Goal: Transaction & Acquisition: Purchase product/service

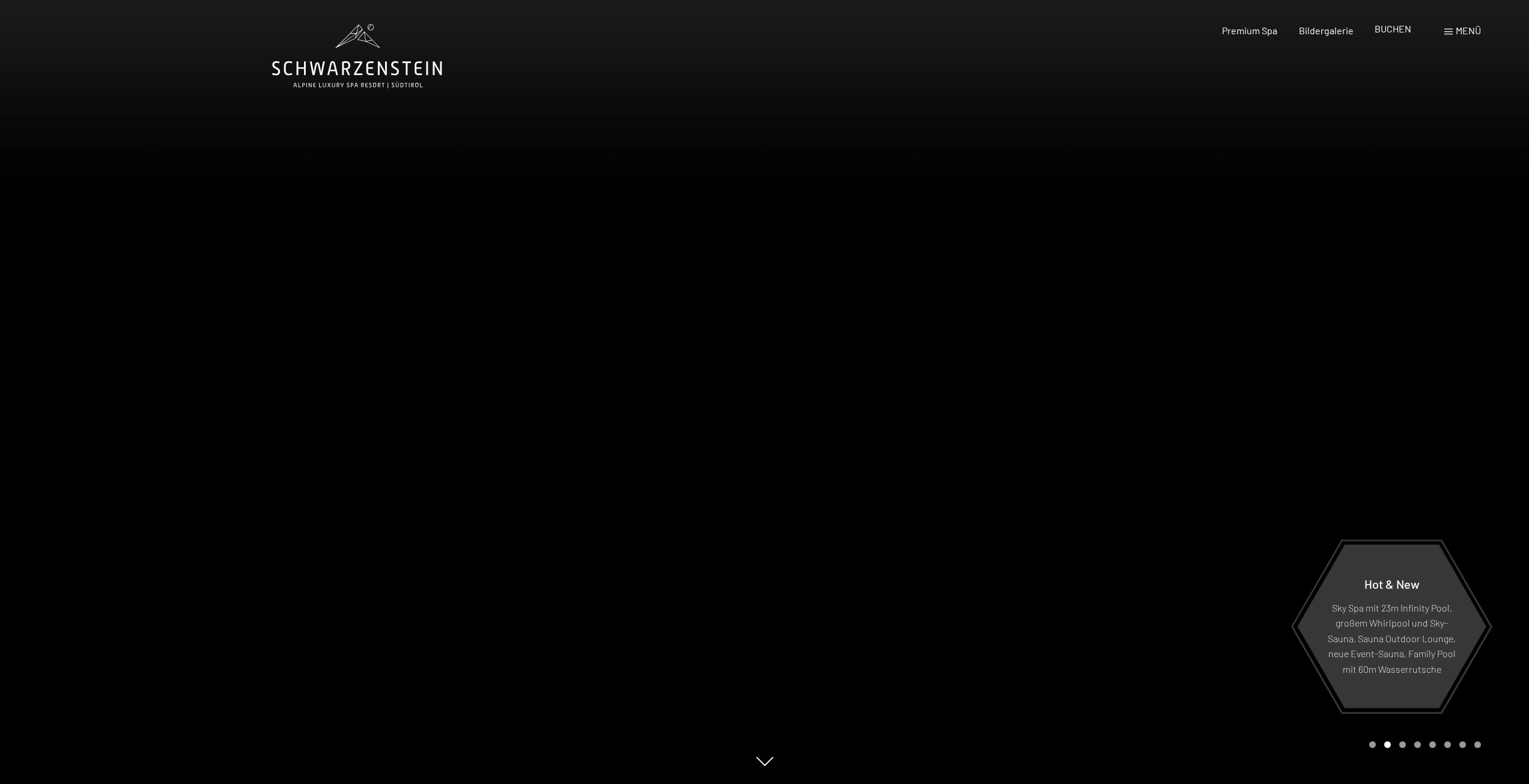
click at [1381, 32] on span "BUCHEN" at bounding box center [1393, 28] width 37 height 12
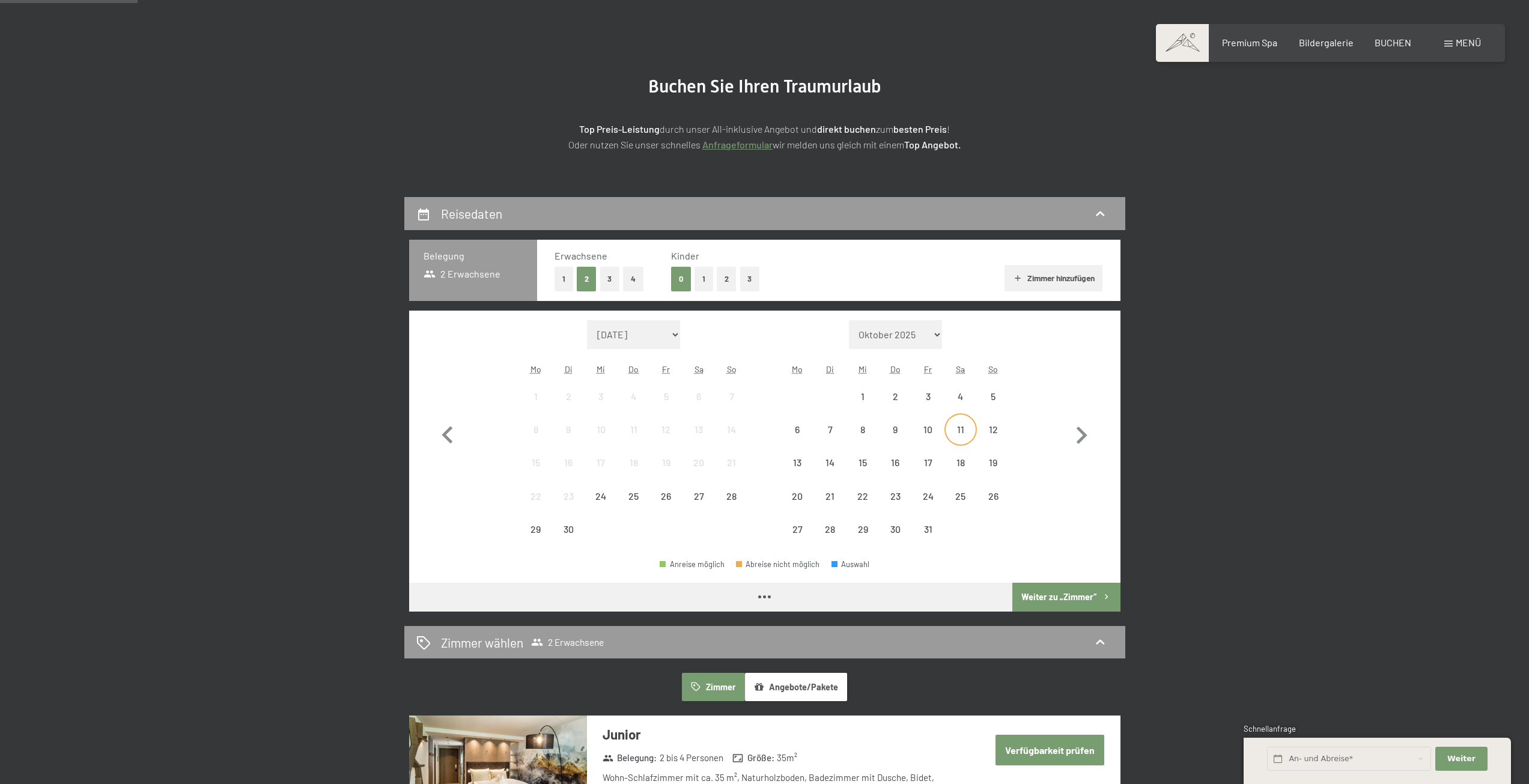
scroll to position [360, 0]
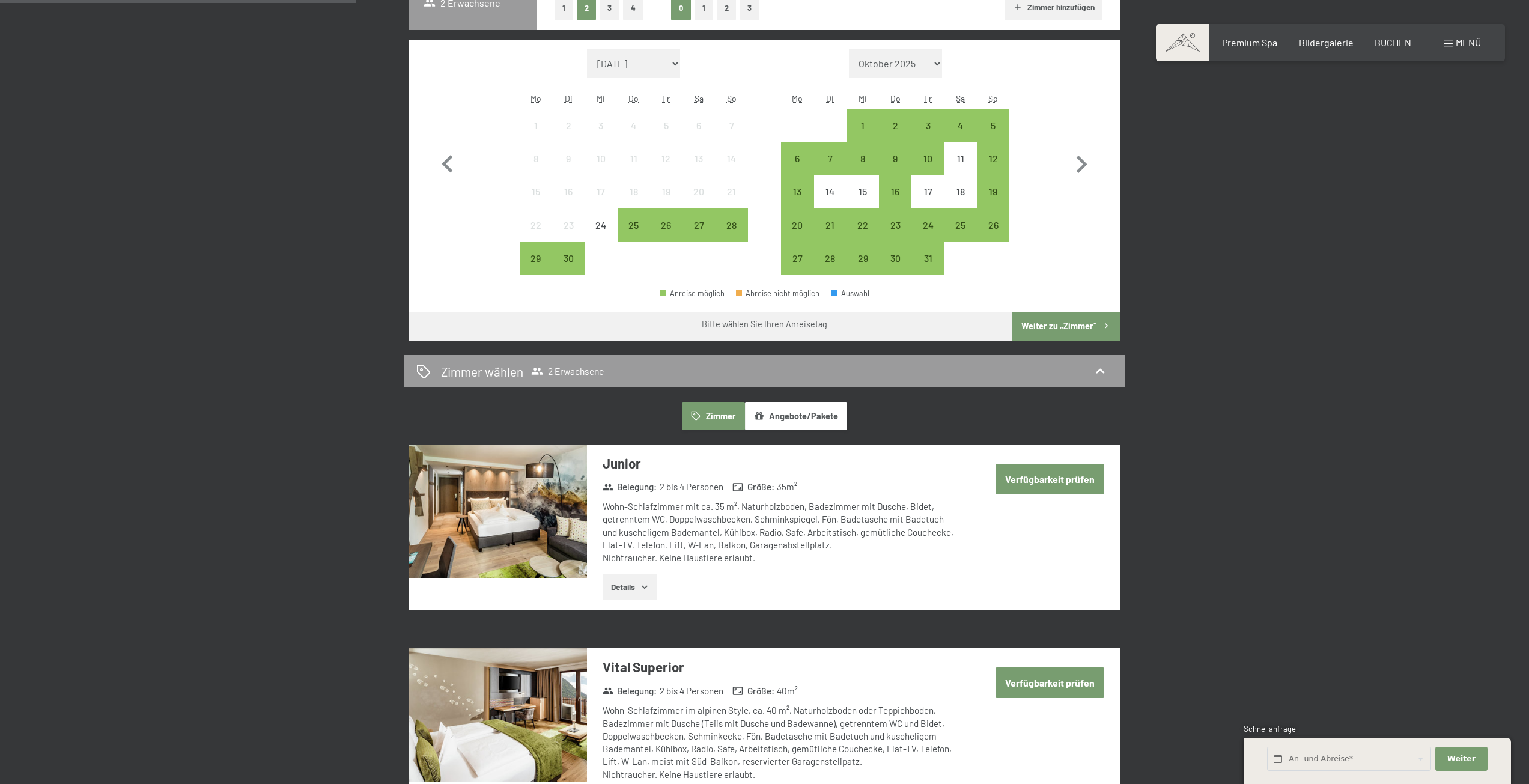
click at [811, 411] on button "Angebote/Pakete" at bounding box center [796, 415] width 102 height 27
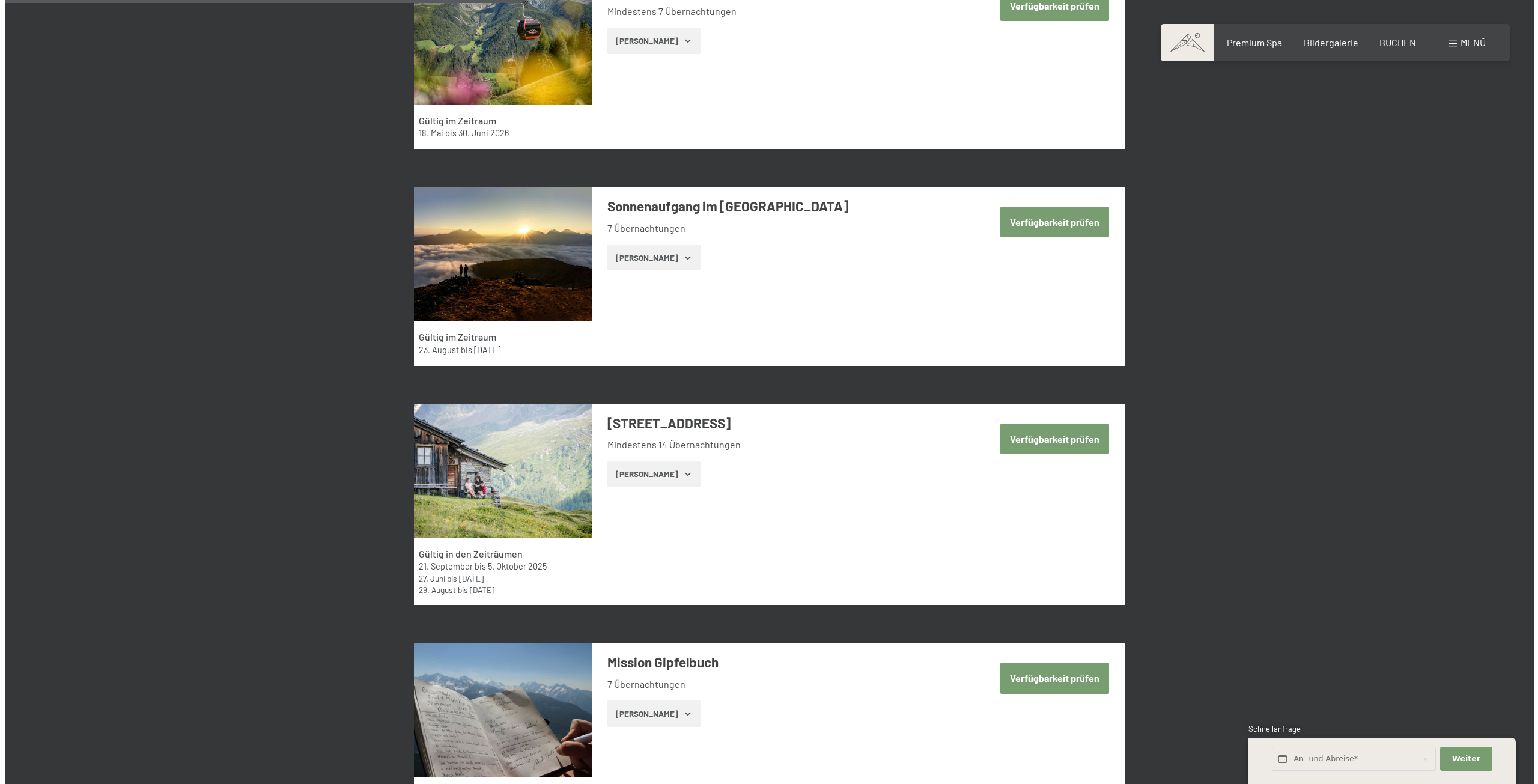
scroll to position [1441, 0]
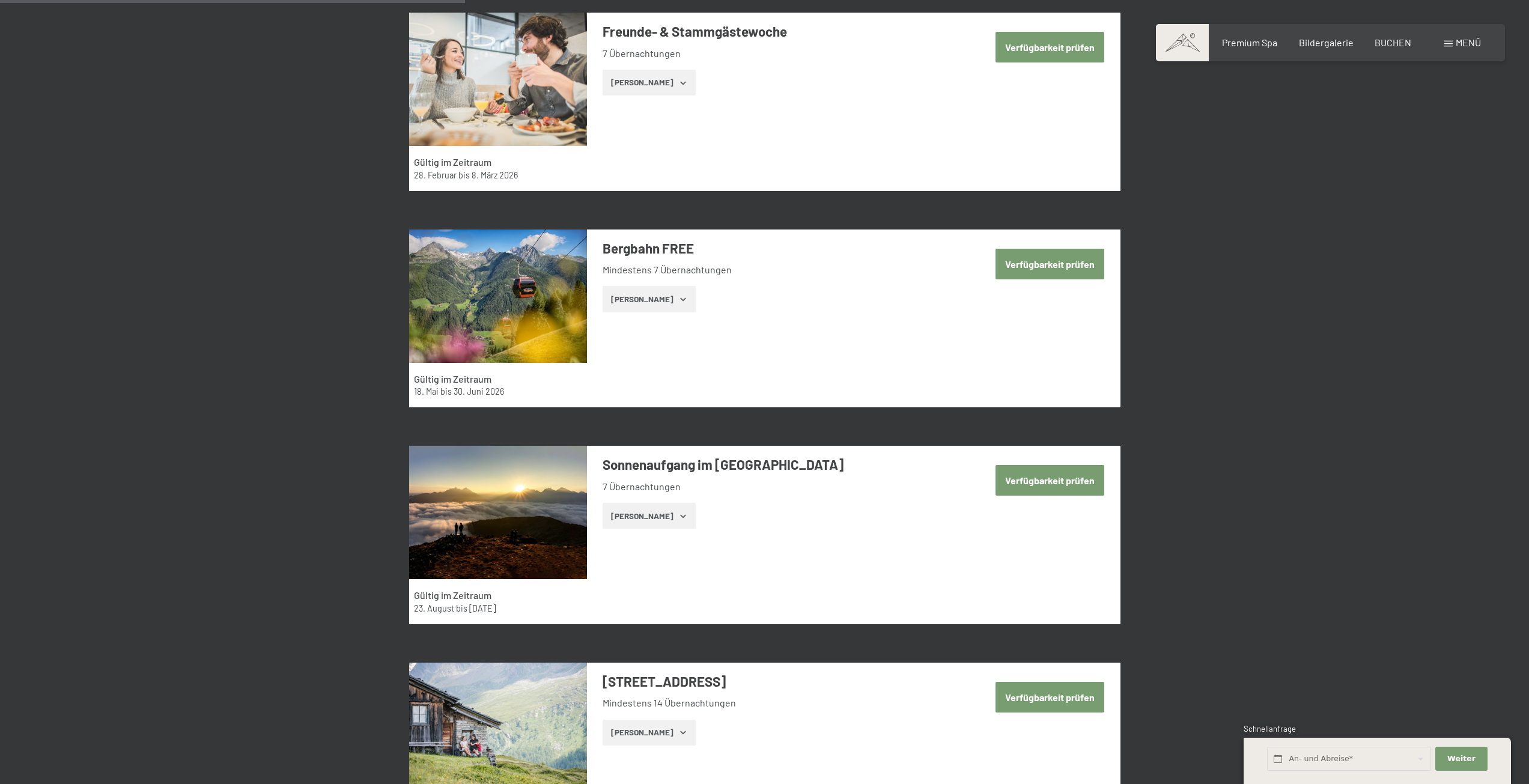
click at [1477, 43] on span "Menü" at bounding box center [1468, 42] width 25 height 12
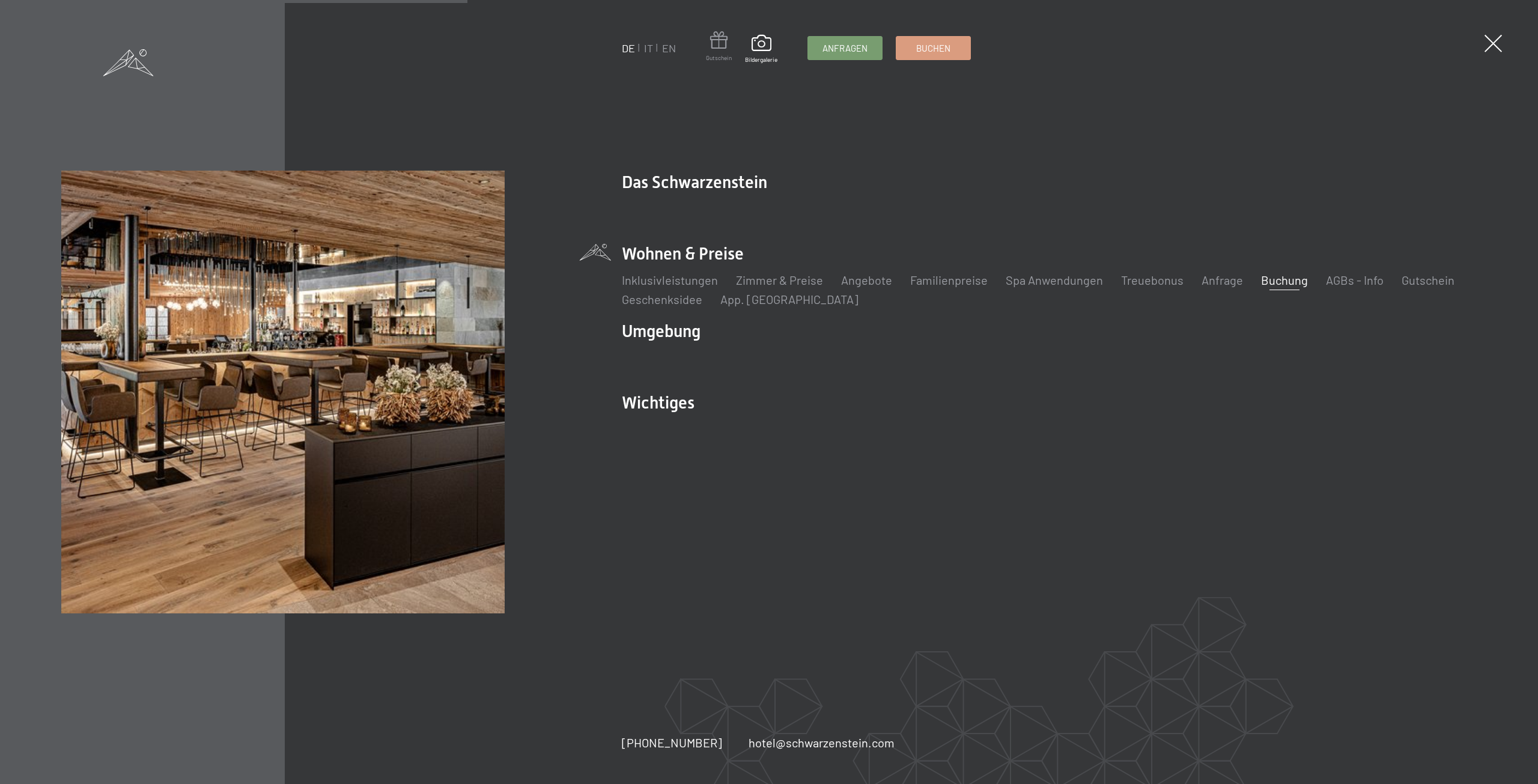
click at [714, 50] on span at bounding box center [719, 42] width 26 height 22
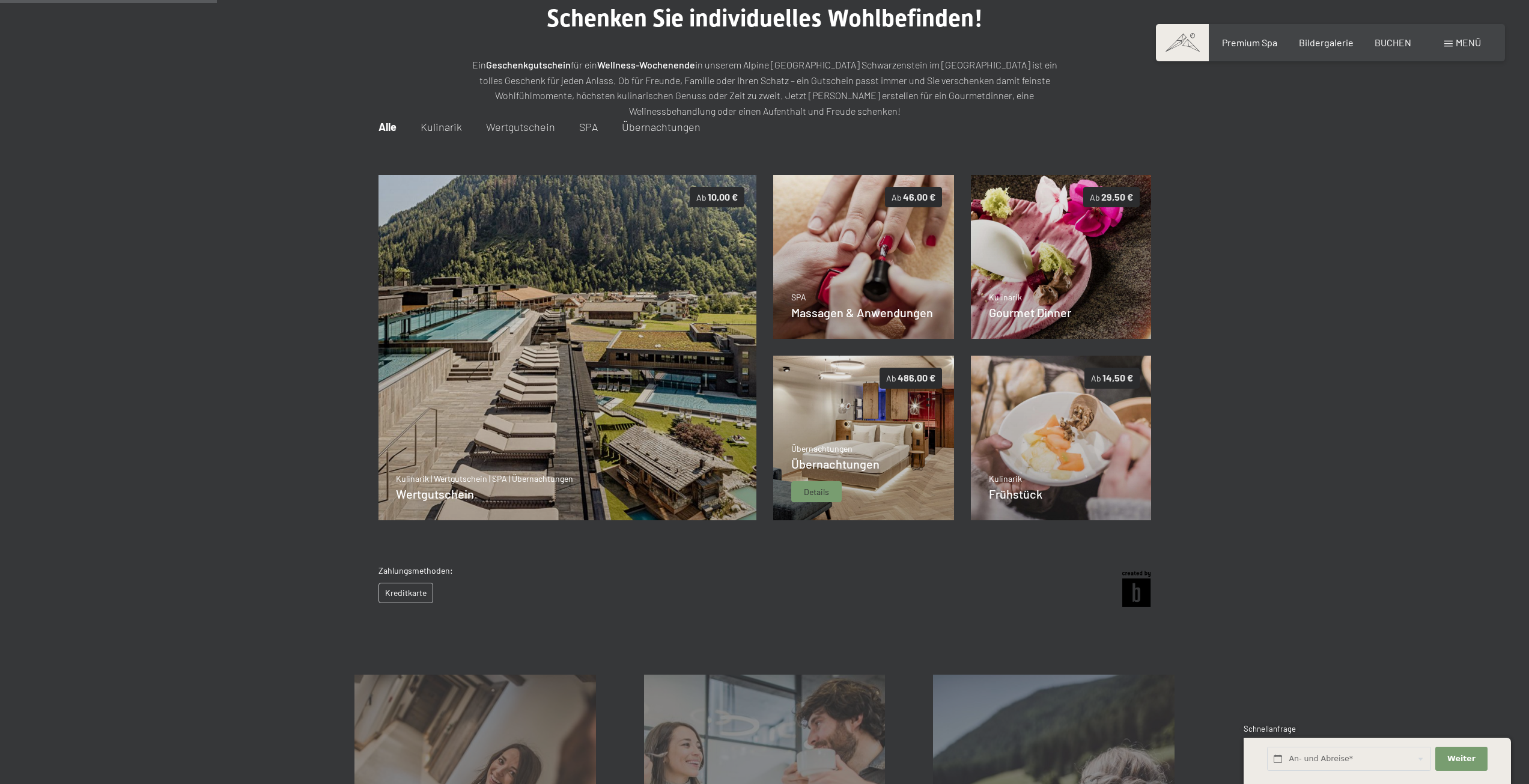
scroll to position [114, 0]
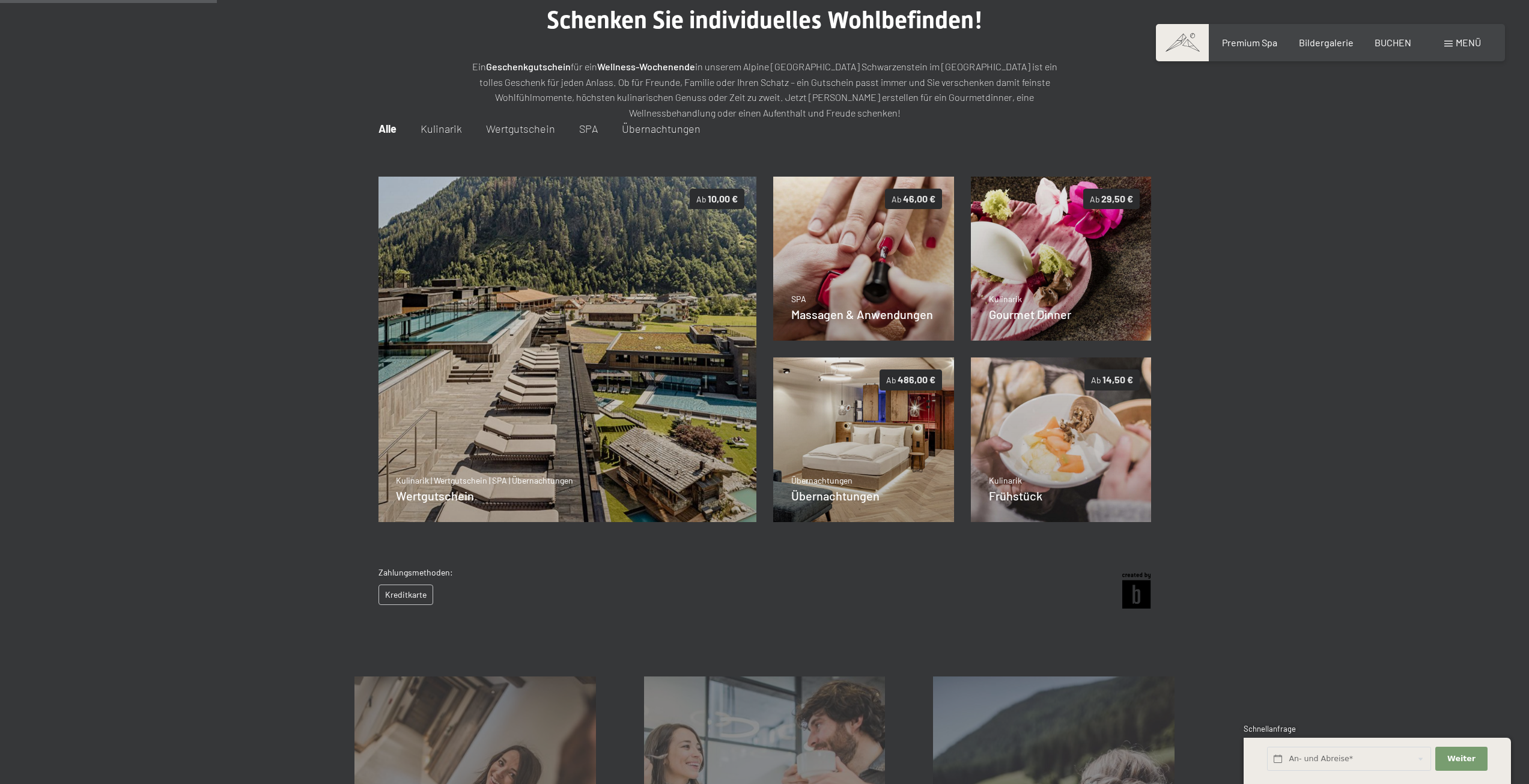
click at [657, 126] on span "Übernachtungen" at bounding box center [661, 129] width 79 height 13
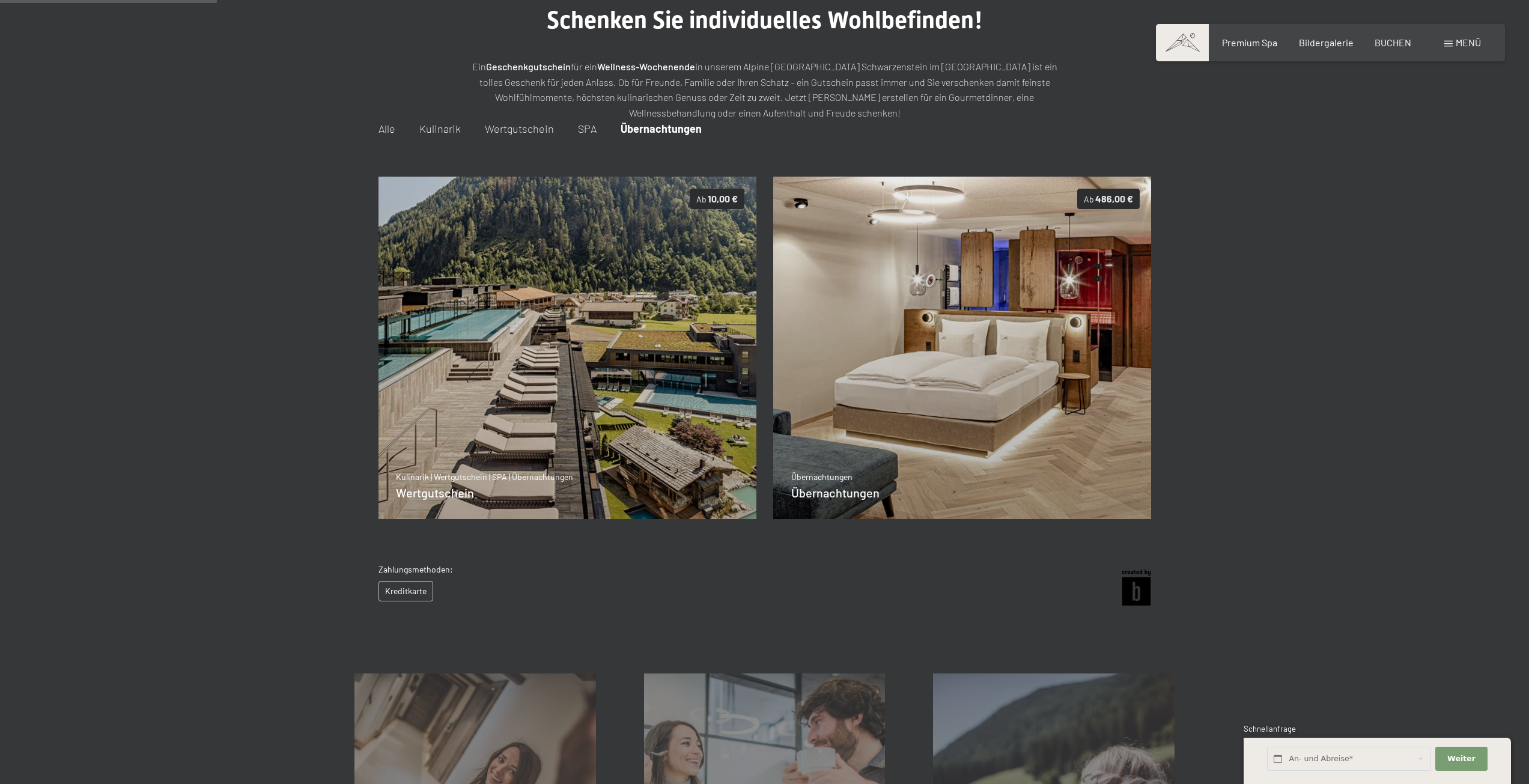
click at [388, 130] on span "Alle" at bounding box center [387, 129] width 17 height 13
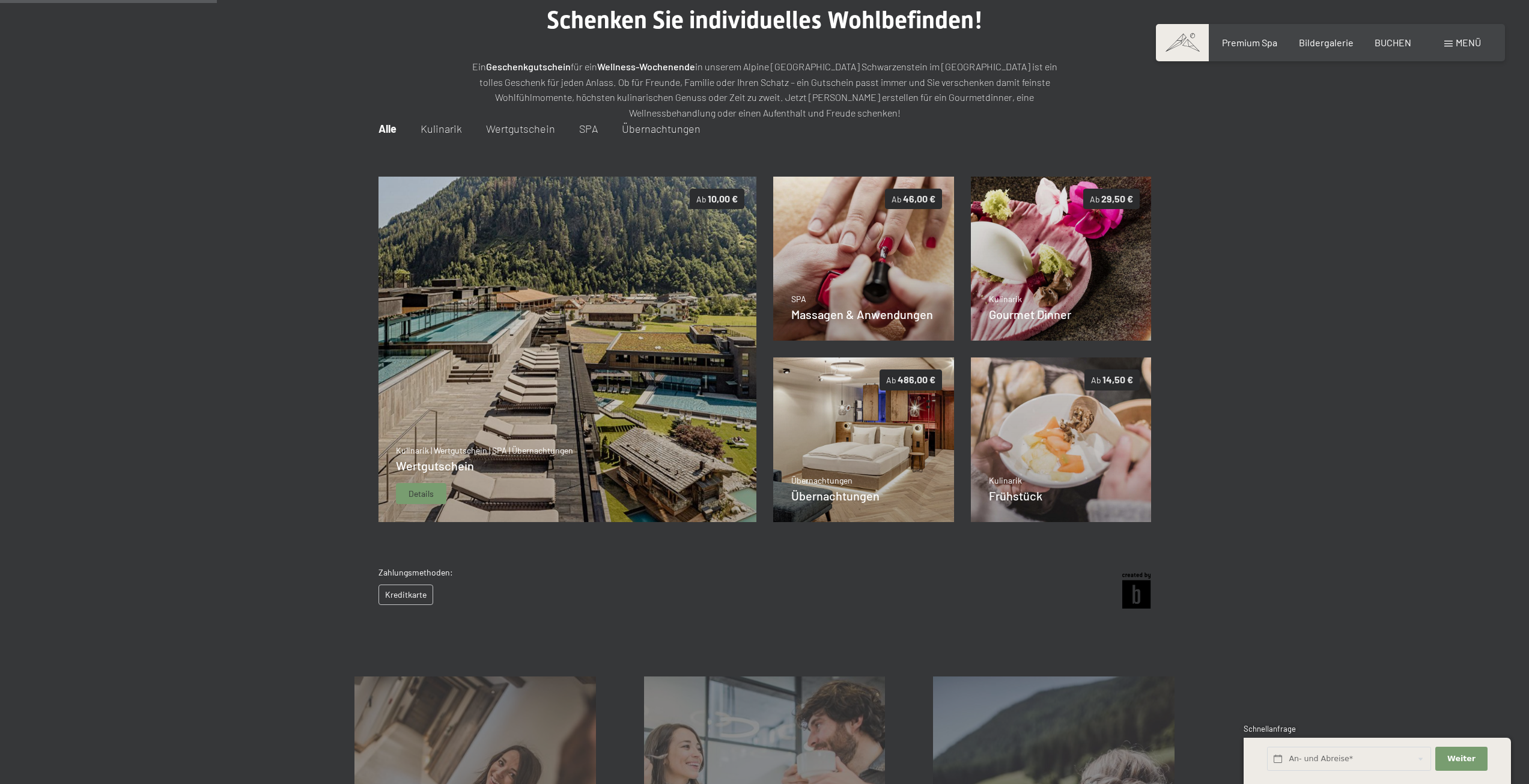
click at [617, 368] on img at bounding box center [567, 349] width 379 height 346
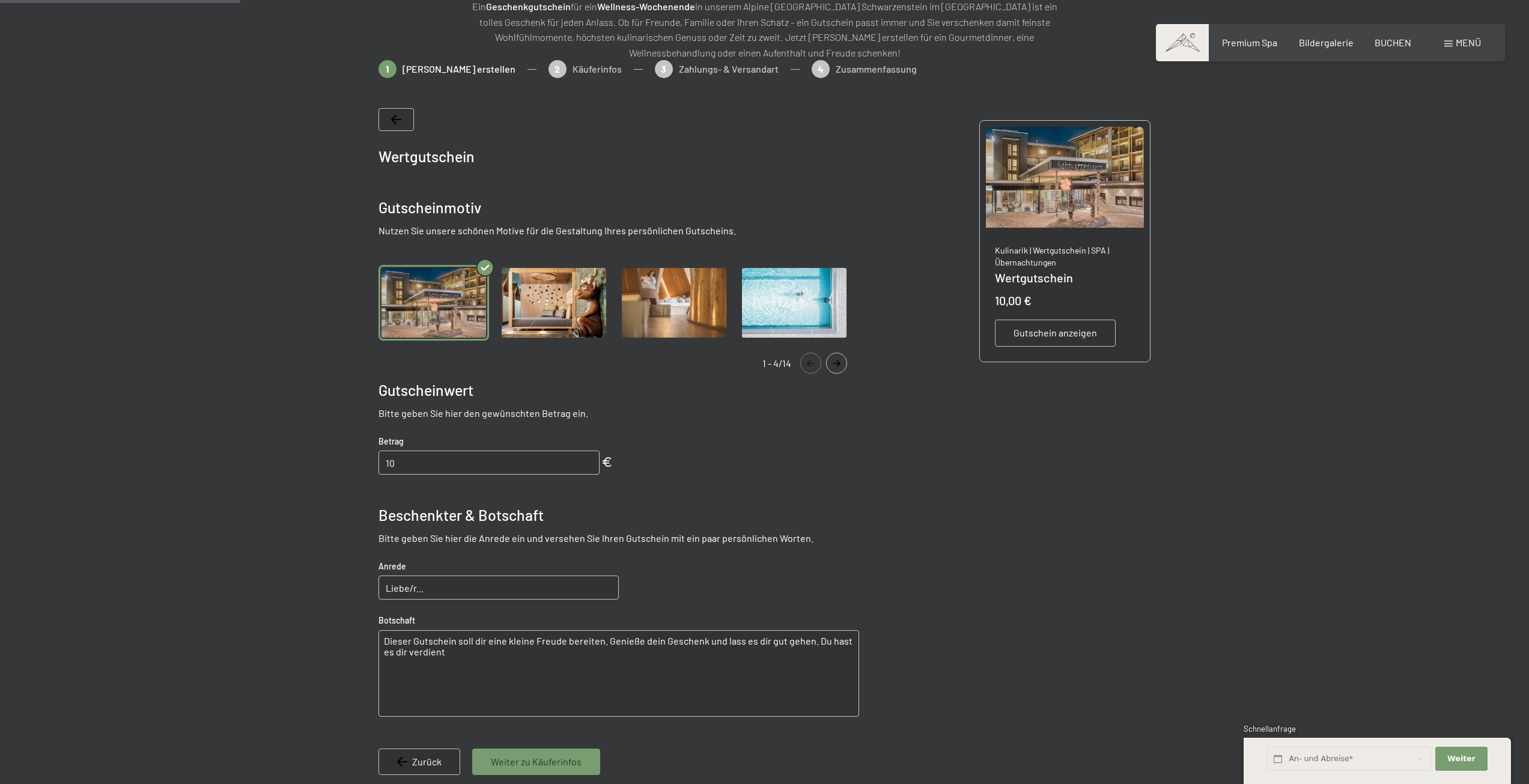
click at [798, 320] on img "Gallery" at bounding box center [794, 302] width 110 height 76
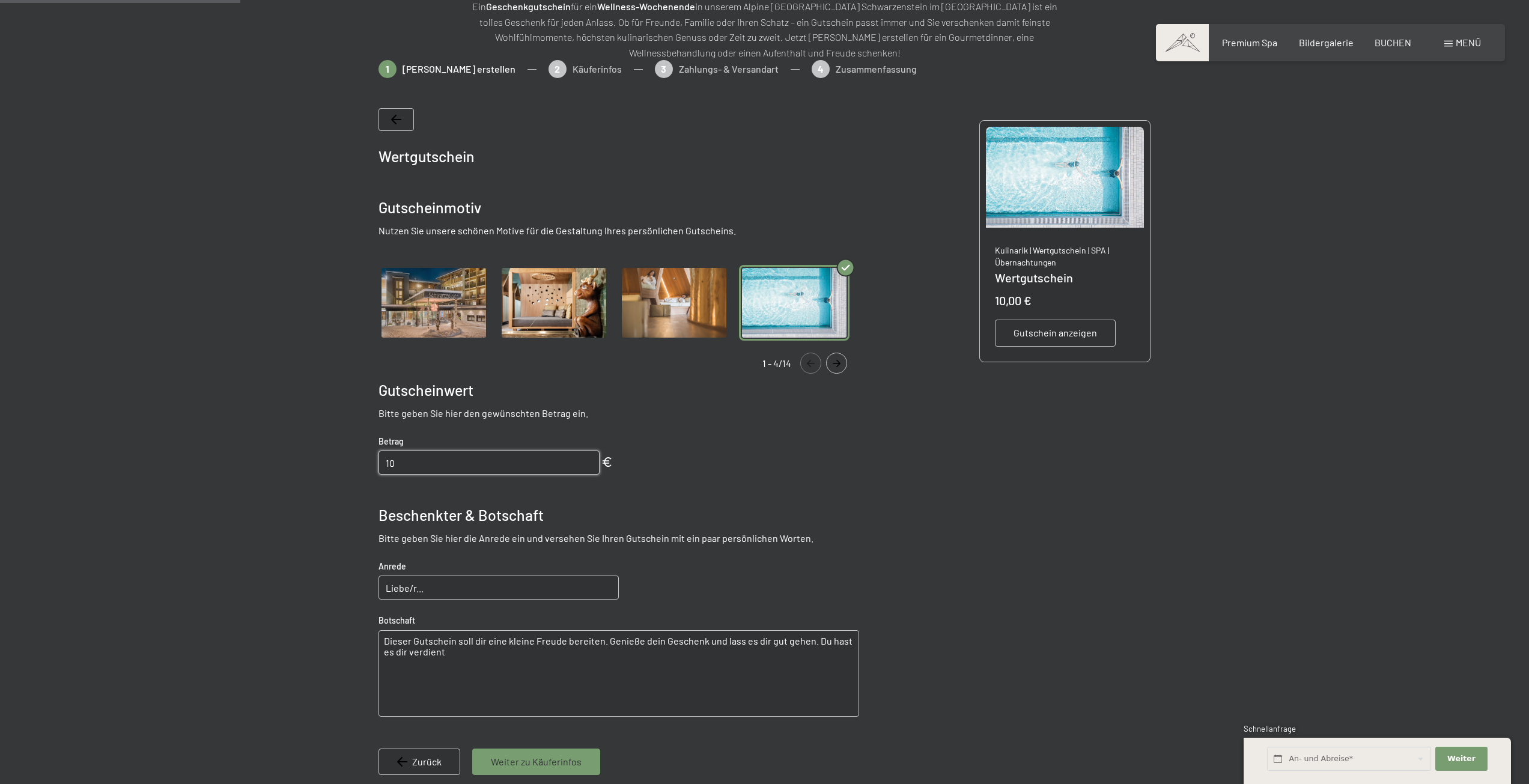
click at [441, 471] on input "10" at bounding box center [489, 462] width 221 height 24
drag, startPoint x: 457, startPoint y: 470, endPoint x: 376, endPoint y: 470, distance: 81.0
click at [376, 470] on bn-voucher-app at bounding box center [764, 460] width 820 height 800
type input "1500"
click at [830, 417] on p "Bitte geben Sie hier den gewünschten Betrag ein." at bounding box center [619, 413] width 481 height 13
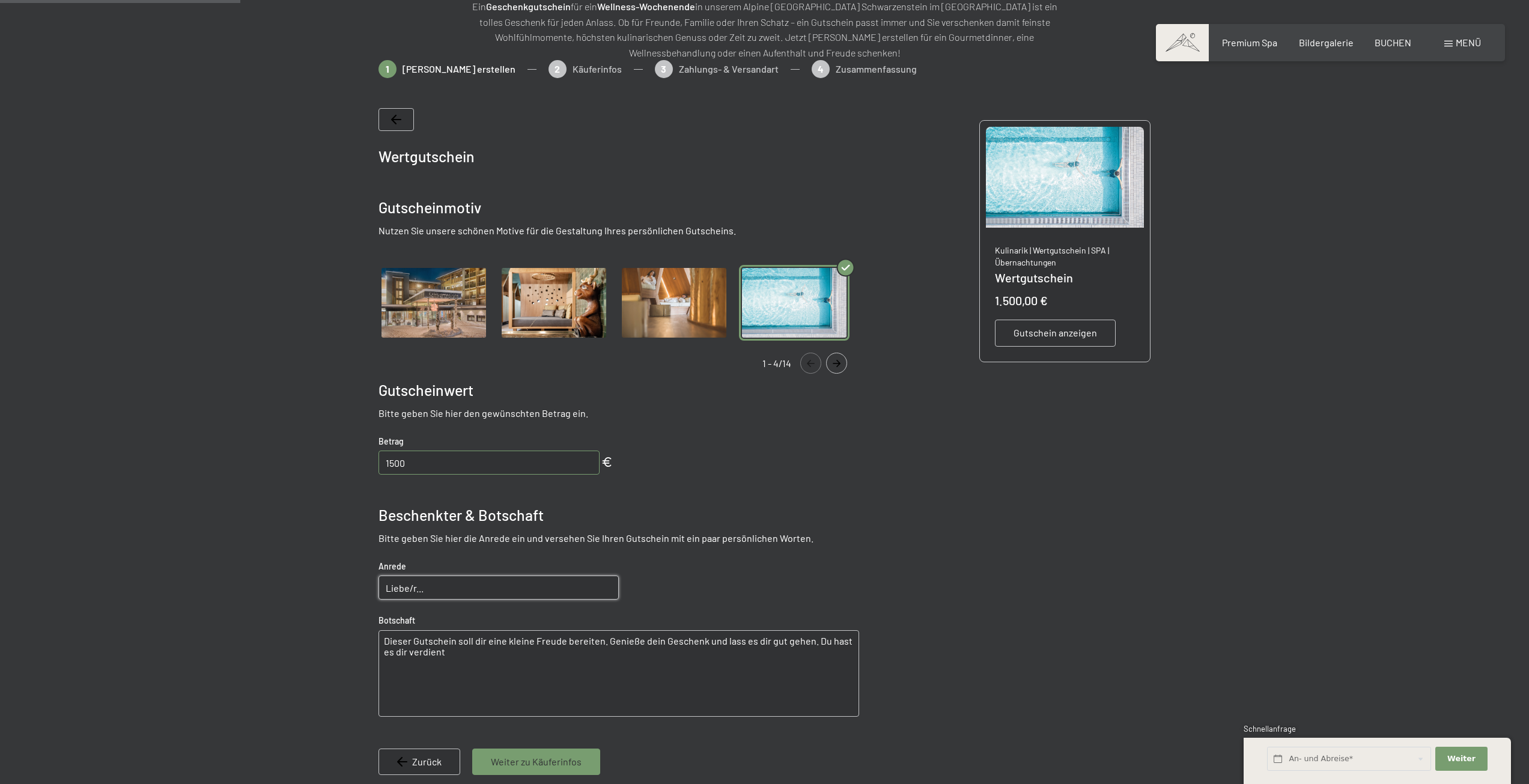
click at [556, 586] on input "Liebe/r..." at bounding box center [499, 587] width 240 height 24
drag, startPoint x: 572, startPoint y: 588, endPoint x: 333, endPoint y: 588, distance: 239.0
click at [333, 588] on div at bounding box center [764, 460] width 911 height 800
click at [543, 639] on textarea "Dieser Gutschein soll dir eine kleine Freude bereiten. Genieße dein Geschenk un…" at bounding box center [619, 673] width 481 height 87
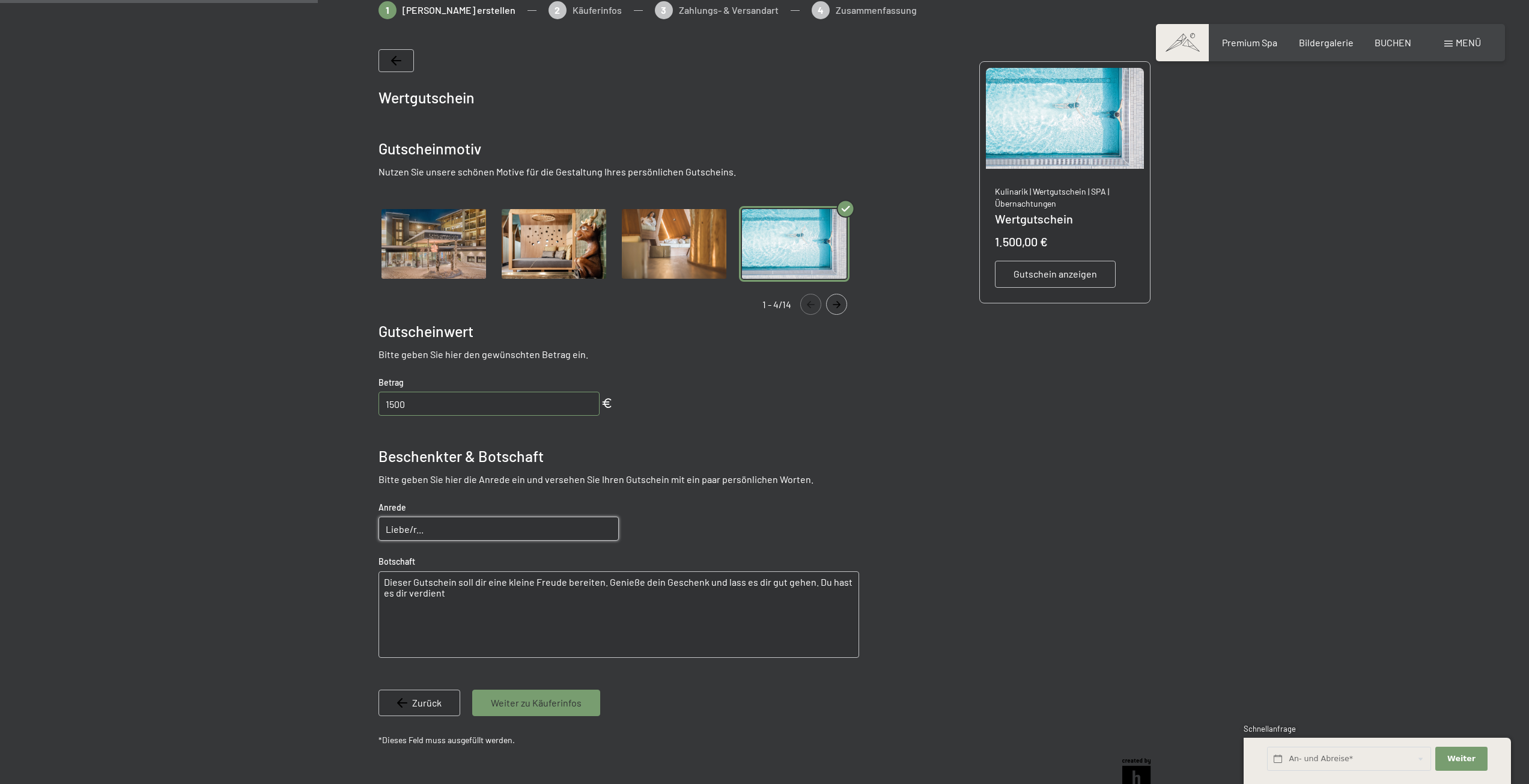
scroll to position [234, 0]
click at [578, 613] on textarea "Dieser Gutschein soll dir eine kleine Freude bereiten. Genieße dein Geschenk un…" at bounding box center [619, 613] width 481 height 87
click at [441, 528] on input "Liebe/r..." at bounding box center [499, 527] width 240 height 24
drag, startPoint x: 336, startPoint y: 530, endPoint x: 327, endPoint y: 530, distance: 9.0
click at [327, 530] on div at bounding box center [764, 400] width 911 height 800
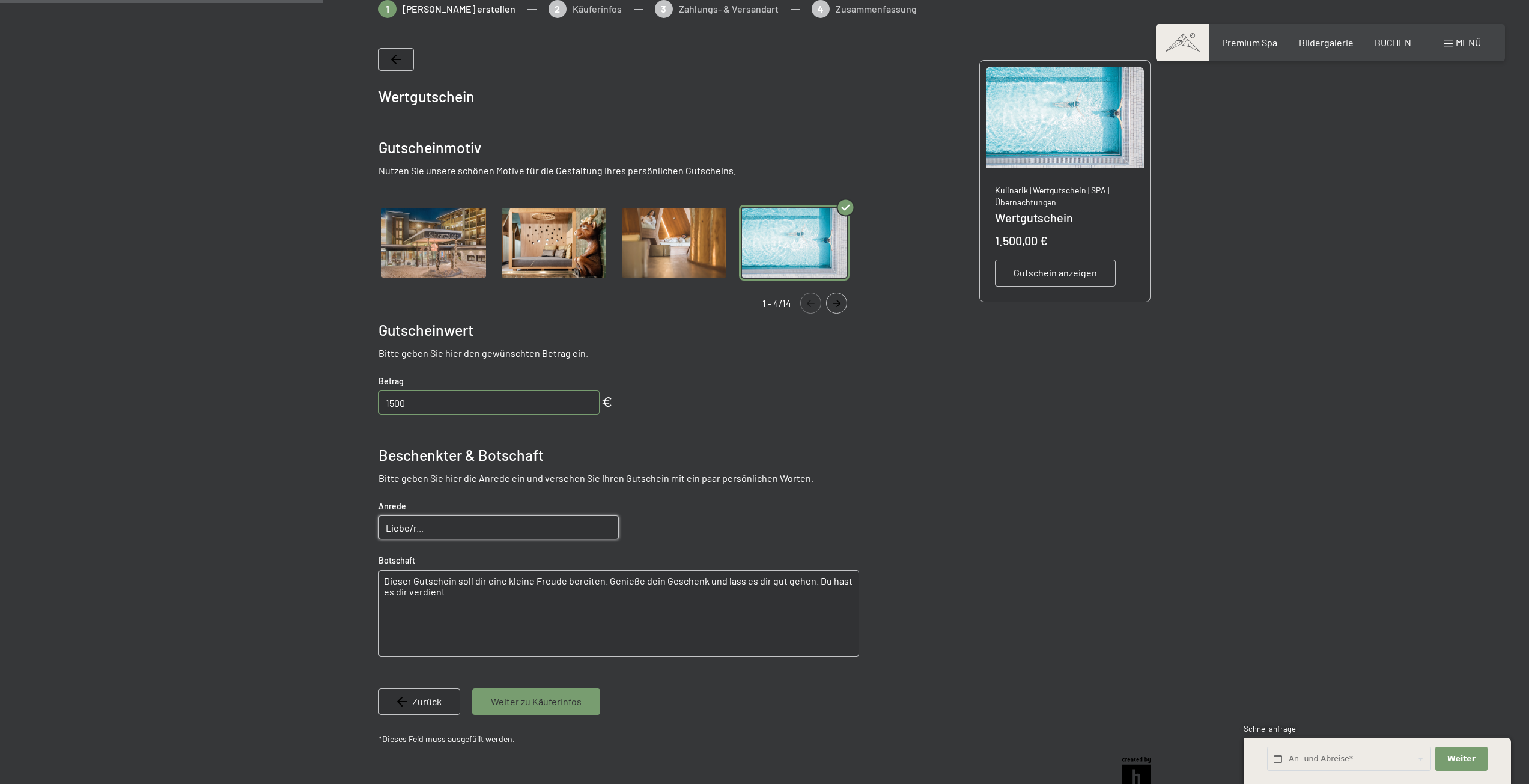
click at [442, 530] on input "Liebe/r..." at bounding box center [499, 527] width 240 height 24
click at [467, 530] on input "Liebe/r..." at bounding box center [499, 527] width 240 height 24
click at [469, 529] on input "Liebe/r..." at bounding box center [499, 527] width 240 height 24
type input "Liebe Mama"
click at [467, 593] on textarea "Dieser Gutschein soll dir eine kleine Freude bereiten. Genieße dein Geschenk un…" at bounding box center [619, 613] width 481 height 87
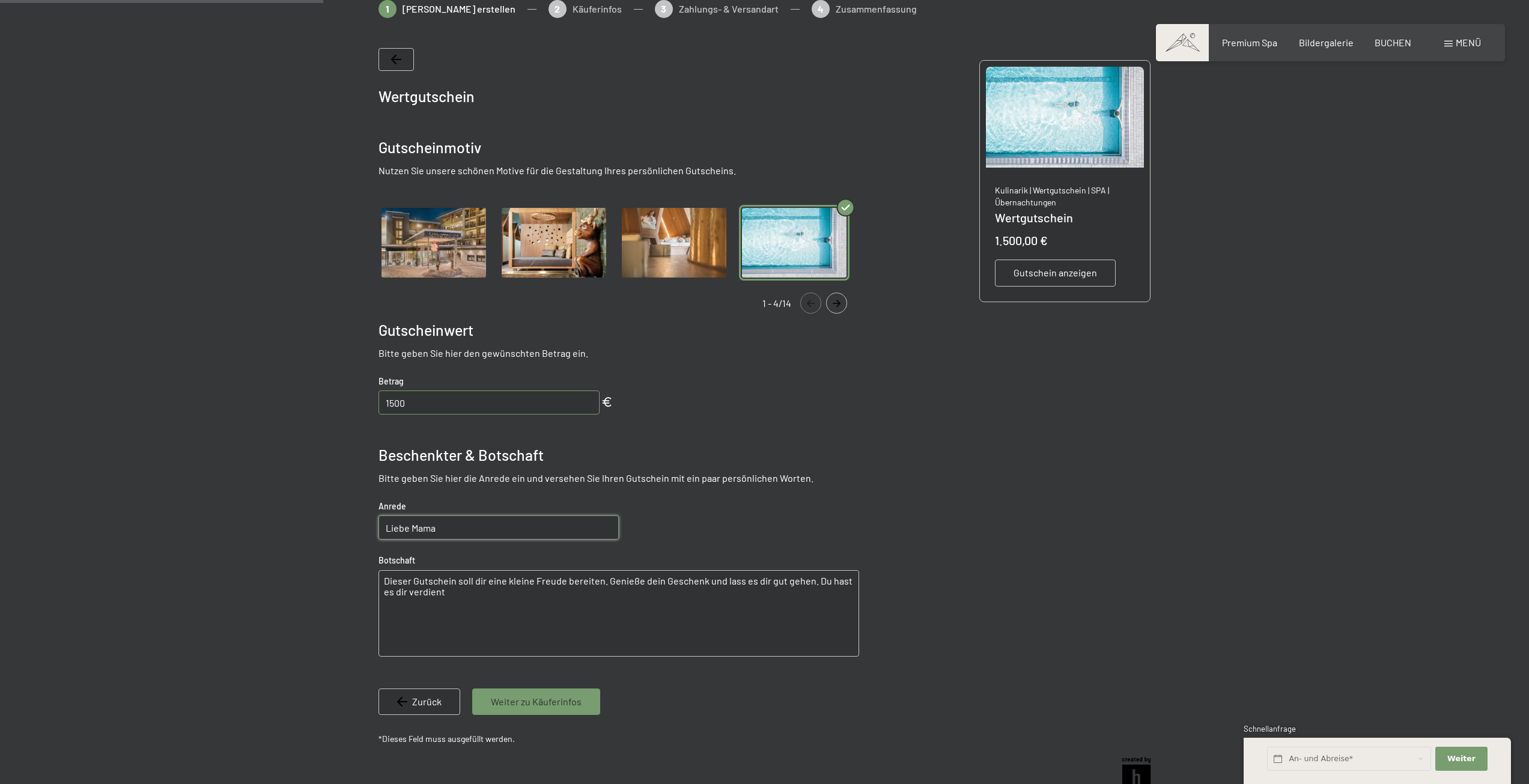
drag, startPoint x: 471, startPoint y: 613, endPoint x: 290, endPoint y: 538, distance: 195.9
click at [290, 538] on div at bounding box center [764, 400] width 1529 height 800
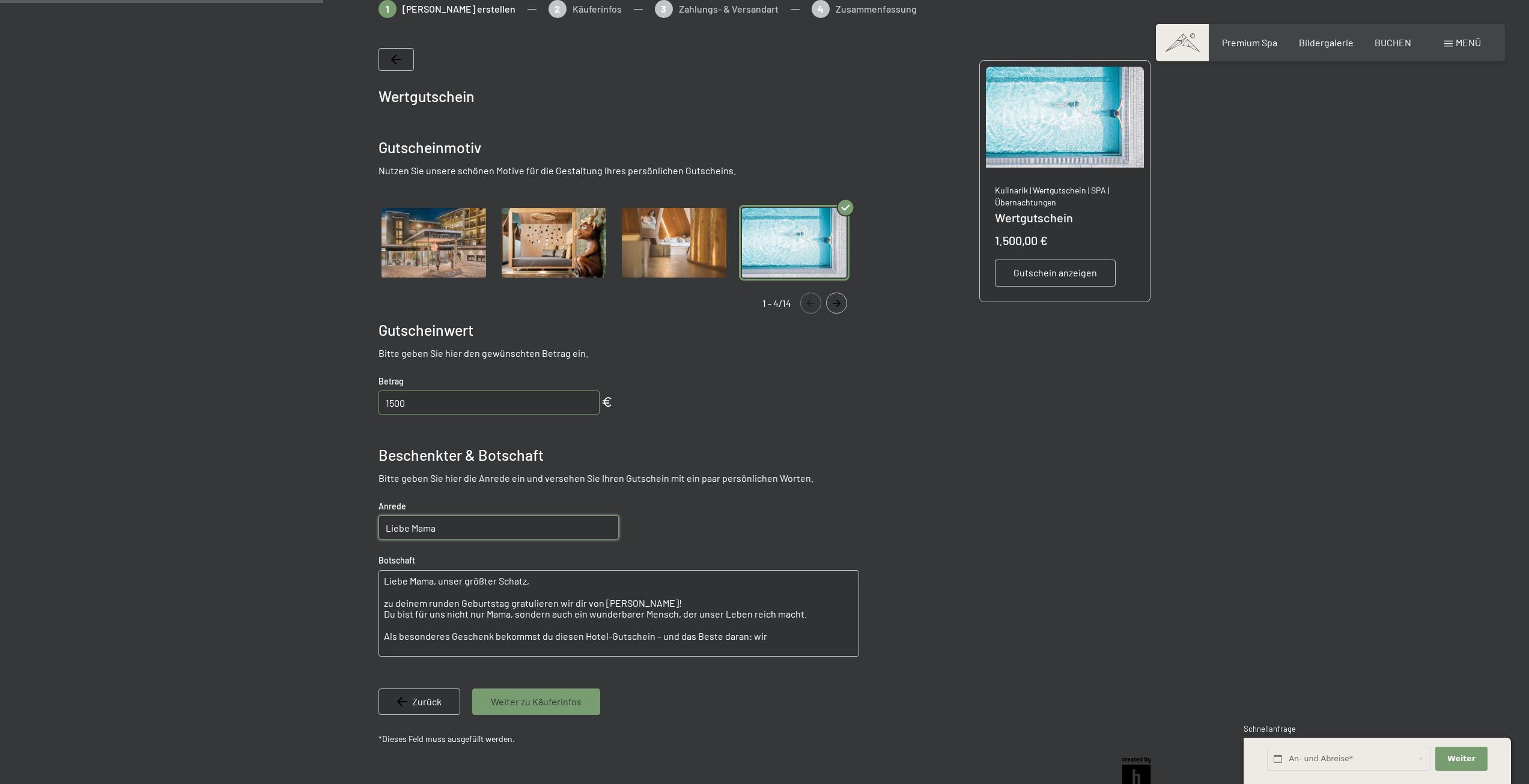
type textarea "Liebe Mama, unser größter Schatz, zu deinem runden Geburtstag gratulieren wir d…"
click at [469, 525] on input "Liebe Mama" at bounding box center [499, 527] width 240 height 24
drag, startPoint x: 517, startPoint y: 528, endPoint x: 331, endPoint y: 528, distance: 186.0
click at [331, 528] on div at bounding box center [764, 400] width 911 height 800
click at [471, 522] on input "Liebe Mama" at bounding box center [499, 527] width 240 height 24
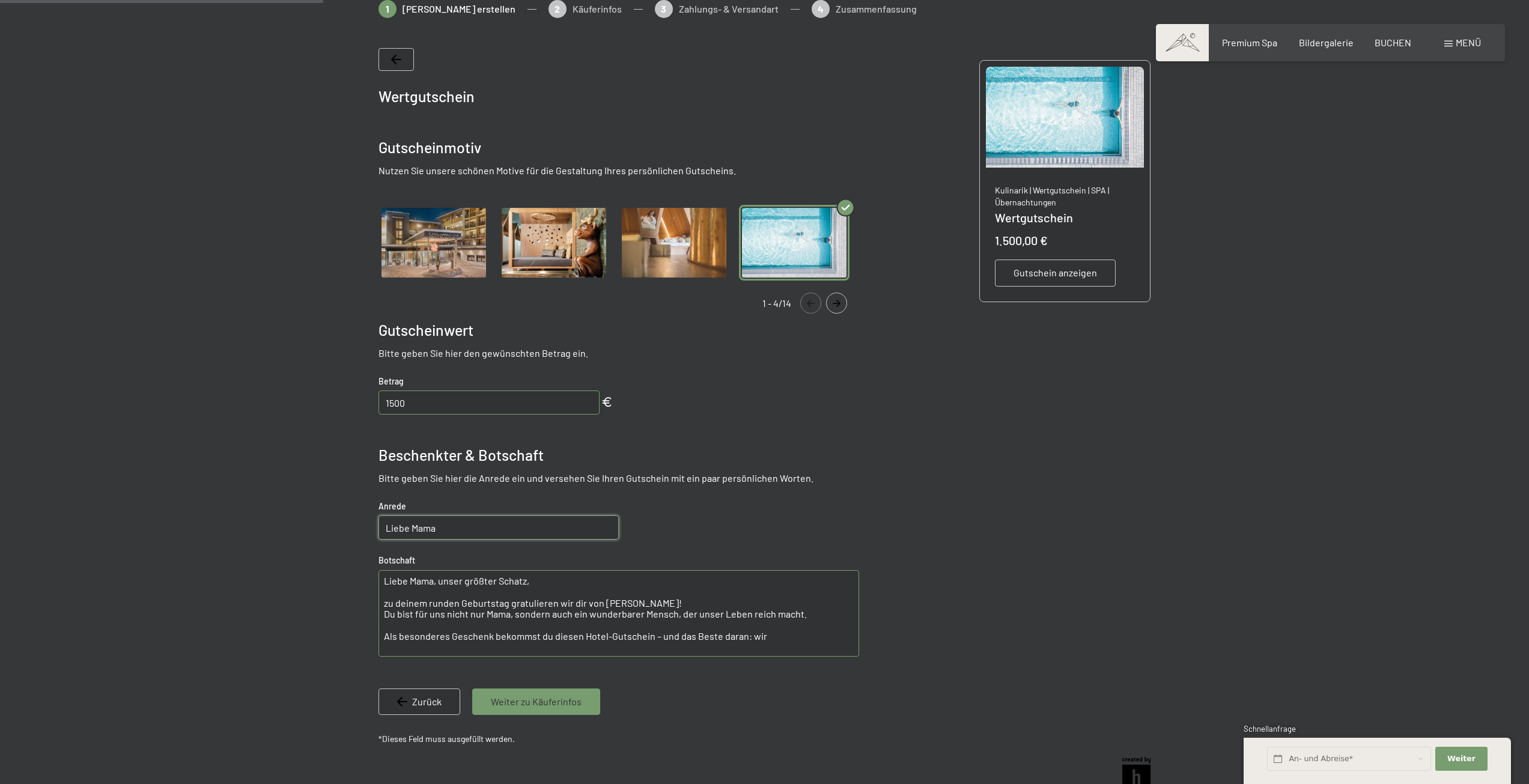
drag, startPoint x: 506, startPoint y: 527, endPoint x: 323, endPoint y: 527, distance: 183.0
click at [323, 527] on div at bounding box center [764, 400] width 911 height 800
click at [451, 526] on input "Liebe Mama" at bounding box center [499, 527] width 240 height 24
type input "Liebe Mam"
drag, startPoint x: 484, startPoint y: 529, endPoint x: 305, endPoint y: 529, distance: 179.0
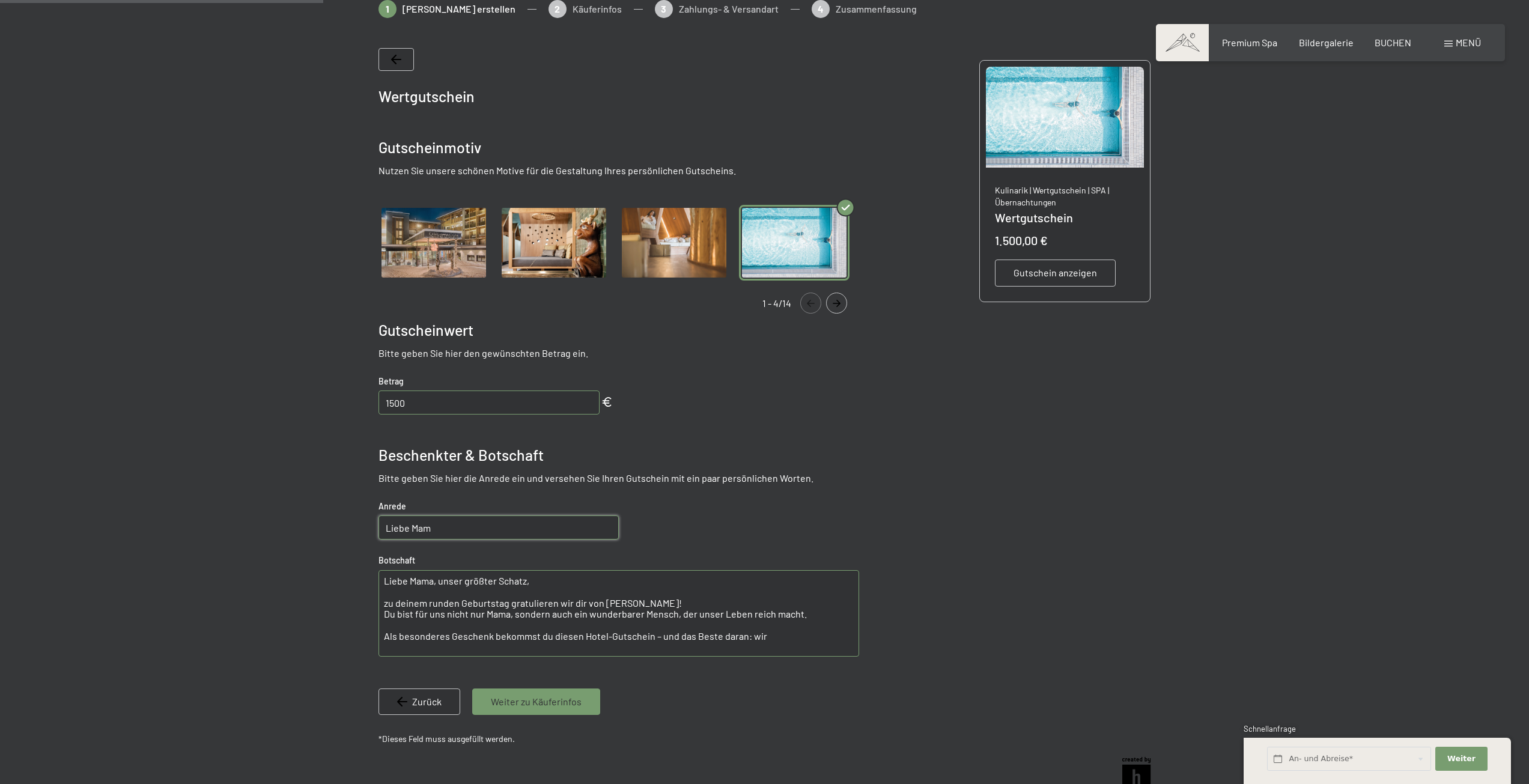
click at [305, 529] on div at bounding box center [764, 400] width 1529 height 800
click at [762, 544] on div "Wertgutschein Gutscheinmotiv Nutzen Sie unsere schönen Motive für die Gestaltun…" at bounding box center [619, 399] width 481 height 702
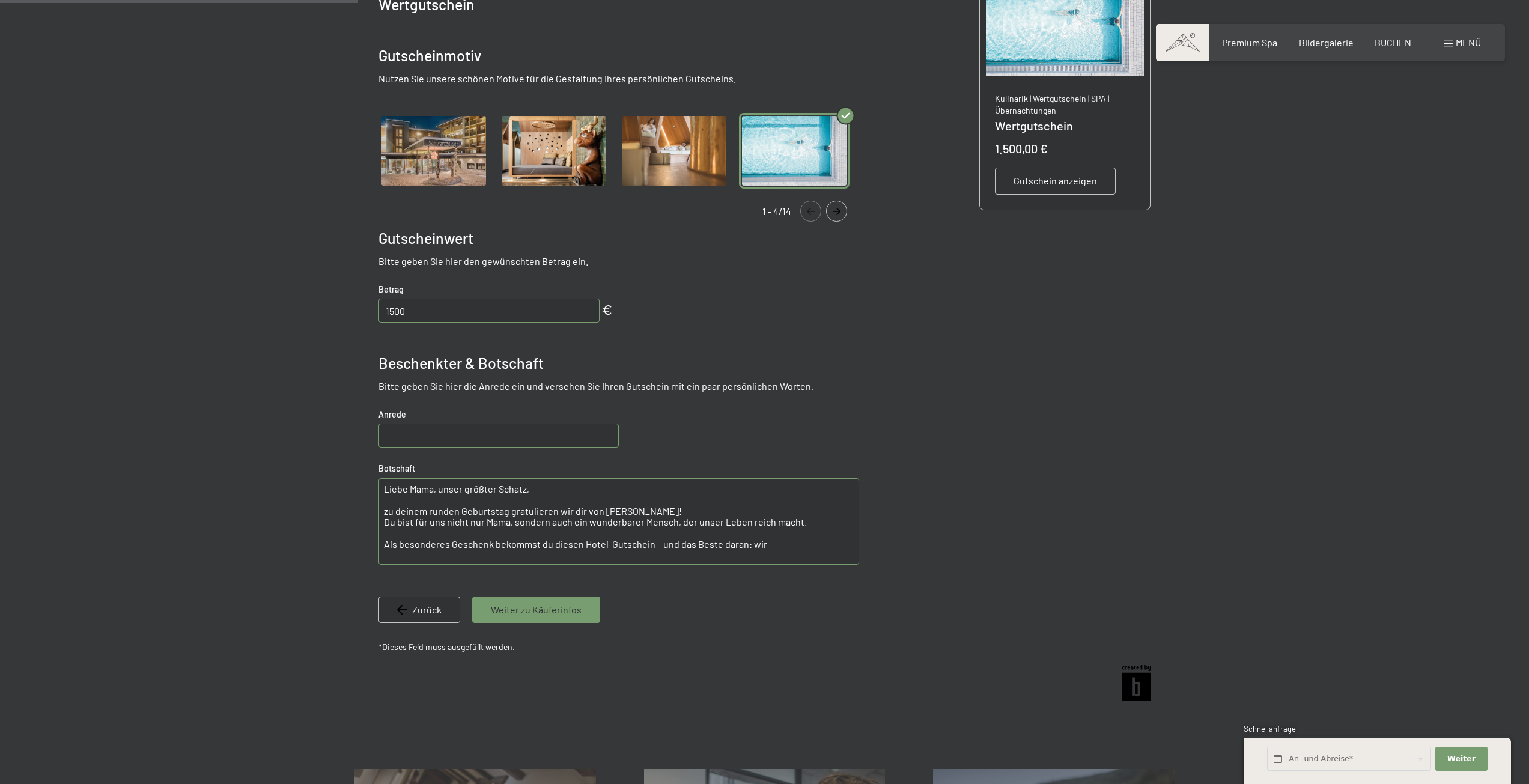
scroll to position [354, 0]
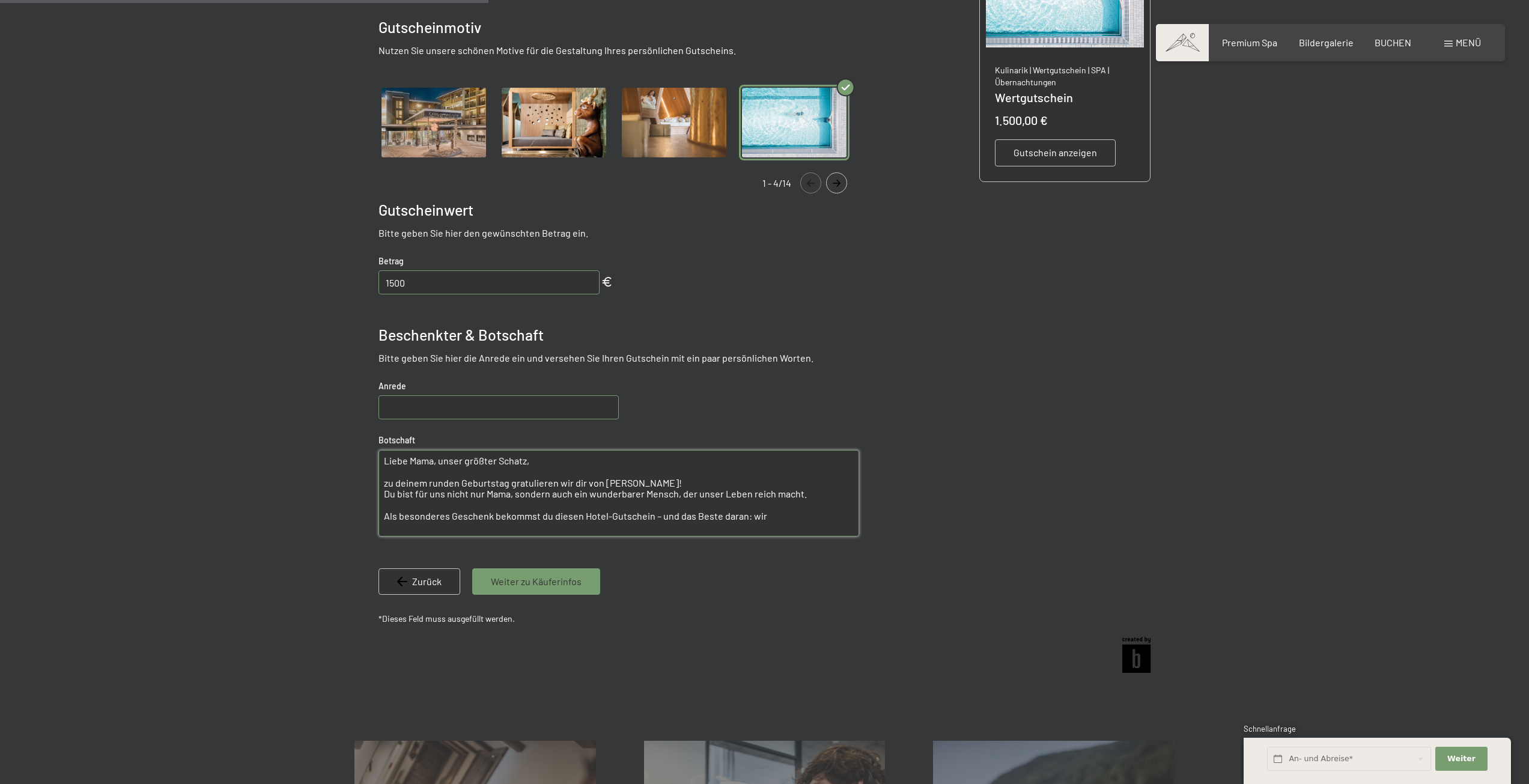
drag, startPoint x: 503, startPoint y: 460, endPoint x: 349, endPoint y: 461, distance: 154.0
click at [349, 461] on div at bounding box center [764, 280] width 911 height 800
click at [445, 407] on input "text" at bounding box center [499, 407] width 240 height 24
paste textarea
type input "Liebe Mama, unser größter Schatz,"
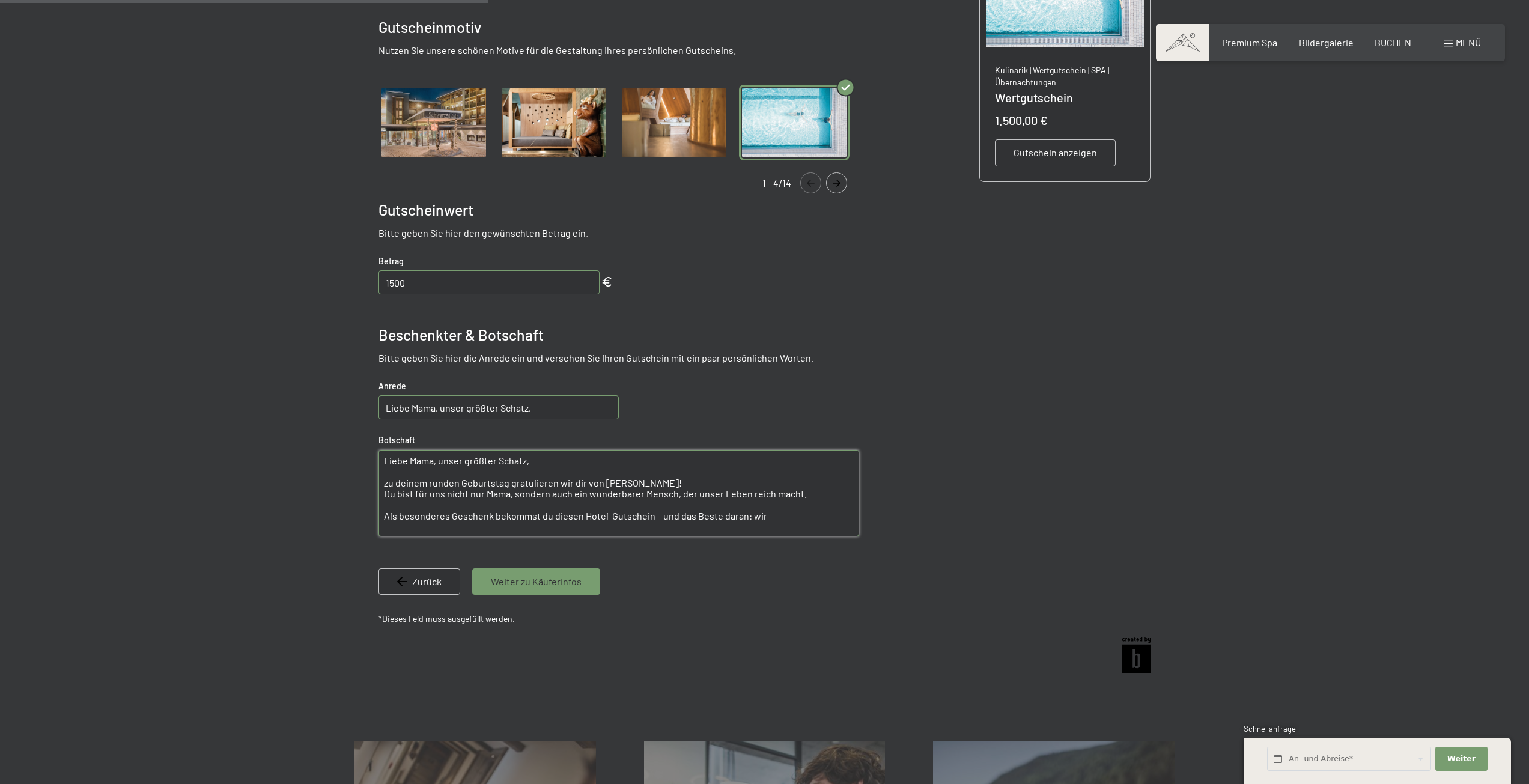
click at [550, 465] on textarea "Liebe Mama, unser größter Schatz, zu deinem runden Geburtstag gratulieren wir d…" at bounding box center [619, 493] width 481 height 87
drag, startPoint x: 562, startPoint y: 465, endPoint x: 305, endPoint y: 465, distance: 257.0
click at [305, 465] on div at bounding box center [764, 280] width 1529 height 800
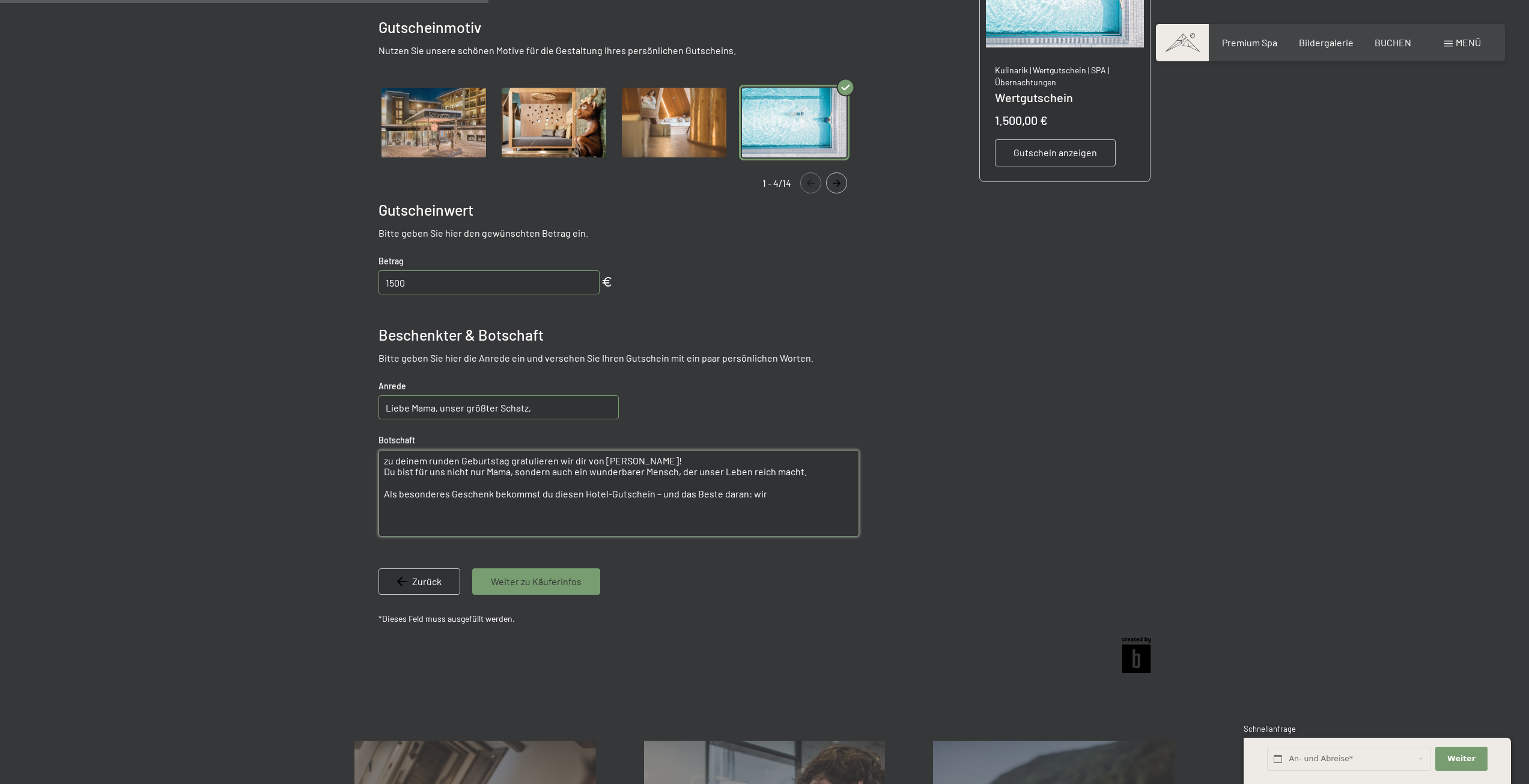
click at [389, 472] on textarea "zu deinem runden Geburtstag gratulieren wir dir von Herzen! Du bist für uns nic…" at bounding box center [619, 493] width 481 height 87
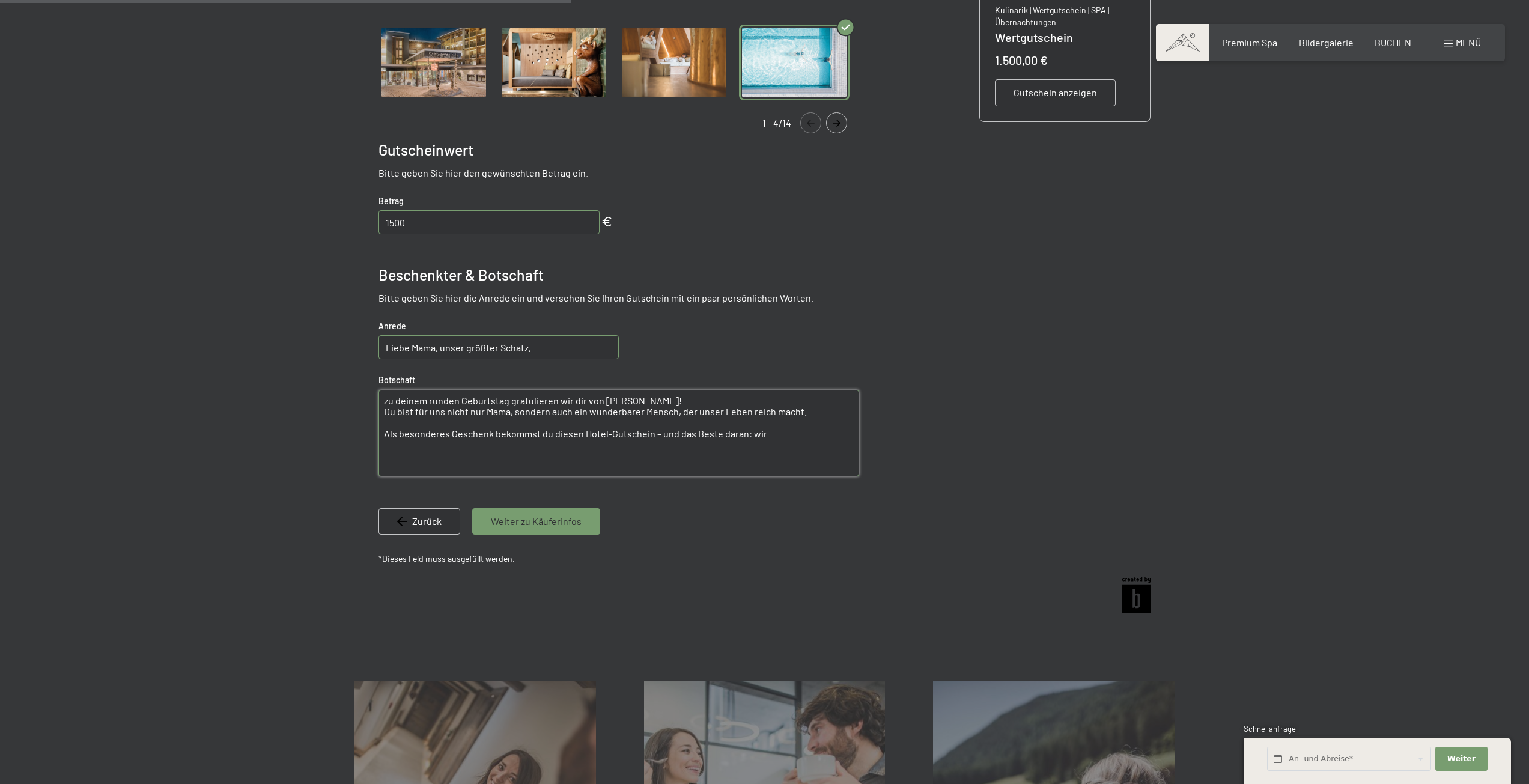
click at [527, 452] on textarea "zu deinem runden Geburtstag gratulieren wir dir von Herzen! Du bist für uns nic…" at bounding box center [619, 433] width 481 height 87
drag, startPoint x: 786, startPoint y: 446, endPoint x: 305, endPoint y: 429, distance: 481.3
click at [305, 429] on div at bounding box center [764, 219] width 1529 height 800
paste textarea "alle gehen gemeinsam mit! Freu dich"
click at [432, 441] on textarea "zu deinem runden Geburtstag gratulieren wir dir von Herzen! Du bist für uns nic…" at bounding box center [619, 433] width 481 height 87
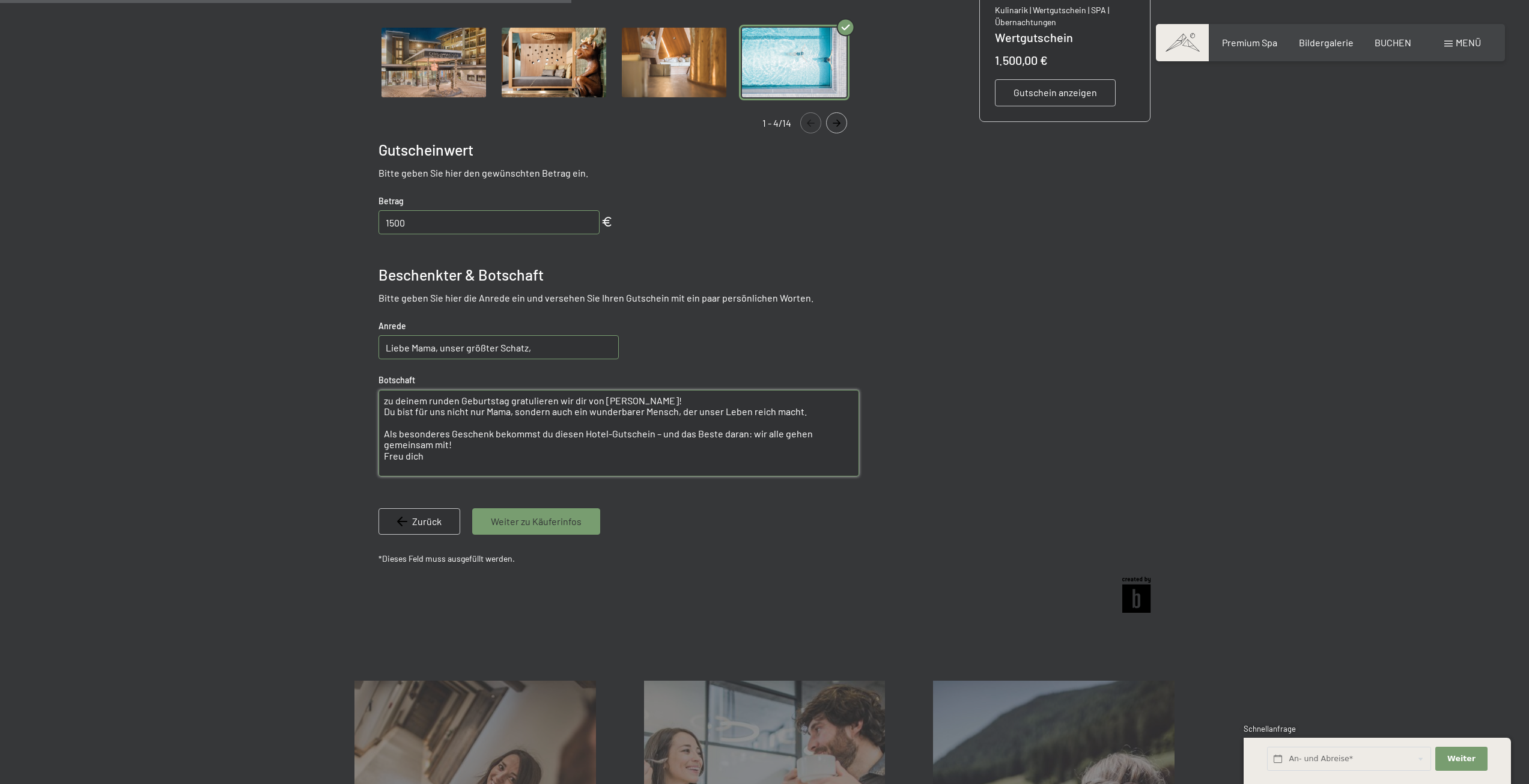
click at [497, 448] on textarea "zu deinem runden Geburtstag gratulieren wir dir von Herzen! Du bist für uns nic…" at bounding box center [619, 433] width 481 height 87
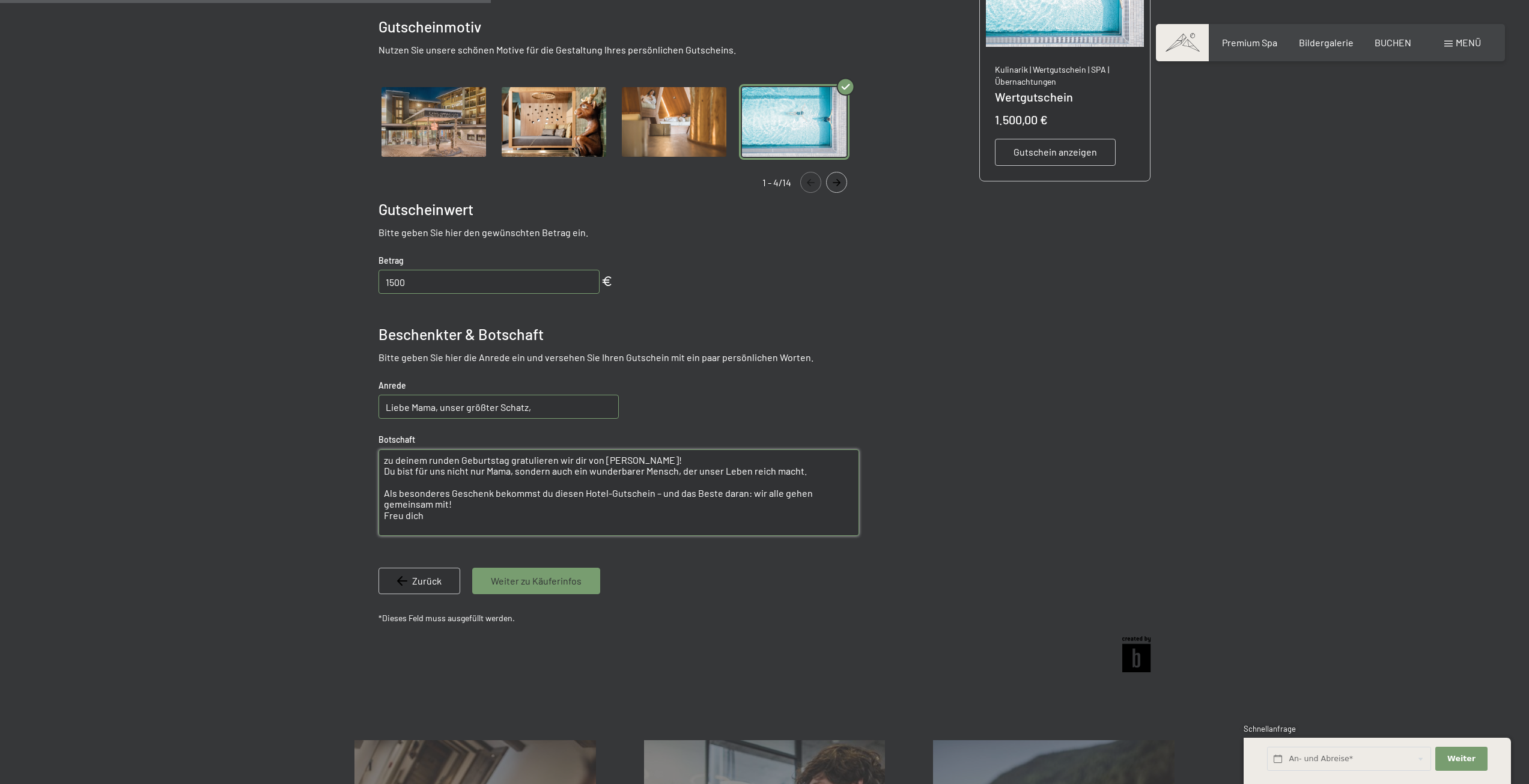
scroll to position [354, 0]
click at [399, 484] on textarea "zu deinem runden Geburtstag gratulieren wir dir von Herzen! Du bist für uns nic…" at bounding box center [619, 493] width 481 height 87
click at [472, 512] on textarea "zu deinem runden Geburtstag gratulieren wir dir von Herzen! Du bist für uns nic…" at bounding box center [619, 493] width 481 height 87
click at [568, 512] on textarea "zu deinem runden Geburtstag gratulieren wir dir von Herzen! Du bist für uns nic…" at bounding box center [619, 493] width 481 height 87
click at [440, 510] on textarea "zu deinem runden Geburtstag gratulieren wir dir von Herzen! Du bist für uns nic…" at bounding box center [619, 493] width 481 height 87
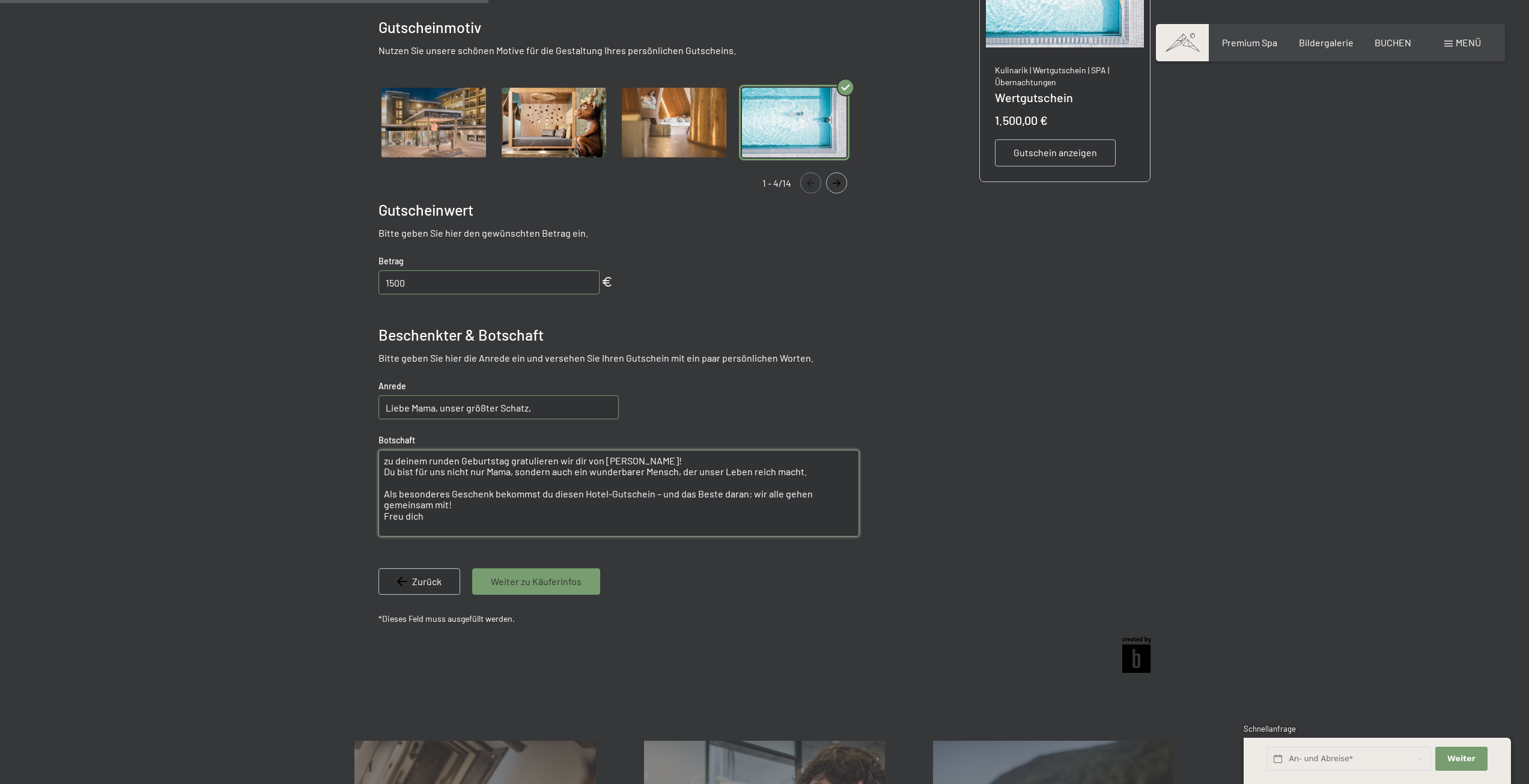
drag, startPoint x: 269, startPoint y: 458, endPoint x: 270, endPoint y: 403, distance: 55.0
click at [270, 403] on div at bounding box center [764, 280] width 1529 height 800
paste textarea "Liebe Mama, unser größter Schatz, die Zeit, die wir gemeinsam verbringen, wird …"
drag, startPoint x: 337, startPoint y: 457, endPoint x: 235, endPoint y: 454, distance: 102.0
click at [231, 454] on div at bounding box center [764, 280] width 1529 height 800
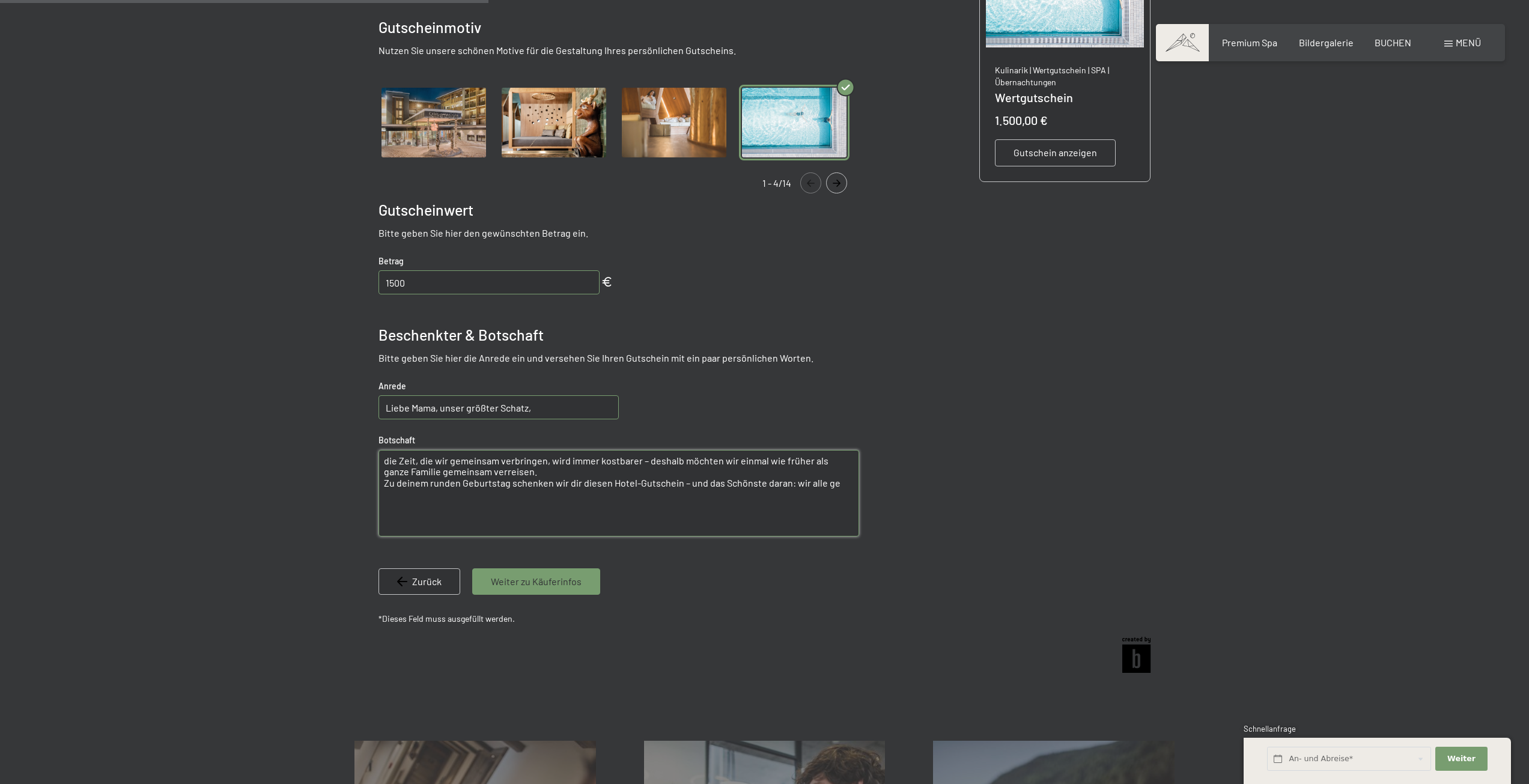
click at [409, 461] on textarea "die Zeit, die wir gemeinsam verbringen, wird immer kostbarer – deshalb möchten …" at bounding box center [619, 493] width 481 height 87
click at [384, 472] on textarea "die Zeit, die wir gemeinsam verbringen, wird immer kostbarer – deshalb möchten …" at bounding box center [619, 493] width 481 height 87
click at [553, 466] on textarea "die Zeit, die wir gemeinsam verbringen, wird immer kostbarer – deshalb möchten …" at bounding box center [619, 493] width 481 height 87
type textarea "die Zeit, die wir gemeinsam verbringen, wird immer kostbarer – deshalb möchten …"
drag, startPoint x: 496, startPoint y: 502, endPoint x: 793, endPoint y: 507, distance: 297.0
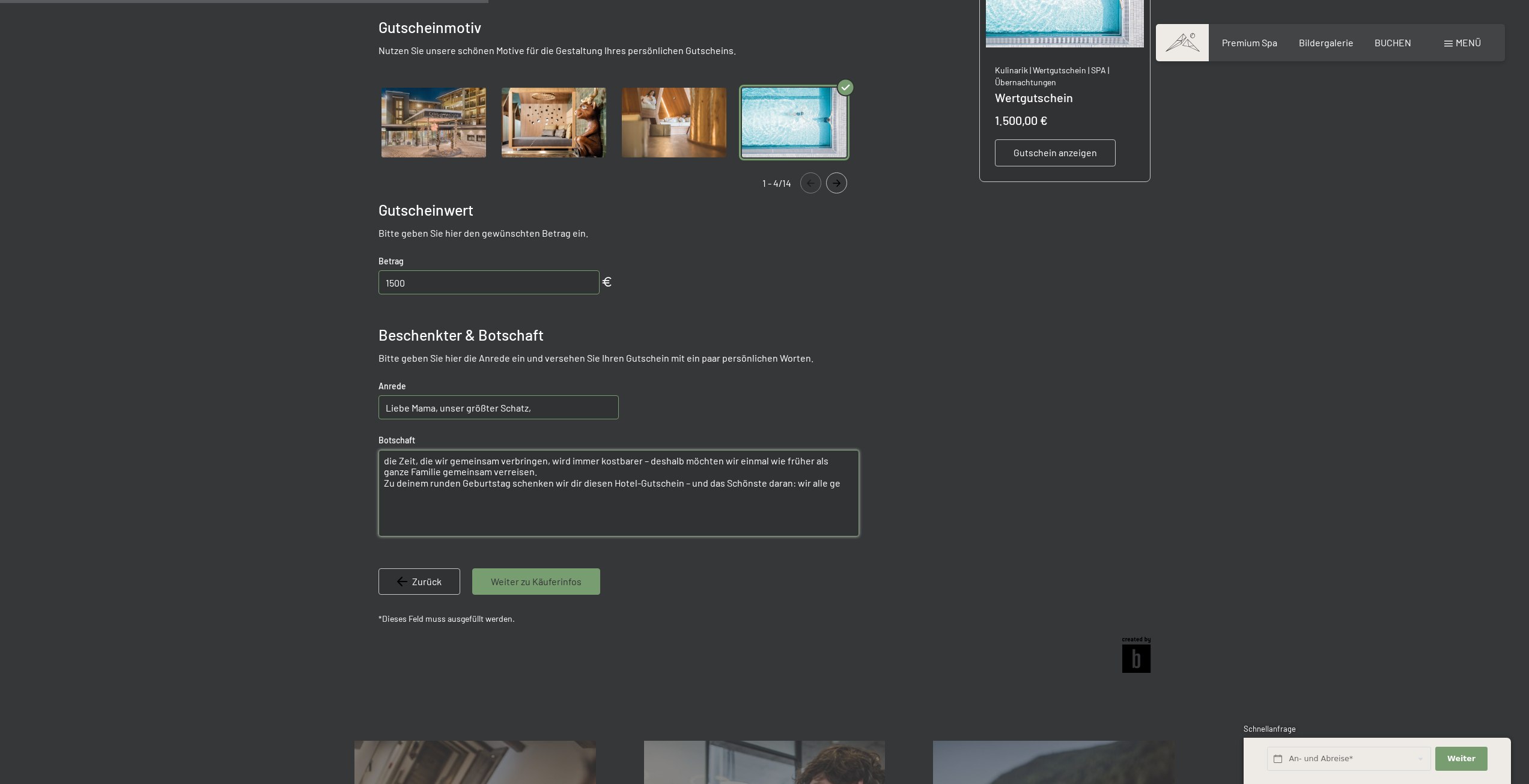
click at [500, 502] on textarea "die Zeit, die wir gemeinsam verbringen, wird immer kostbarer – deshalb möchten …" at bounding box center [619, 493] width 481 height 87
drag, startPoint x: 836, startPoint y: 488, endPoint x: 334, endPoint y: 424, distance: 506.1
click at [334, 424] on div at bounding box center [764, 280] width 911 height 800
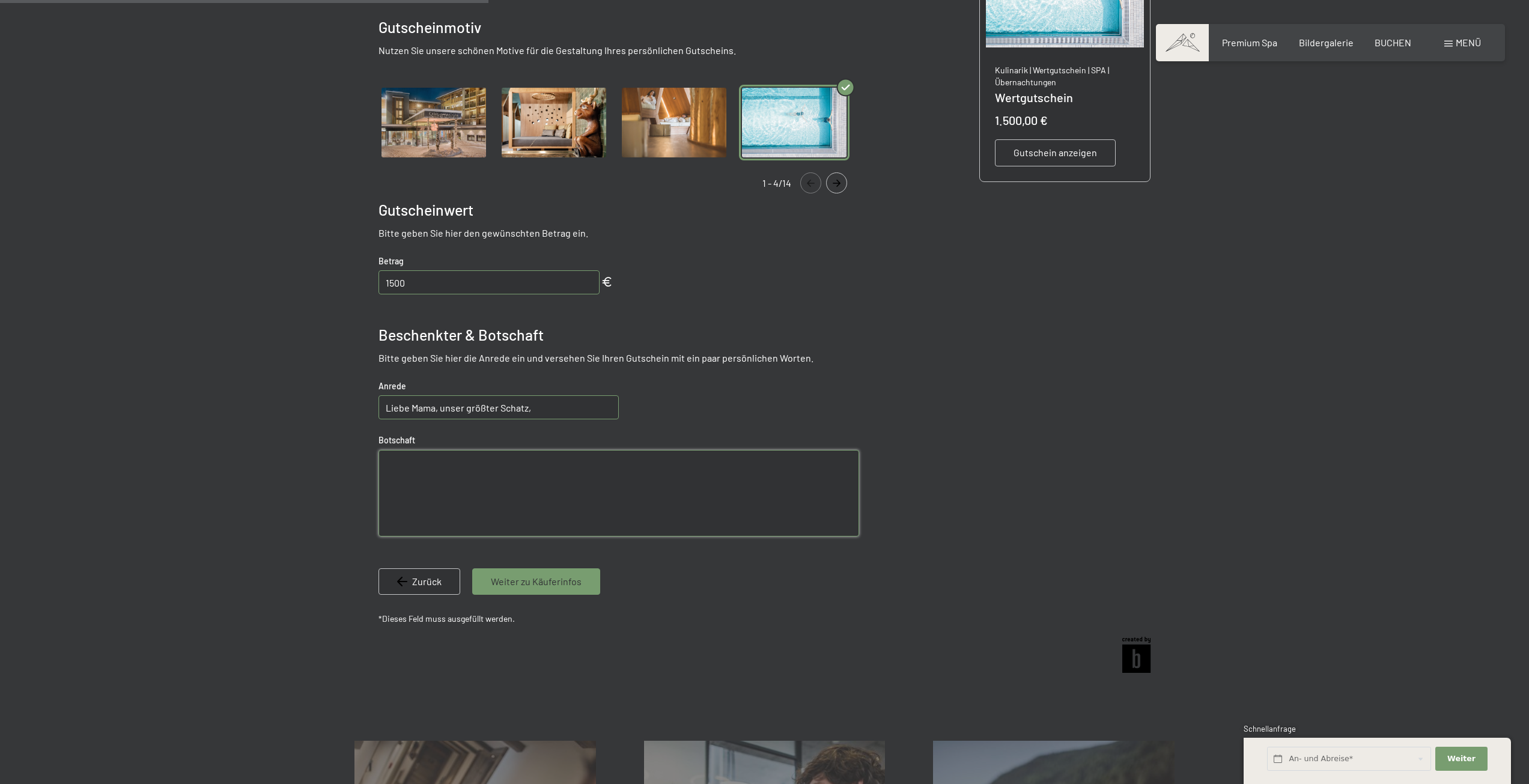
paste textarea "weil wir immer seltener die Gelegenheit haben, alle zusammen Zeit zu verbringen…"
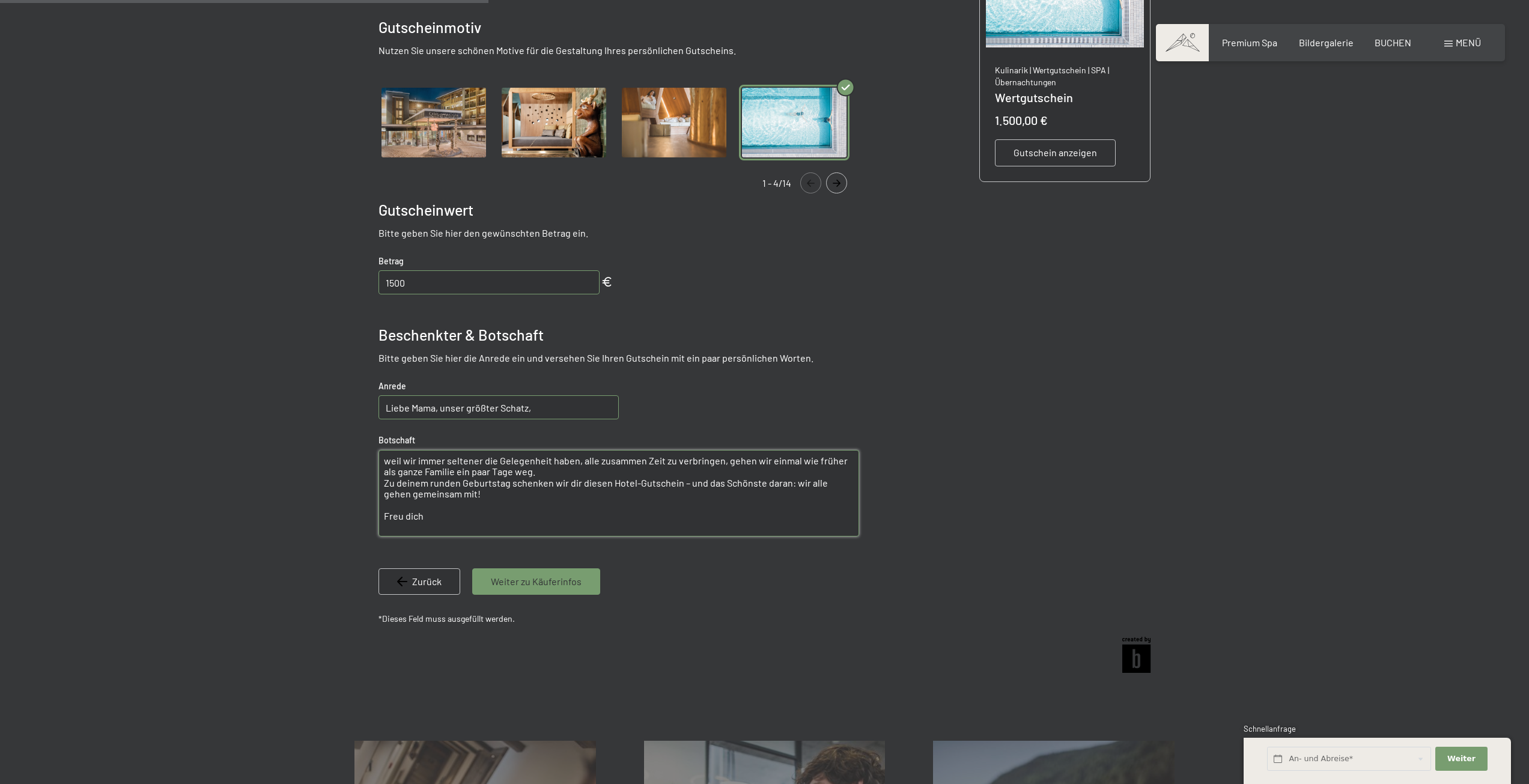
click at [636, 486] on textarea "weil wir immer seltener die Gelegenheit haben, alle zusammen Zeit zu verbringen…" at bounding box center [619, 493] width 481 height 87
click at [675, 485] on textarea "weil wir immer seltener die Gelegenheit haben, alle zusammen Zeit zu verbringen…" at bounding box center [619, 493] width 481 height 87
click at [678, 485] on textarea "weil wir immer seltener die Gelegenheit haben, alle zusammen Zeit zu verbringen…" at bounding box center [619, 493] width 481 height 87
click at [649, 497] on textarea "weil wir immer seltener die Gelegenheit haben, alle zusammen Zeit zu verbringen…" at bounding box center [619, 493] width 481 height 87
click at [516, 471] on textarea "weil wir immer seltener die Gelegenheit haben, alle zusammen Zeit zu verbringen…" at bounding box center [619, 493] width 481 height 87
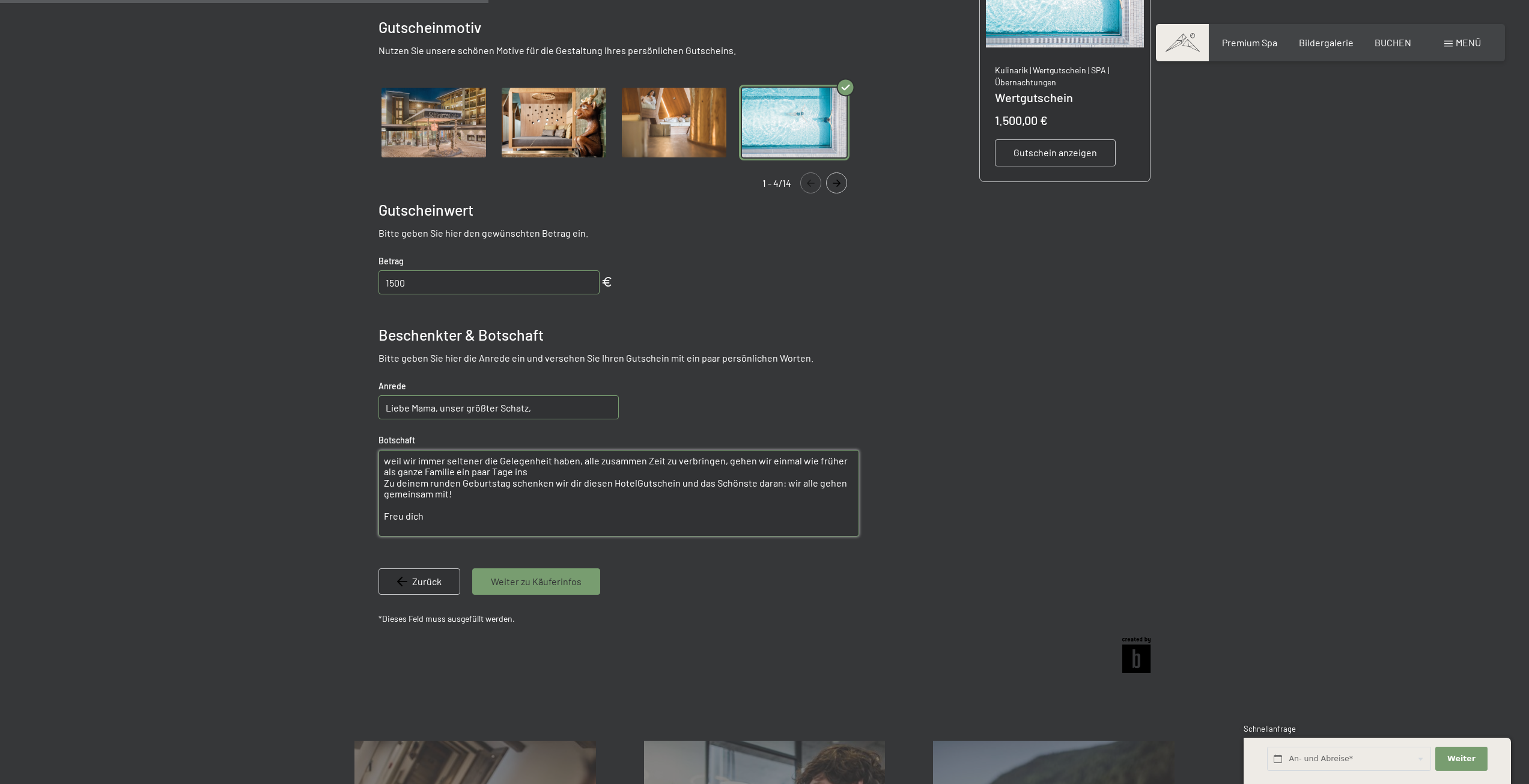
click at [468, 511] on textarea "weil wir immer seltener die Gelegenheit haben, alle zusammen Zeit zu verbringen…" at bounding box center [619, 493] width 481 height 87
click at [454, 487] on textarea "weil wir immer seltener die Gelegenheit haben, alle zusammen Zeit zu verbringen…" at bounding box center [619, 493] width 481 height 87
drag, startPoint x: 442, startPoint y: 526, endPoint x: 289, endPoint y: 374, distance: 215.7
click at [289, 374] on div at bounding box center [764, 280] width 1529 height 800
paste textarea "Liebe Mama, unser größter Schatz, zu deinem runden Geburtstag schenken wir dir …"
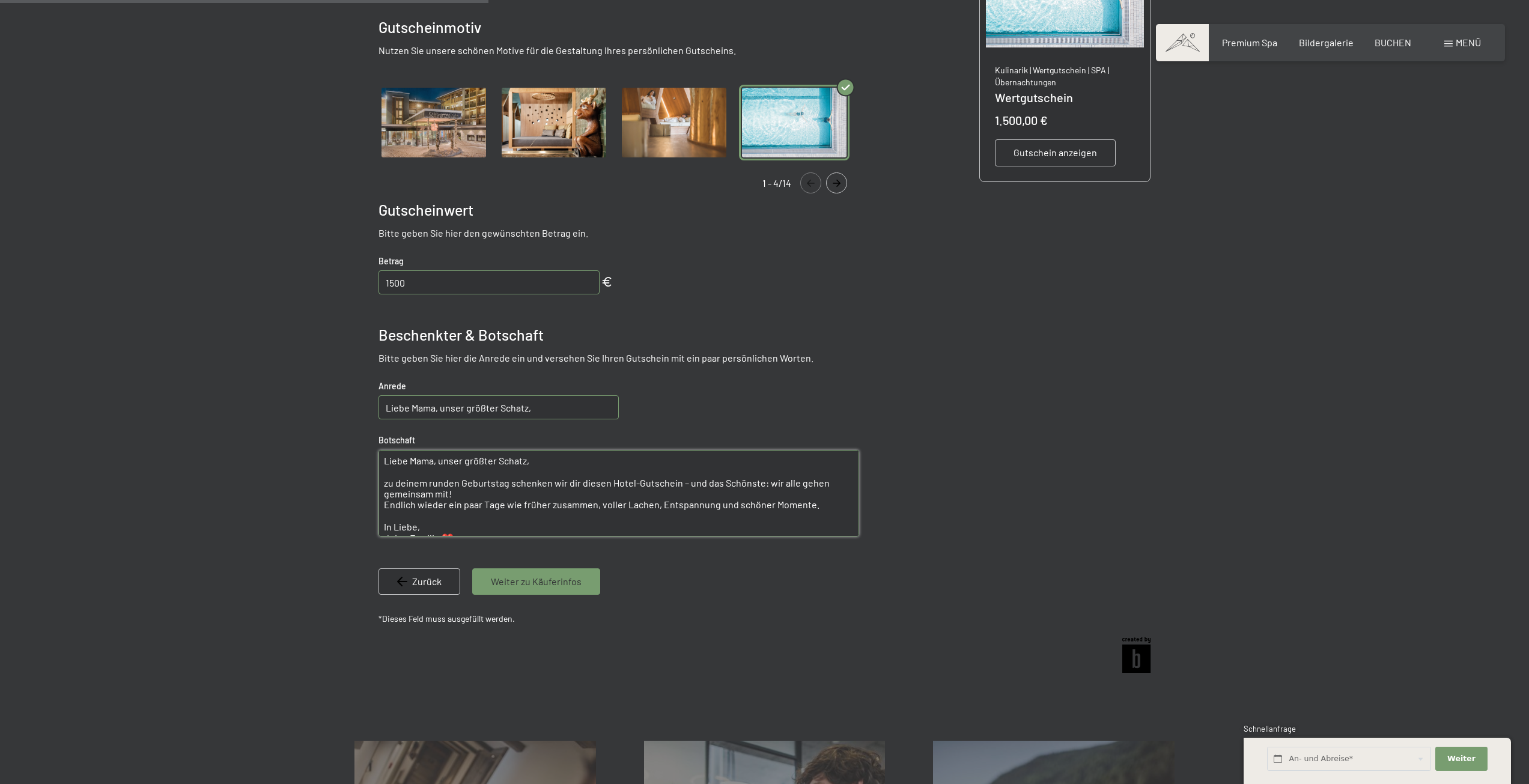
scroll to position [8, 0]
drag, startPoint x: 528, startPoint y: 453, endPoint x: 265, endPoint y: 449, distance: 263.0
click at [263, 447] on div at bounding box center [764, 280] width 1529 height 800
click at [502, 477] on textarea "Liebe Mama, unser größter Schatz, zu deinem runden Geburtstag schenken wir dir …" at bounding box center [619, 493] width 481 height 87
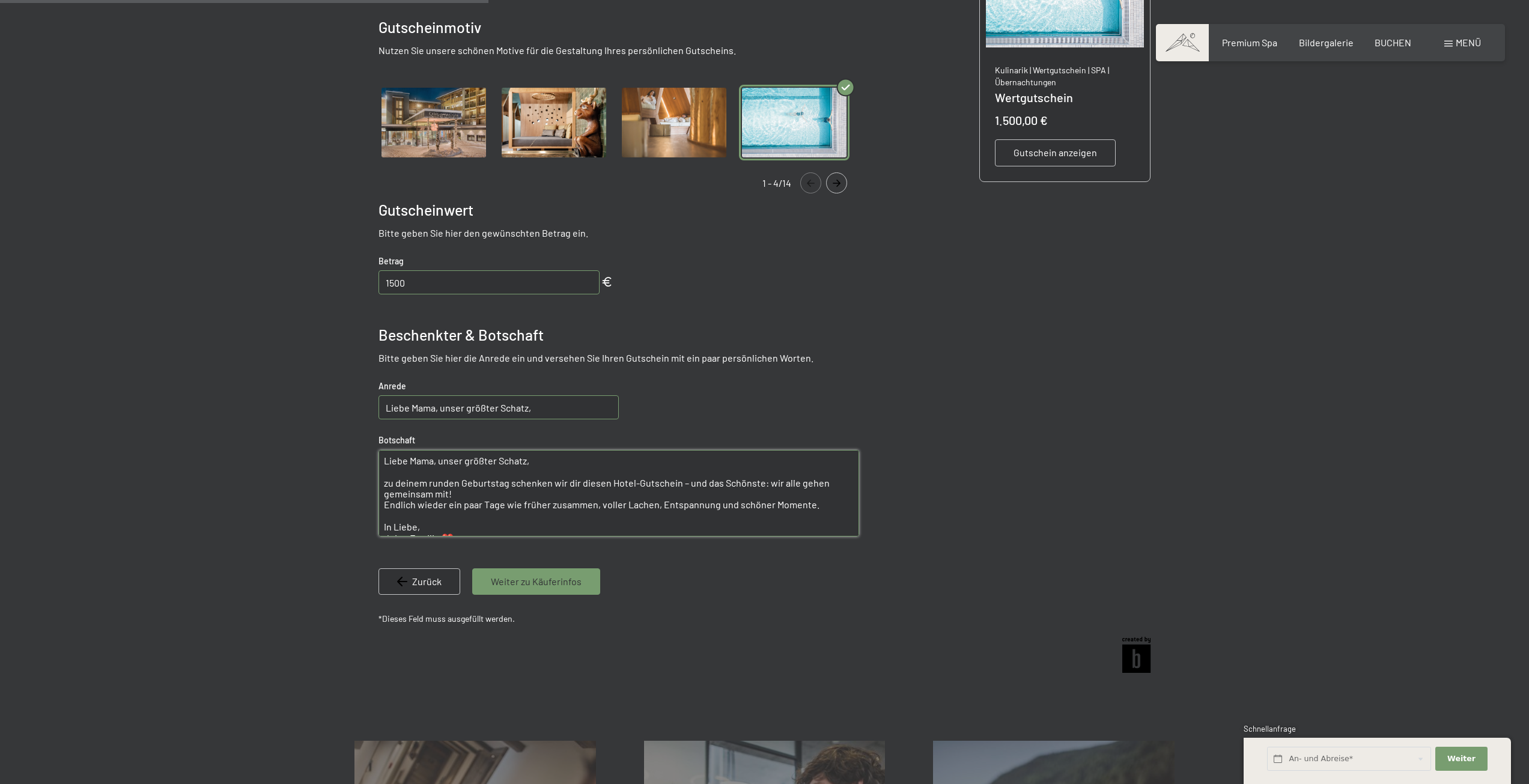
drag, startPoint x: 550, startPoint y: 457, endPoint x: 312, endPoint y: 454, distance: 238.0
click at [312, 454] on div at bounding box center [764, 280] width 911 height 800
click at [385, 469] on textarea "zu deinem runden Geburtstag schenken wir dir diesen Hotel-Gutschein – und das S…" at bounding box center [619, 493] width 481 height 87
click at [634, 463] on textarea "zu deinem runden Geburtstag schenken wir dir diesen Hotel-Gutschein – und das S…" at bounding box center [619, 493] width 481 height 87
click at [681, 461] on textarea "zu deinem runden Geburtstag schenken wir dir diesen Hotel Gutschein – und das S…" at bounding box center [619, 493] width 481 height 87
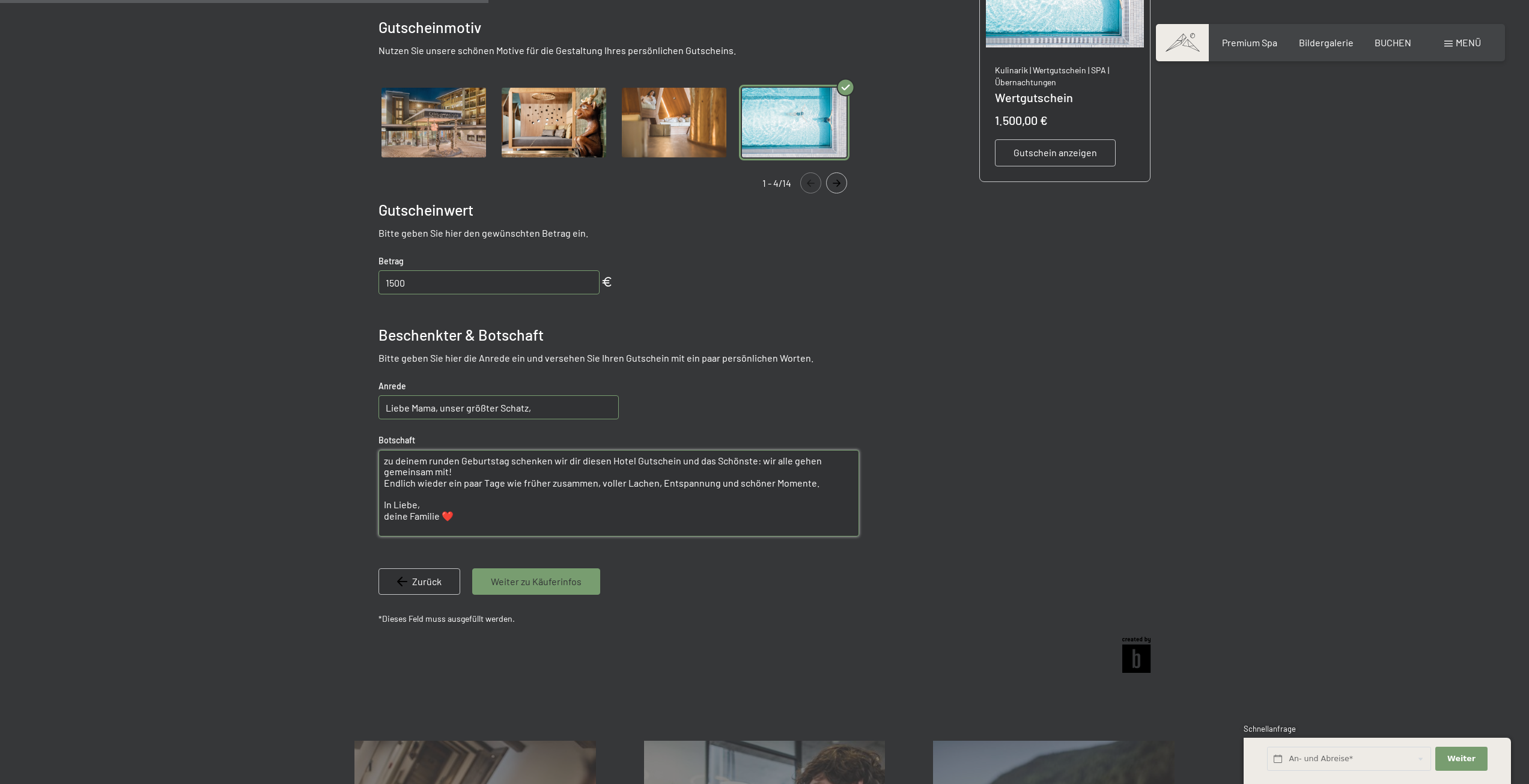
click at [753, 460] on textarea "zu deinem runden Geburtstag schenken wir dir diesen Hotel Gutschein und das Sch…" at bounding box center [619, 493] width 481 height 87
click at [480, 499] on textarea "zu deinem runden Geburtstag schenken wir dir diesen Hotel Gutschein und das Sch…" at bounding box center [619, 493] width 481 height 87
drag, startPoint x: 325, startPoint y: 468, endPoint x: 325, endPoint y: 419, distance: 49.0
click at [306, 415] on div at bounding box center [764, 280] width 1529 height 800
paste textarea "Liebe Mama zu deinem runden Geburtstag schenken wir dir diesen Hotel-Gutschein …"
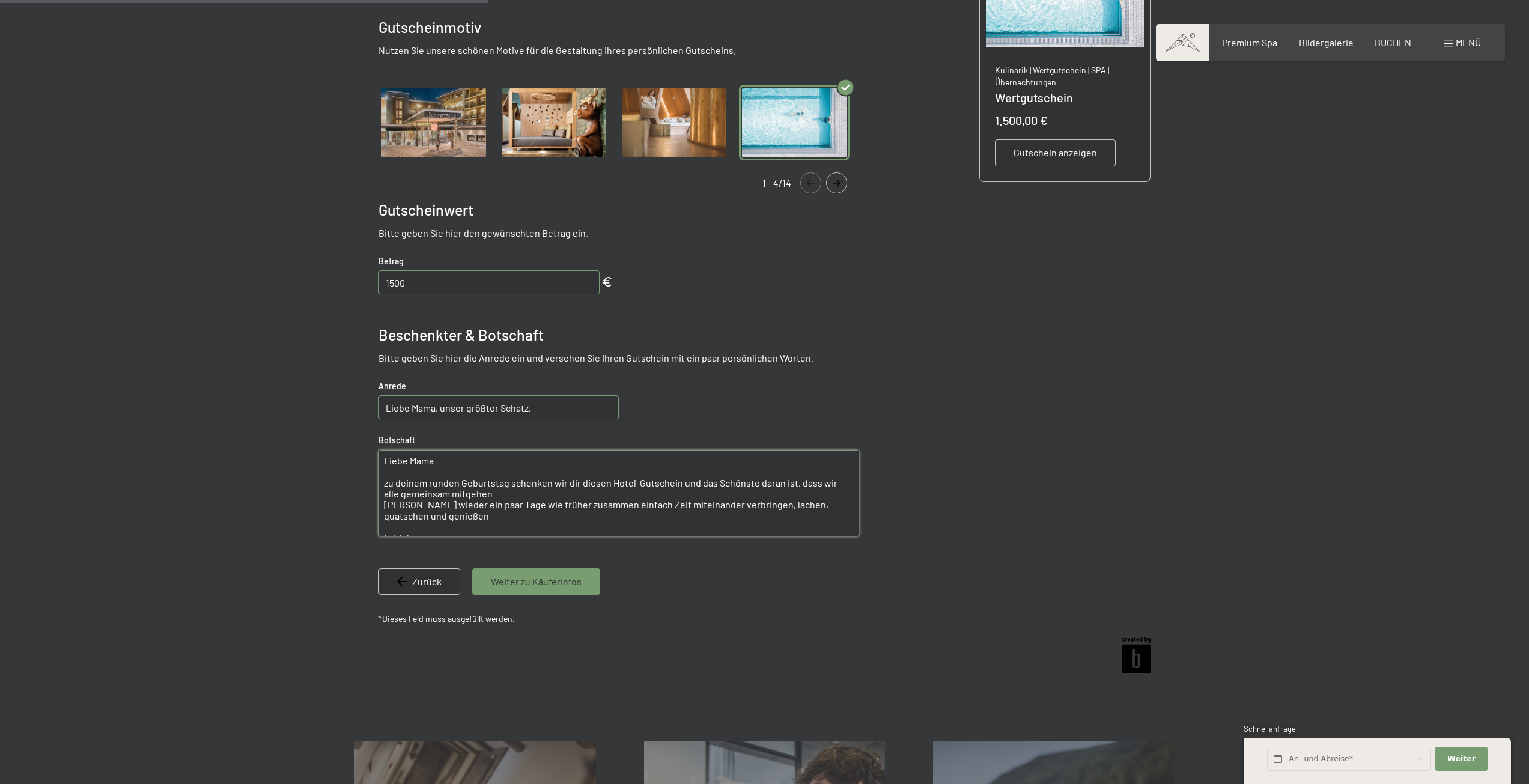
drag, startPoint x: 451, startPoint y: 465, endPoint x: 311, endPoint y: 449, distance: 140.9
click at [307, 448] on div at bounding box center [764, 280] width 1529 height 800
click at [382, 482] on textarea "zu deinem runden Geburtstag schenken wir dir diesen Hotel-Gutschein und das Sch…" at bounding box center [619, 493] width 481 height 87
click at [474, 502] on textarea "zu deinem runden Geburtstag schenken wir dir diesen Hotel-Gutschein und das Sch…" at bounding box center [619, 493] width 481 height 87
click at [631, 465] on textarea "zu deinem runden Geburtstag schenken wir dir diesen Hotel-Gutschein und das Sch…" at bounding box center [619, 493] width 481 height 87
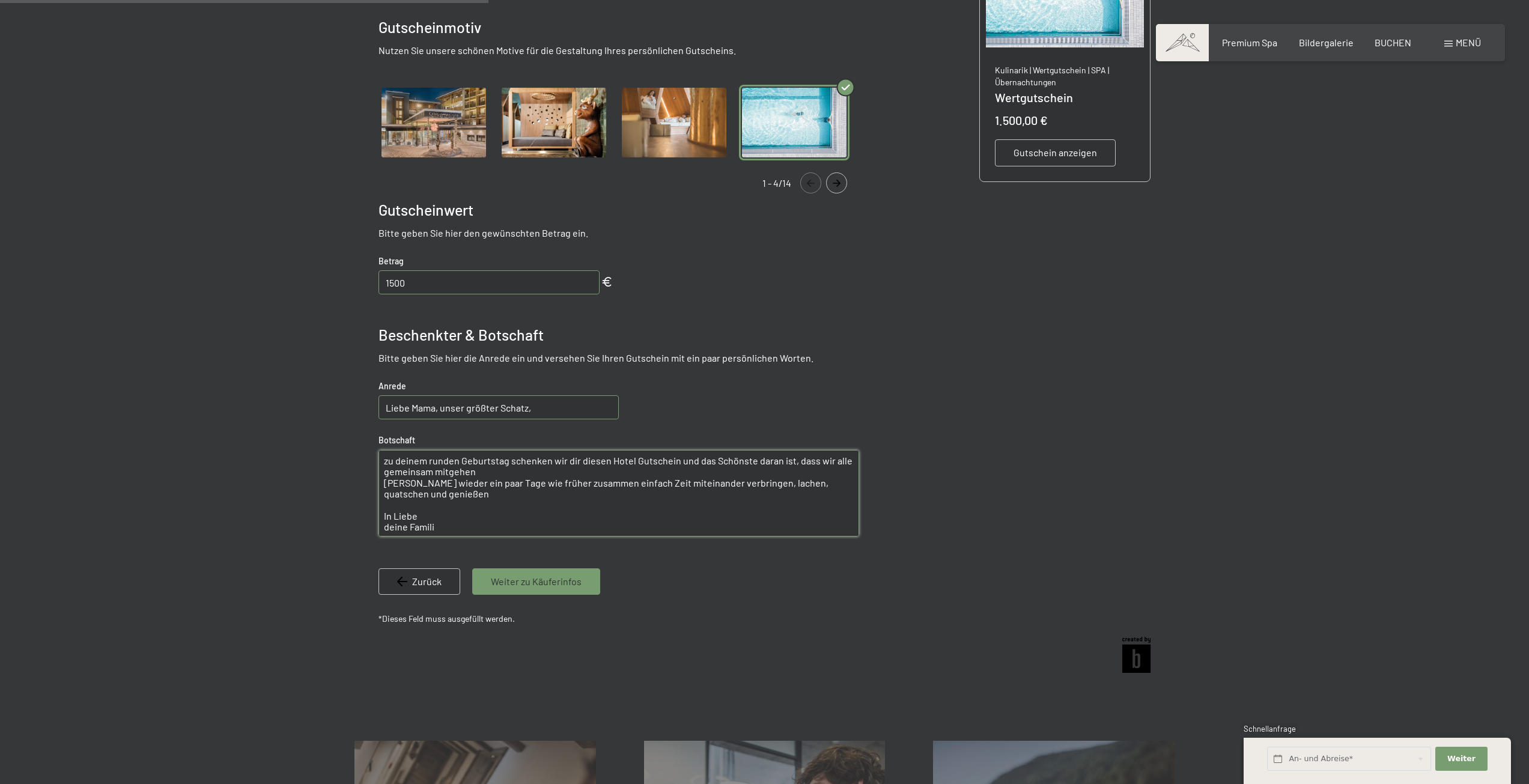
click at [667, 469] on textarea "zu deinem runden Geburtstag schenken wir dir diesen Hotel Gutschein und das Sch…" at bounding box center [619, 493] width 481 height 87
click at [470, 526] on textarea "zu deinem runden Geburtstag schenken wir dir diesen Hotel Gutschein und das Sch…" at bounding box center [619, 493] width 481 height 87
drag, startPoint x: 425, startPoint y: 515, endPoint x: 448, endPoint y: 521, distance: 23.8
click at [383, 516] on textarea "zu deinem runden Geburtstag schenken wir dir diesen Hotel Gutschein und das Sch…" at bounding box center [619, 493] width 481 height 87
click at [447, 521] on textarea "zu deinem runden Geburtstag schenken wir dir diesen Hotel Gutschein und das Sch…" at bounding box center [619, 493] width 481 height 87
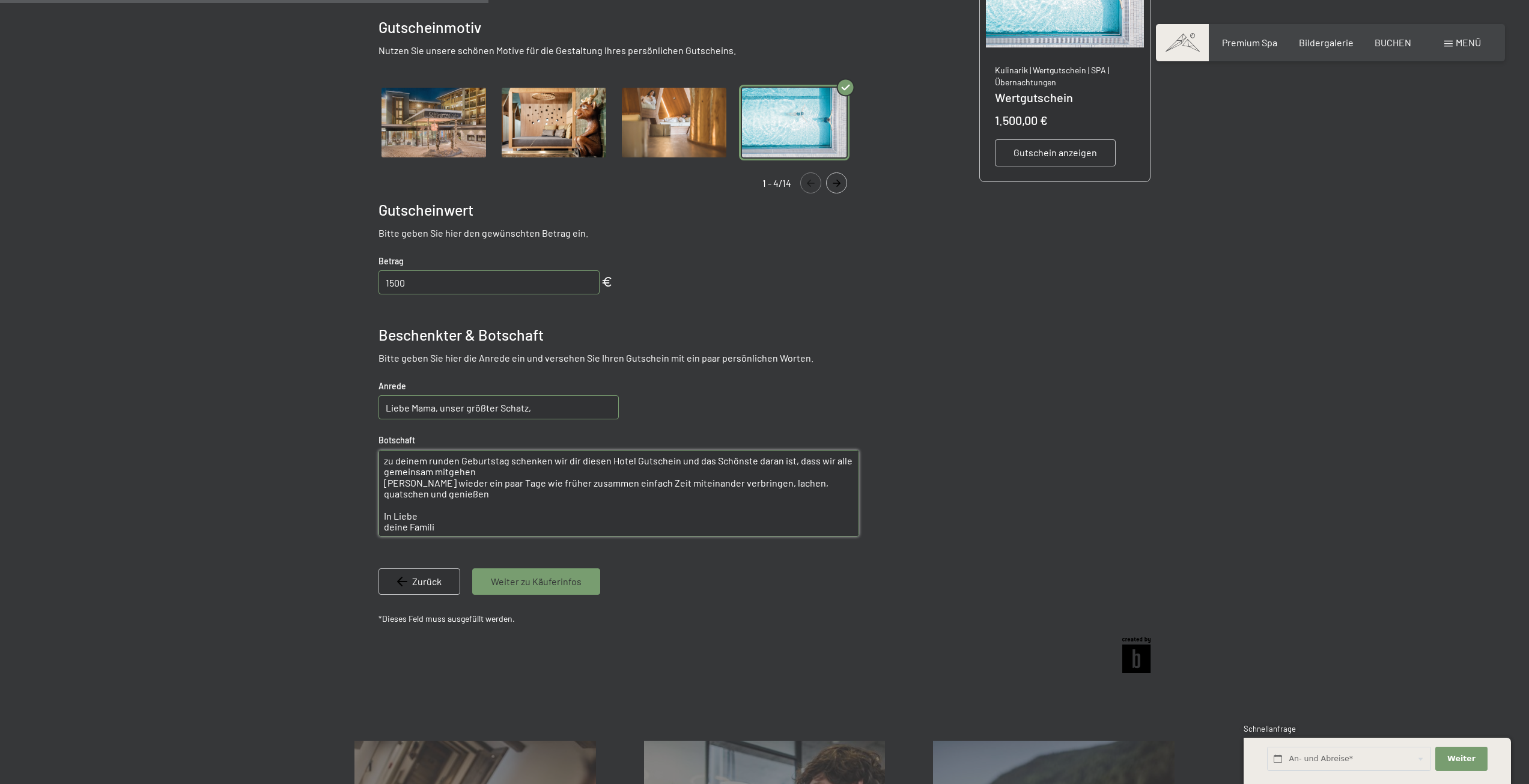
click at [450, 525] on textarea "zu deinem runden Geburtstag schenken wir dir diesen Hotel Gutschein und das Sch…" at bounding box center [619, 493] width 481 height 87
type textarea "zu deinem runden Geburtstag schenken wir dir diesen Hotel Gutschein und das Sch…"
click at [711, 577] on div "Zurück Weiter zu Käuferinfos" at bounding box center [619, 581] width 481 height 26
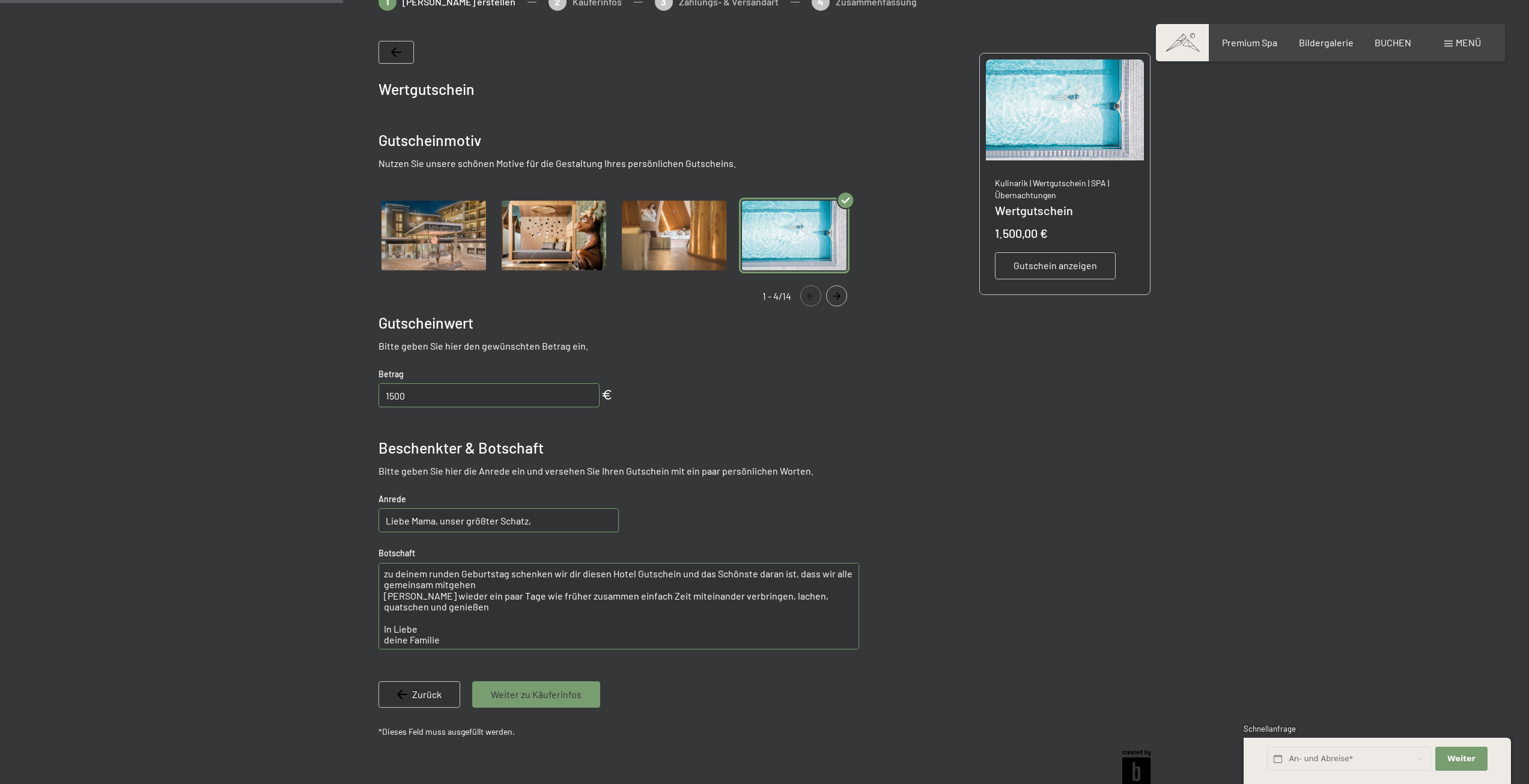
scroll to position [234, 0]
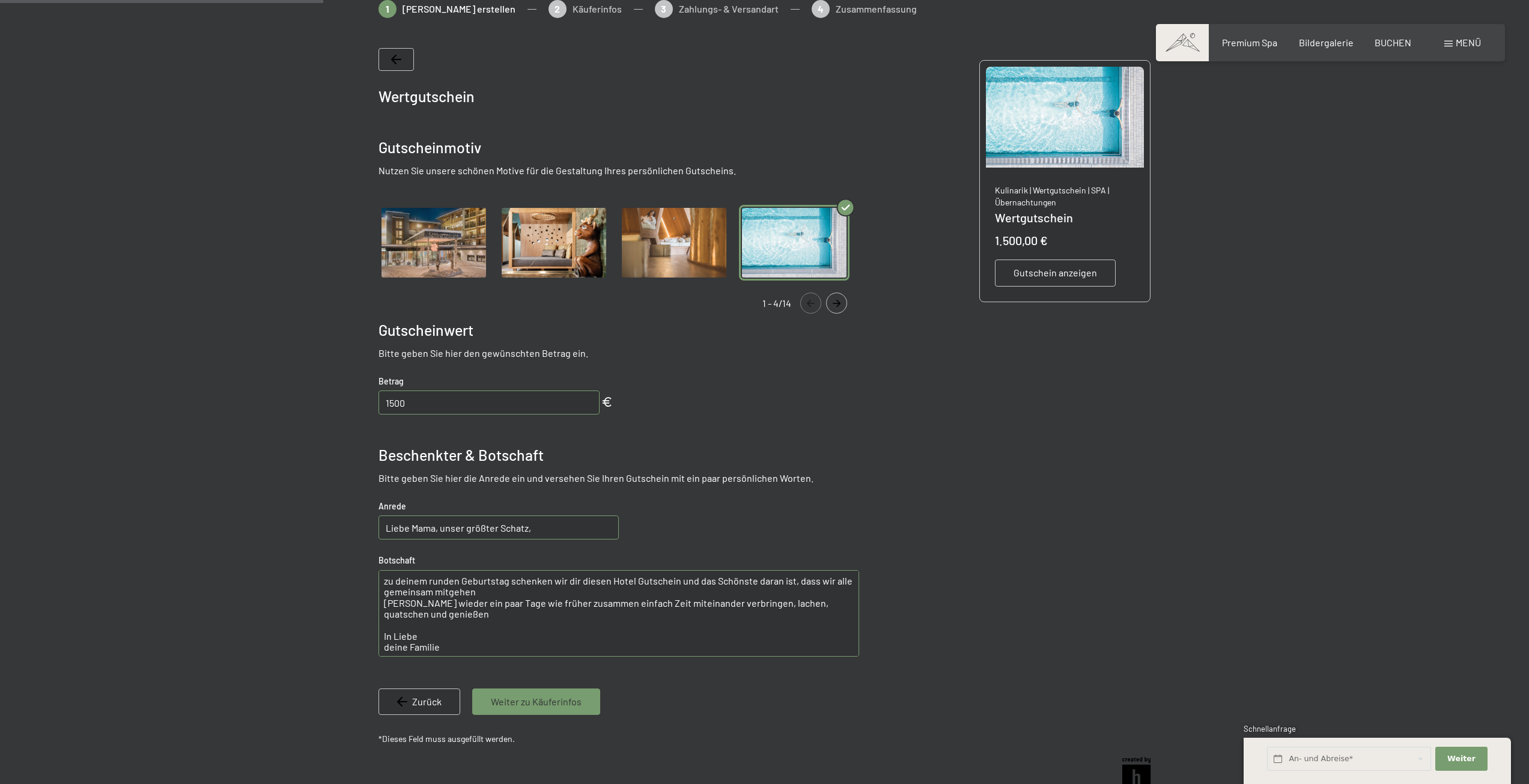
click at [837, 307] on button "Navigate to next slide" at bounding box center [837, 303] width 21 height 21
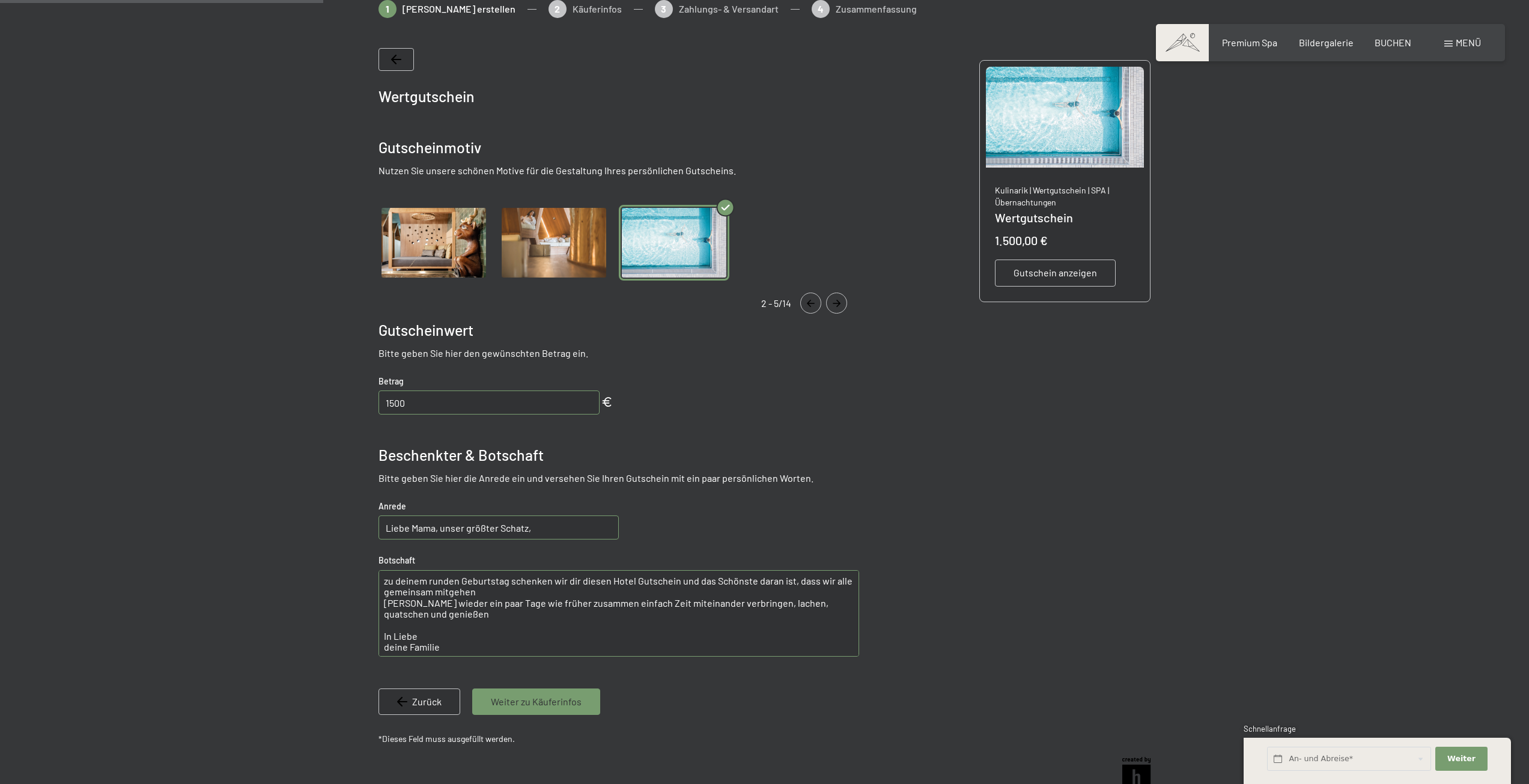
click at [837, 307] on button "Navigate to next slide" at bounding box center [837, 303] width 21 height 21
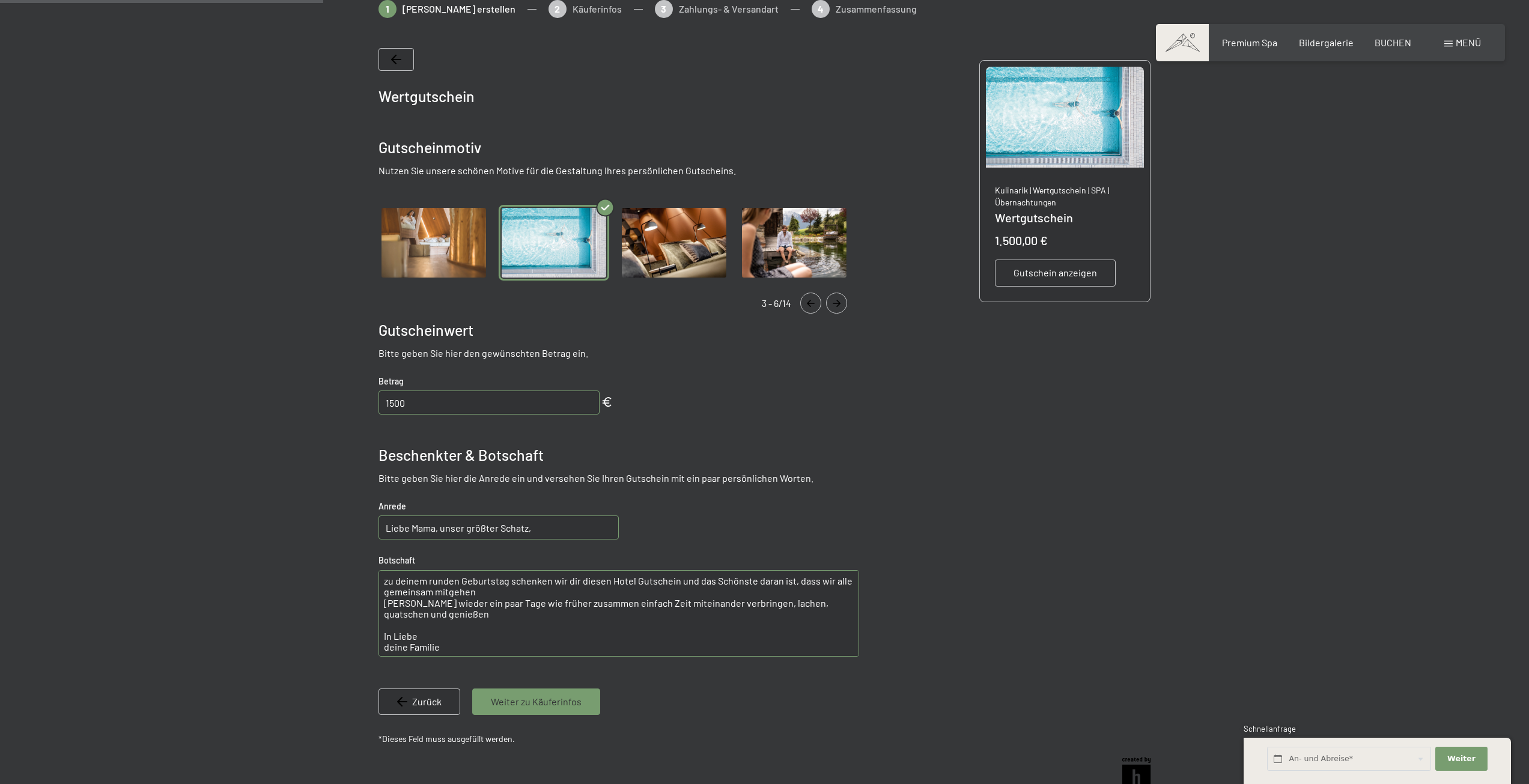
click at [837, 307] on button "Navigate to next slide" at bounding box center [837, 303] width 21 height 21
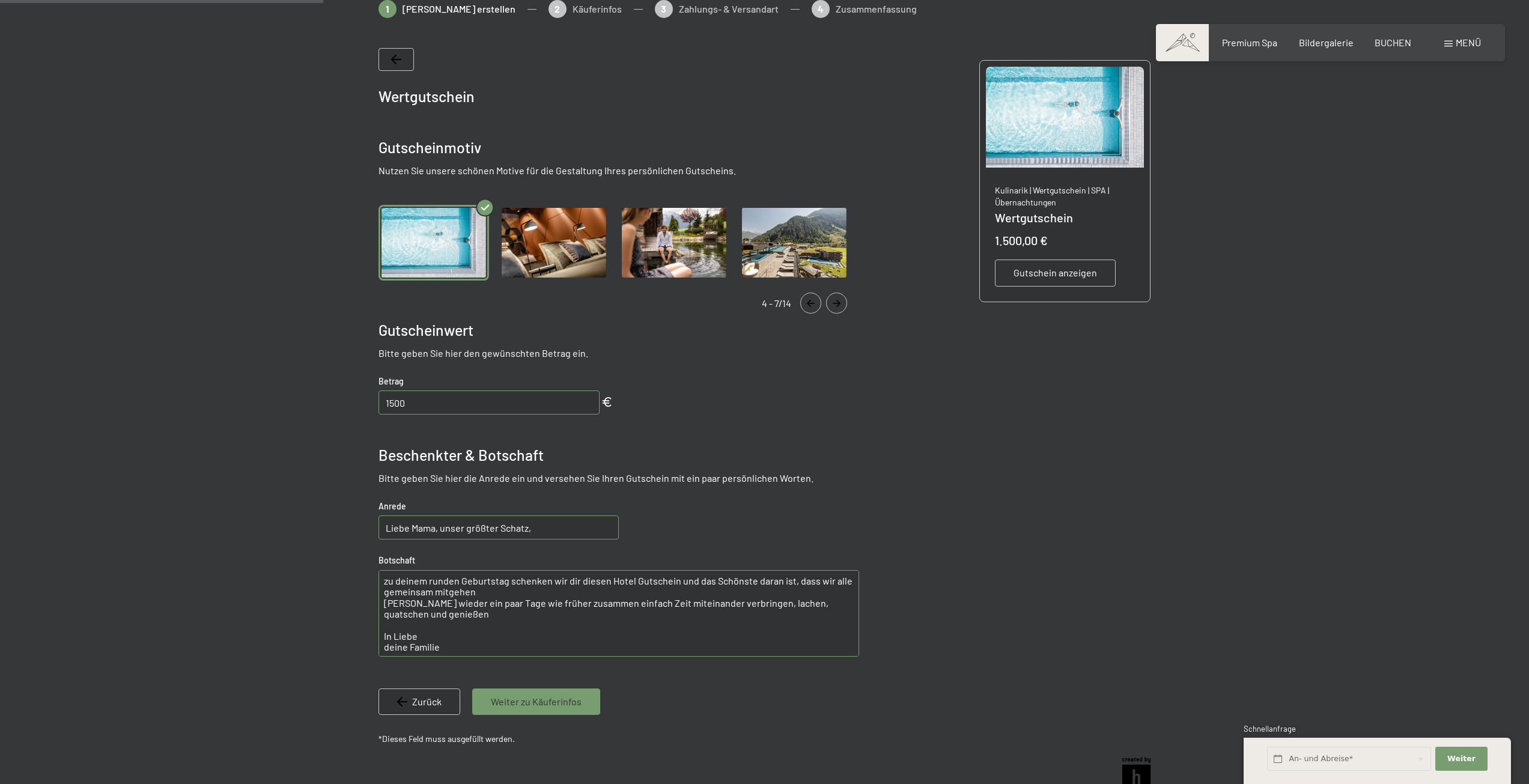
click at [837, 307] on button "Navigate to next slide" at bounding box center [837, 303] width 21 height 21
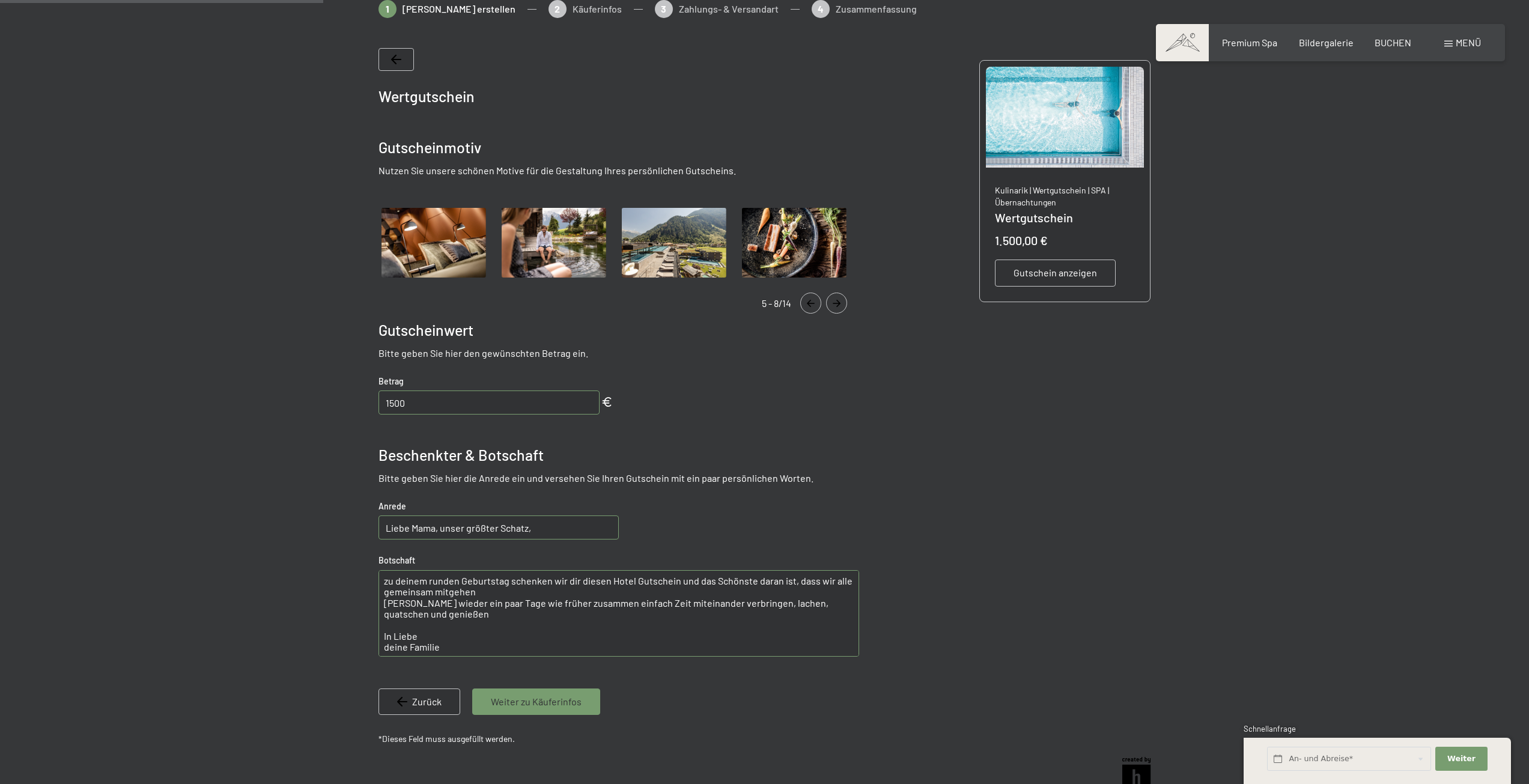
click at [681, 252] on img "Gallery" at bounding box center [674, 243] width 110 height 76
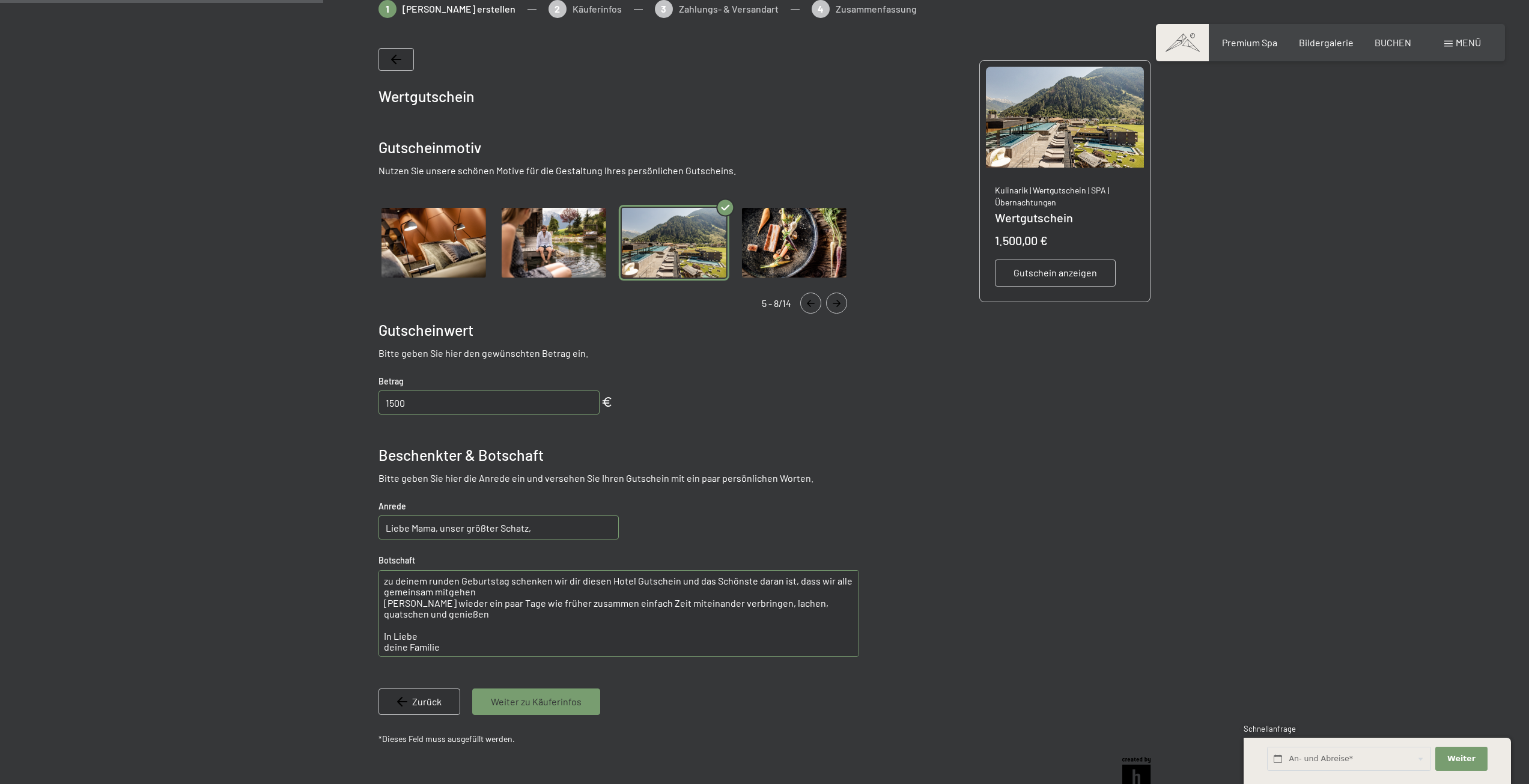
click at [845, 305] on icon "Navigate to next slide" at bounding box center [837, 304] width 20 height 7
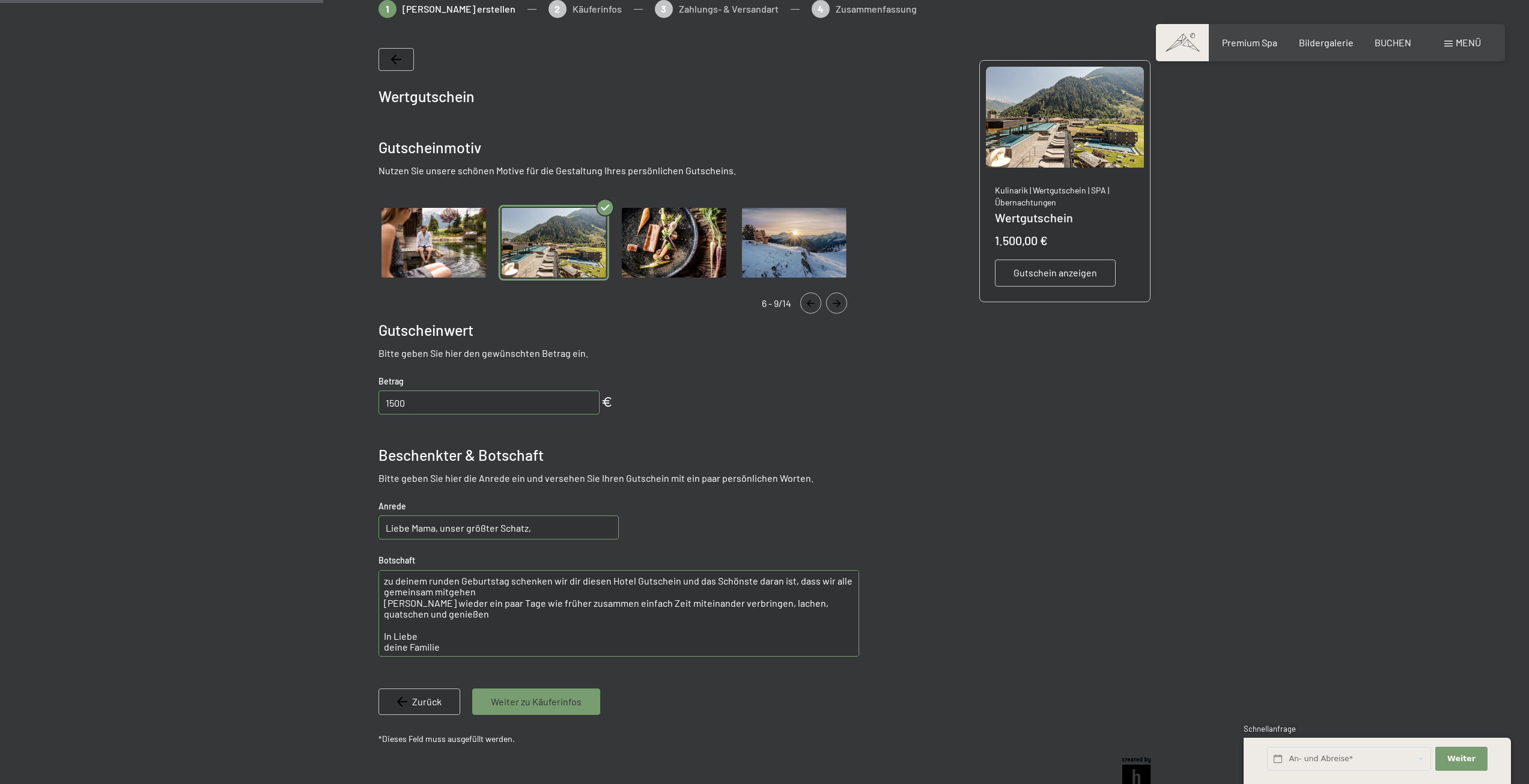
click at [845, 304] on icon "Navigate to next slide" at bounding box center [837, 304] width 20 height 7
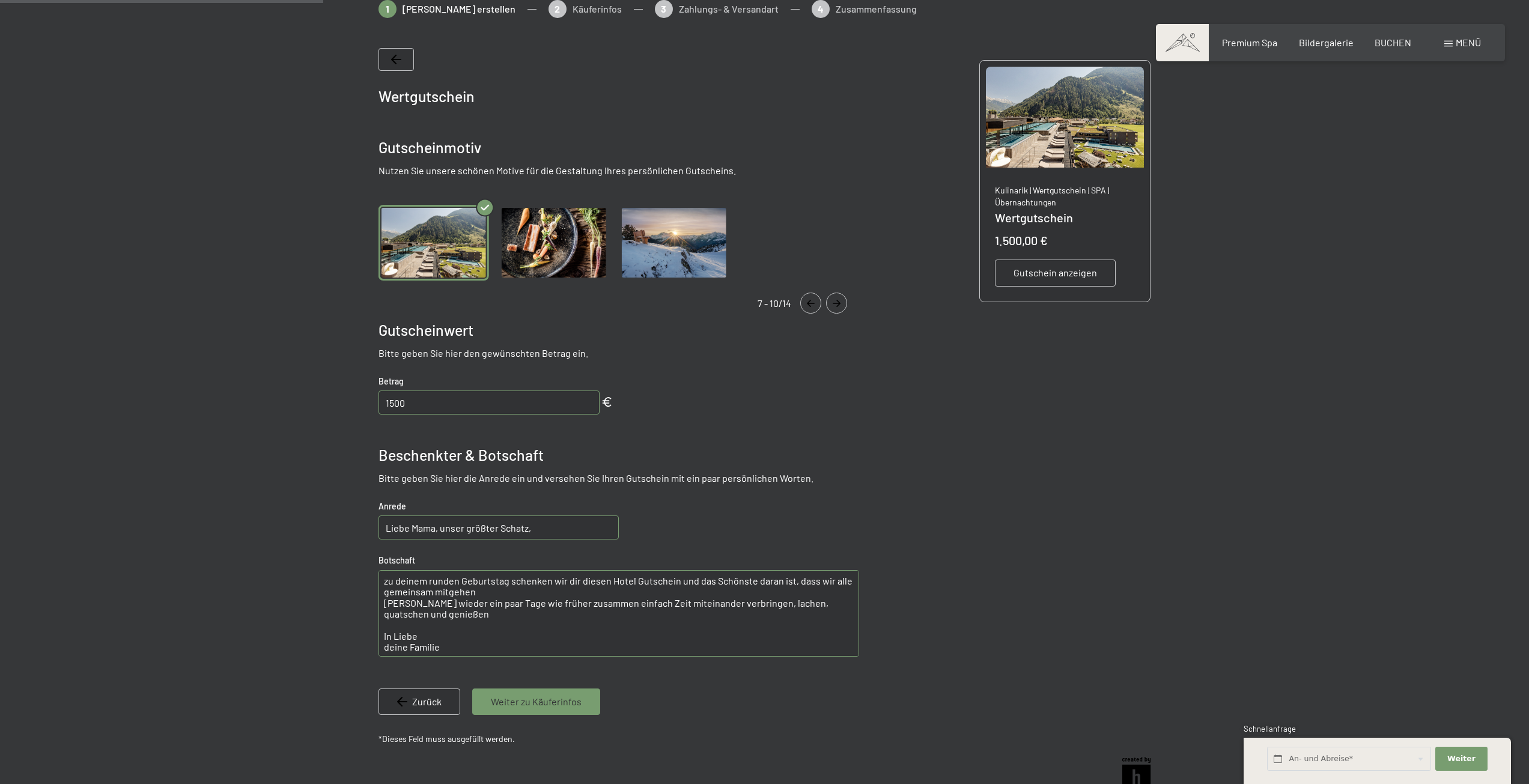
click at [843, 304] on icon "Navigate to next slide" at bounding box center [837, 304] width 20 height 7
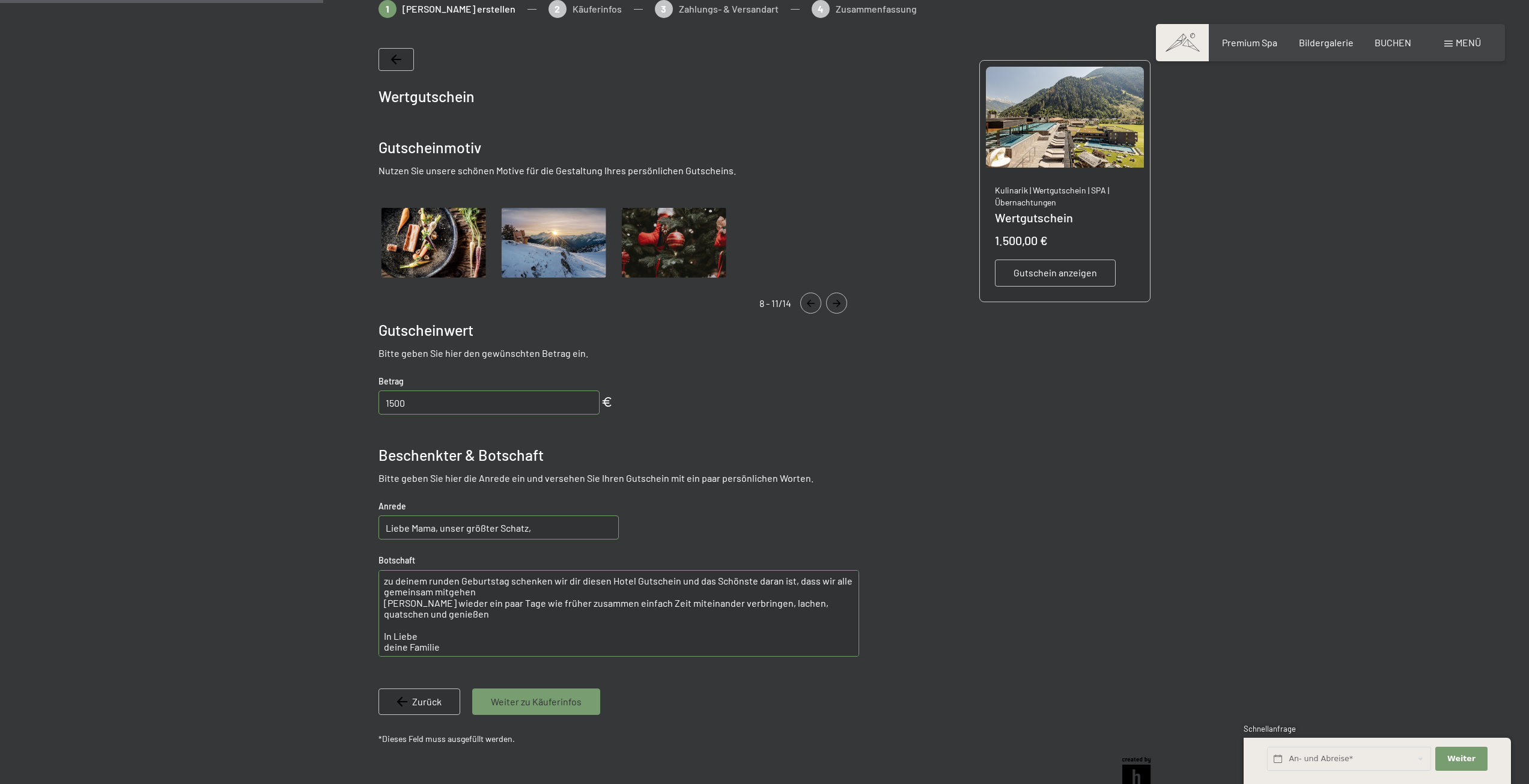
click at [843, 304] on icon "Navigate to next slide" at bounding box center [837, 304] width 20 height 7
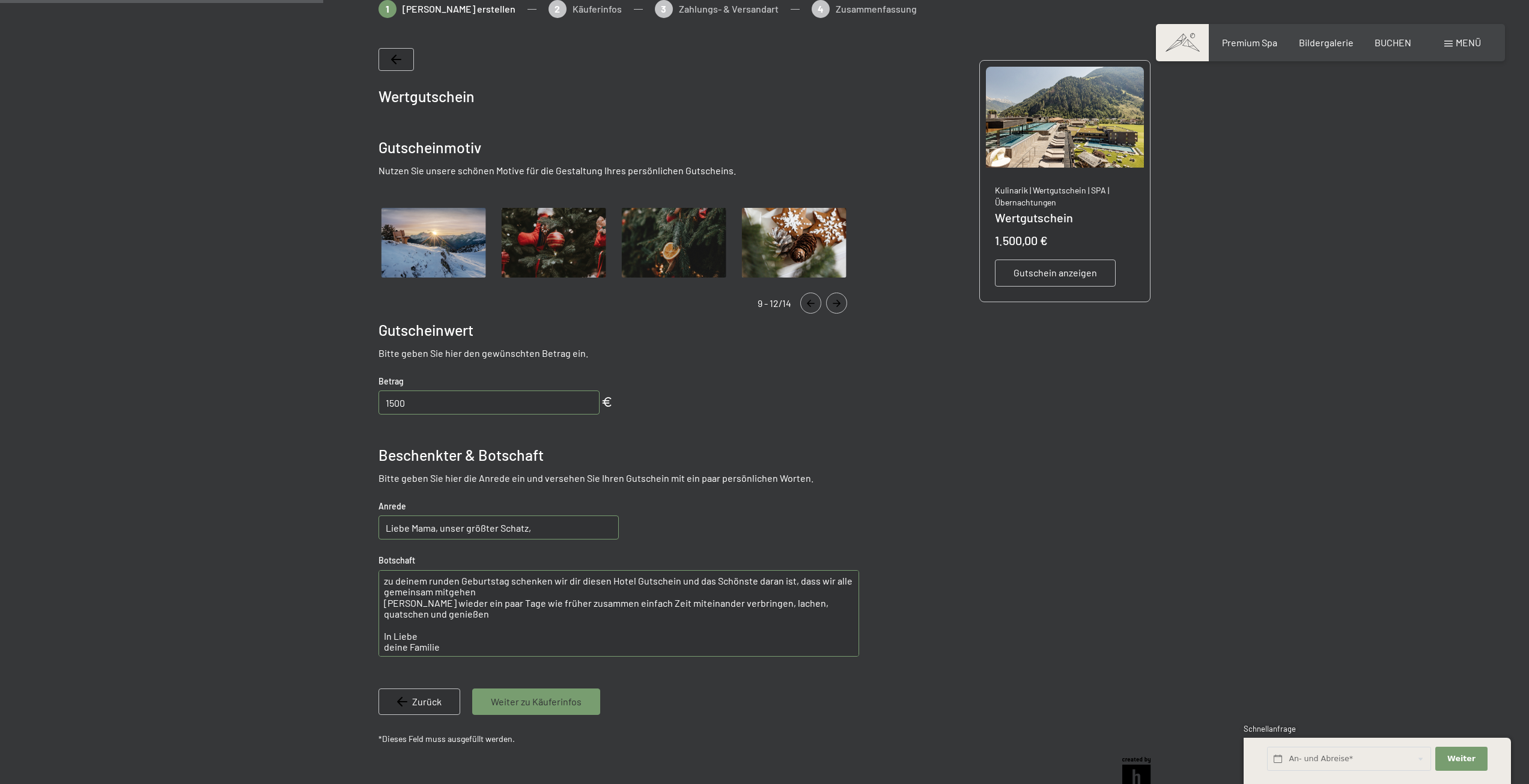
click at [843, 304] on icon "Navigate to next slide" at bounding box center [837, 304] width 20 height 7
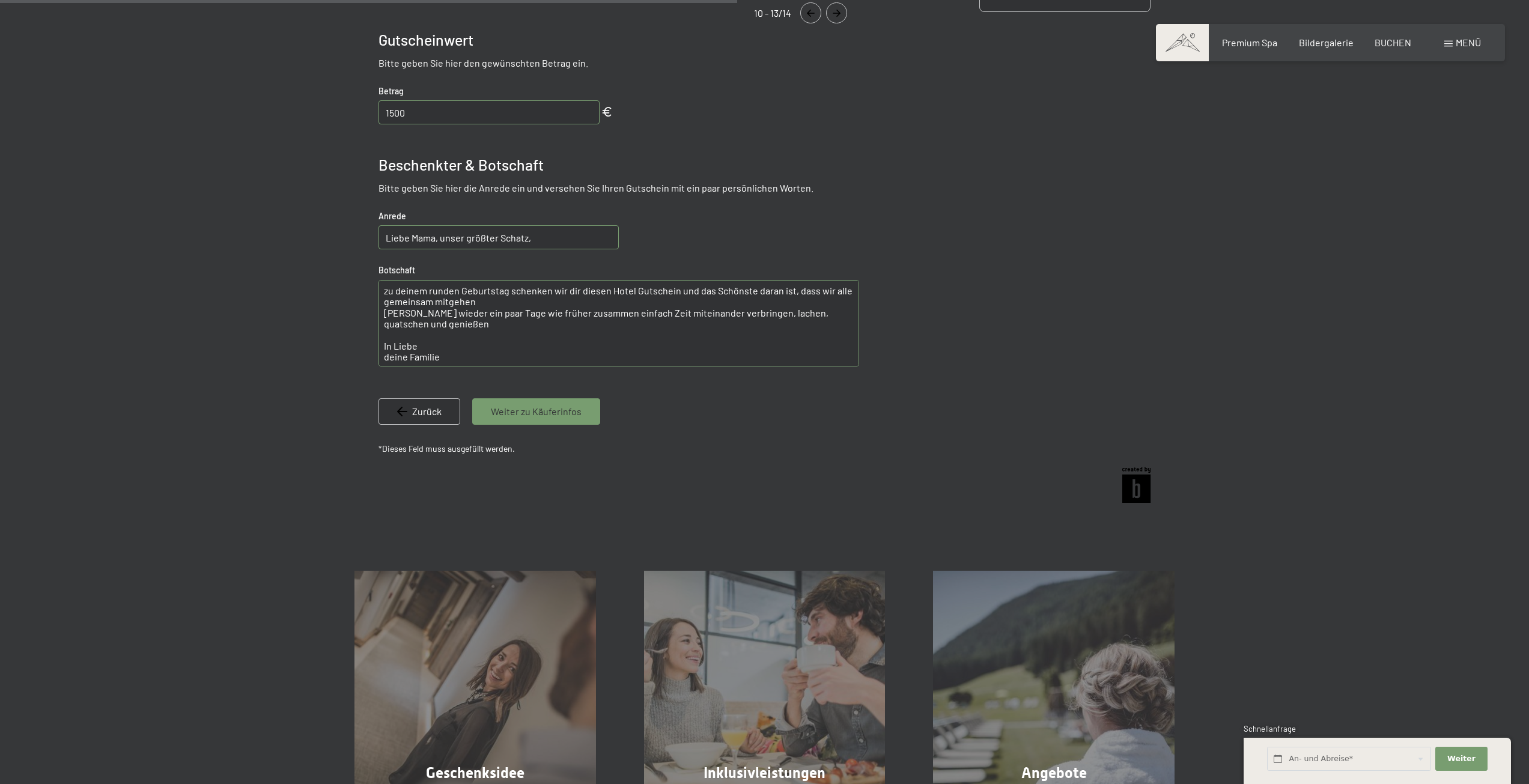
scroll to position [535, 0]
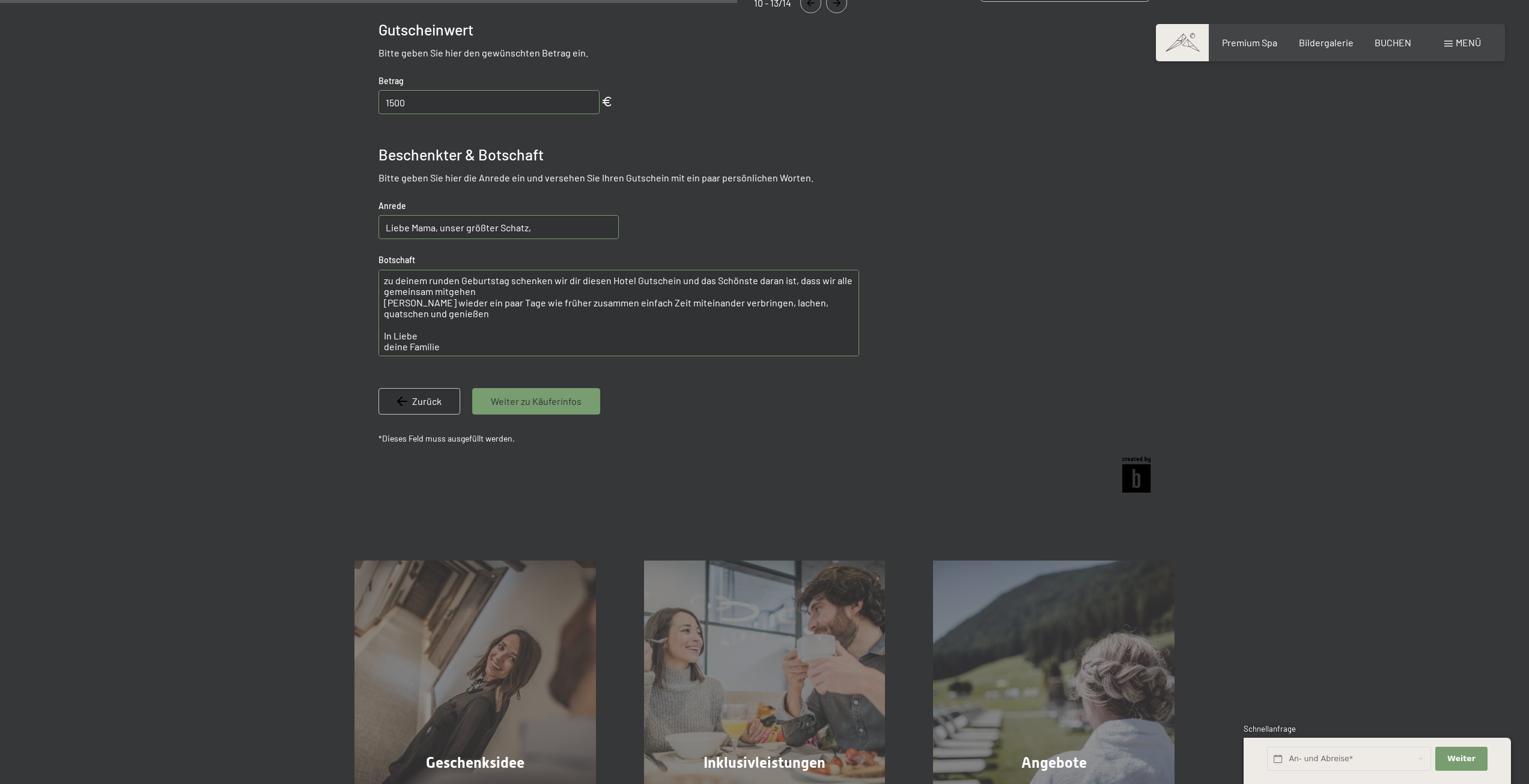
click at [1009, 486] on div at bounding box center [765, 476] width 773 height 38
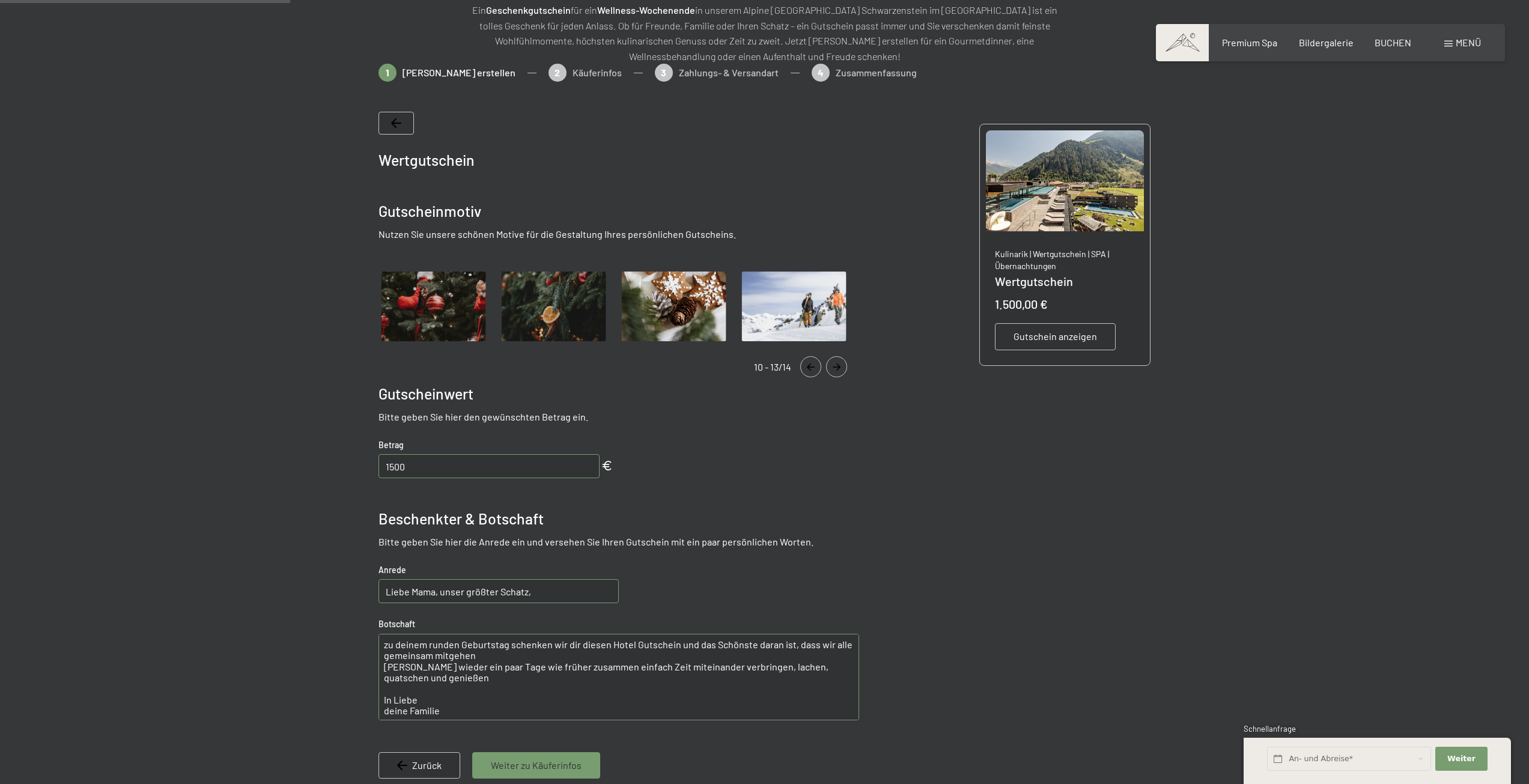
scroll to position [114, 0]
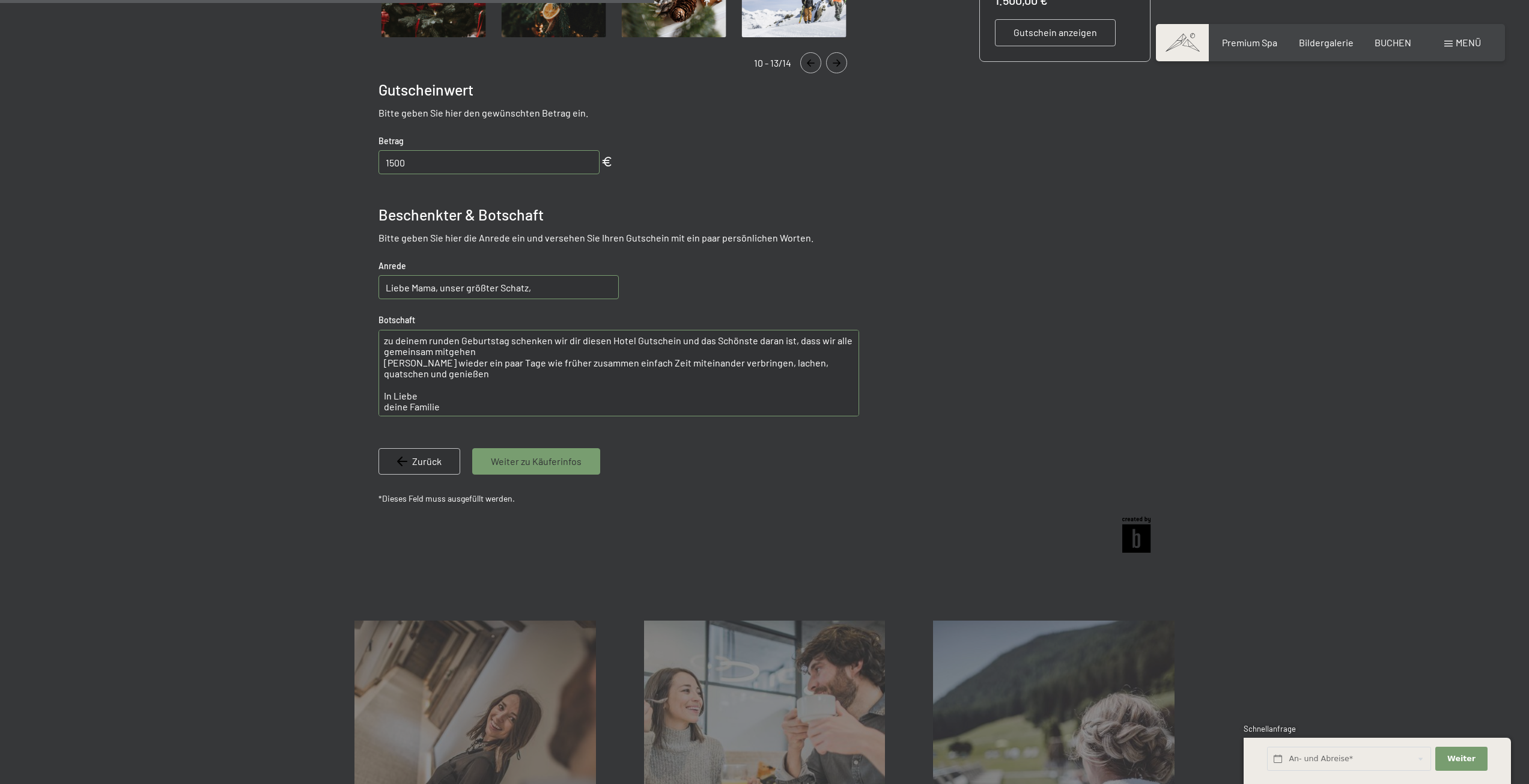
click at [556, 463] on span "Weiter zu Käuferinfos" at bounding box center [536, 461] width 91 height 13
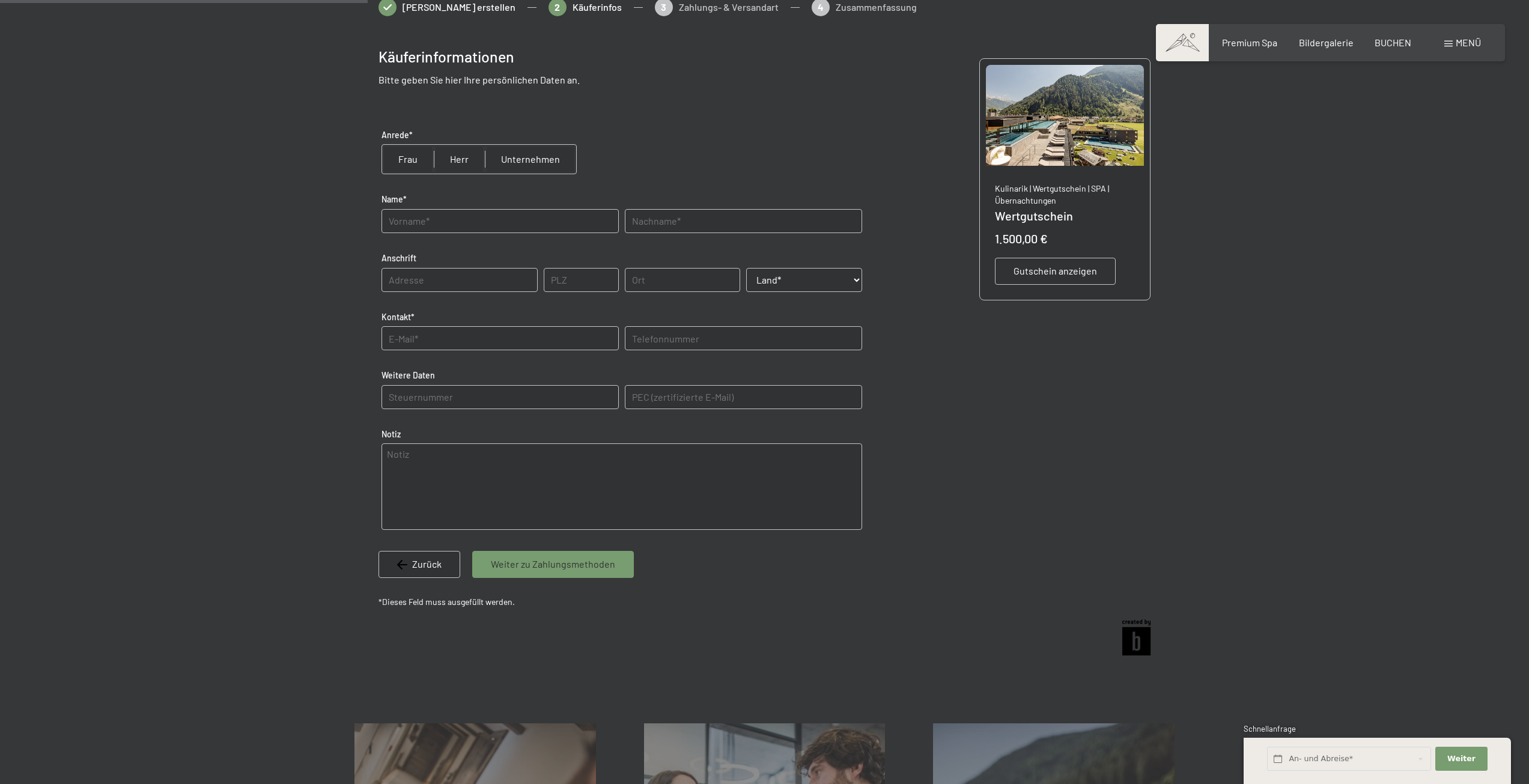
scroll to position [234, 0]
click at [831, 7] on div "Gutschein erstellen 2 Käuferinfos 3 Zahlungs- & Versandart 4 Zusammenfassung" at bounding box center [765, 15] width 773 height 30
click at [466, 162] on input "radio" at bounding box center [459, 160] width 51 height 29
radio input "true"
click at [453, 232] on input "text" at bounding box center [500, 223] width 237 height 24
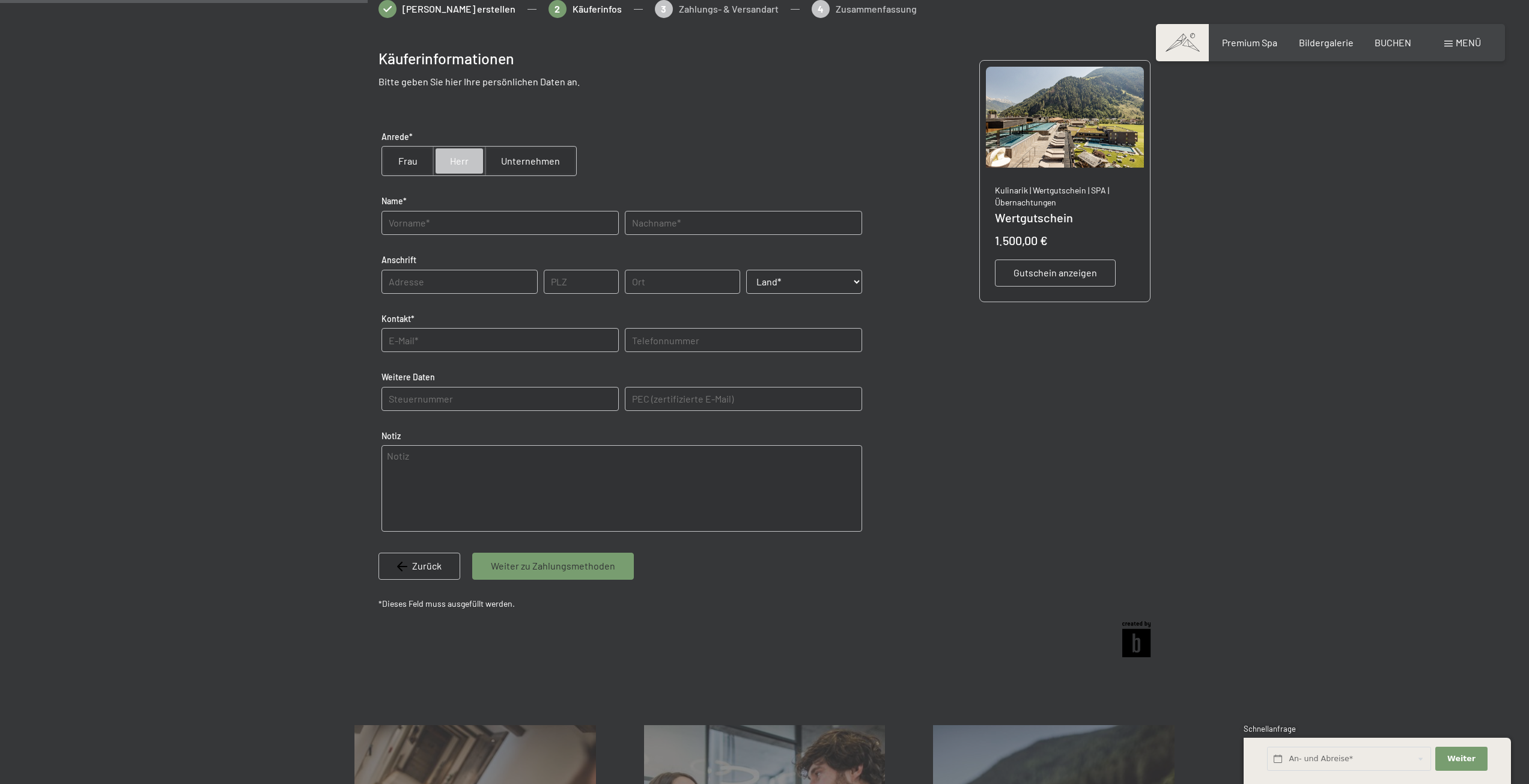
type input "Niklas"
type input "Kirchler"
type input "Danöfen 115"
type input "6754"
type input "Klösterle"
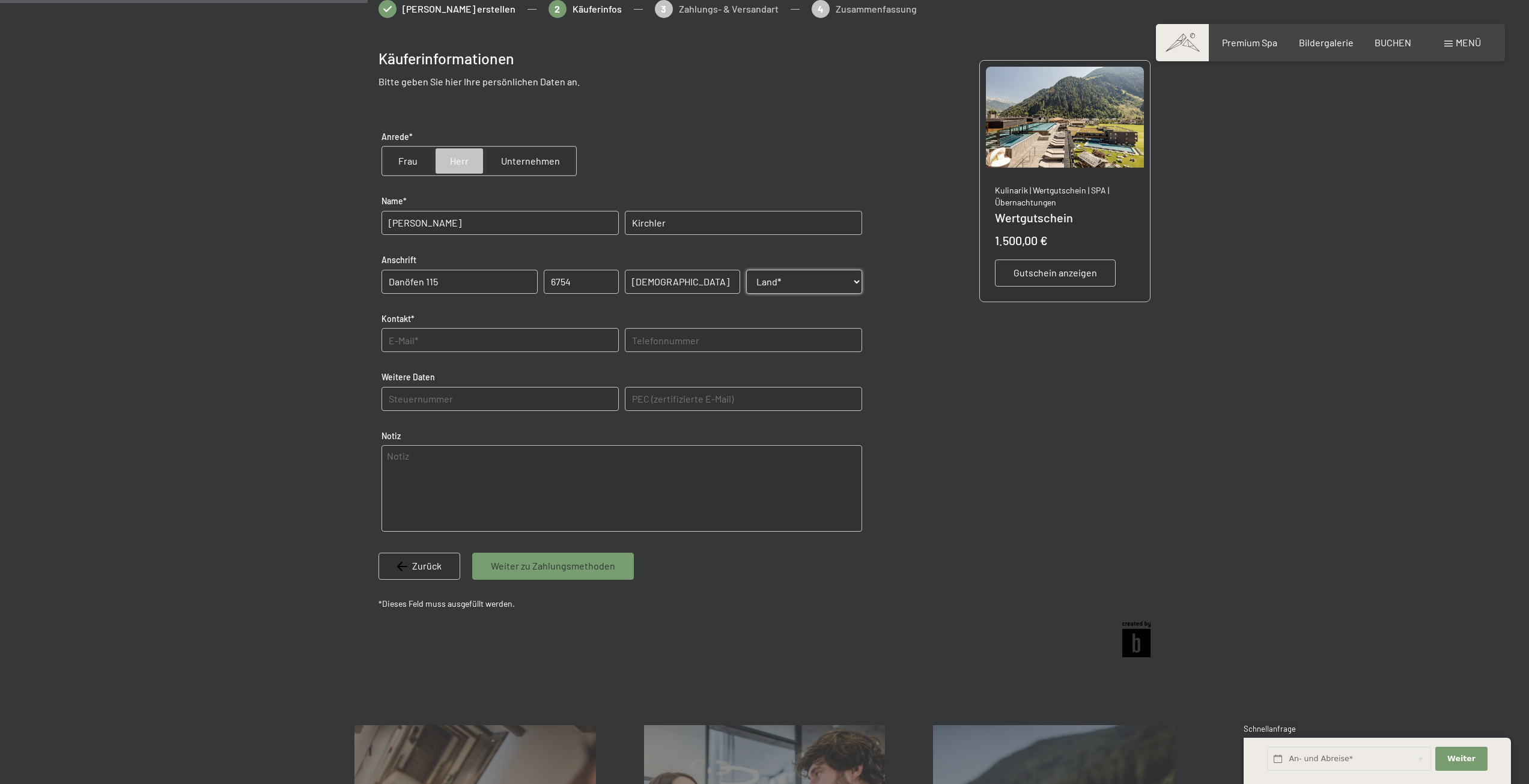
select select "AUT"
drag, startPoint x: 594, startPoint y: 342, endPoint x: 303, endPoint y: 347, distance: 291.0
click at [303, 347] on div at bounding box center [764, 332] width 1529 height 665
type input "k"
type input "niklas"
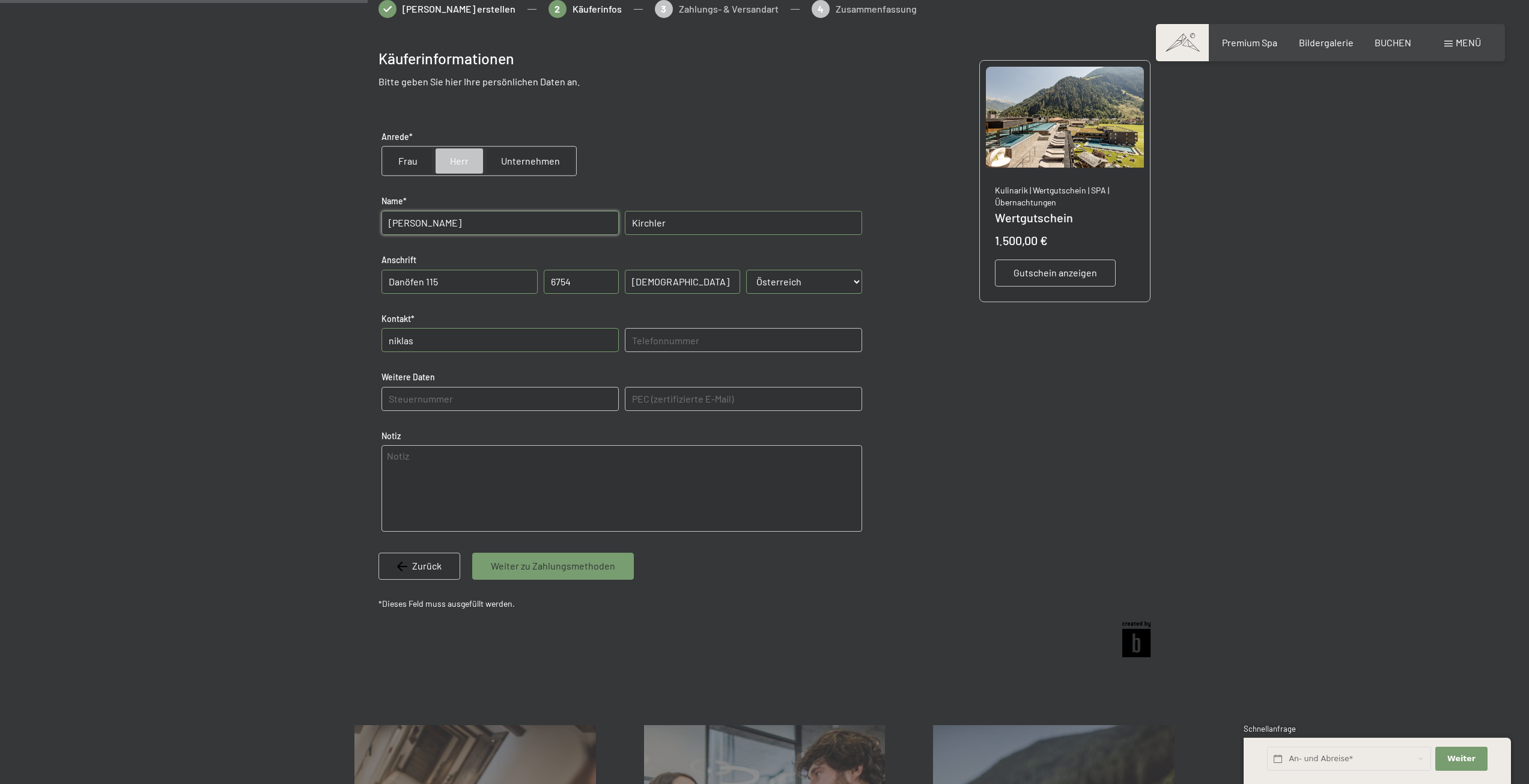
type input "06642610514"
type input "niklas.kirchler@gmail.com"
click at [473, 466] on textarea at bounding box center [622, 488] width 481 height 87
drag, startPoint x: 590, startPoint y: 458, endPoint x: 299, endPoint y: 458, distance: 291.0
click at [299, 458] on div at bounding box center [764, 332] width 1529 height 665
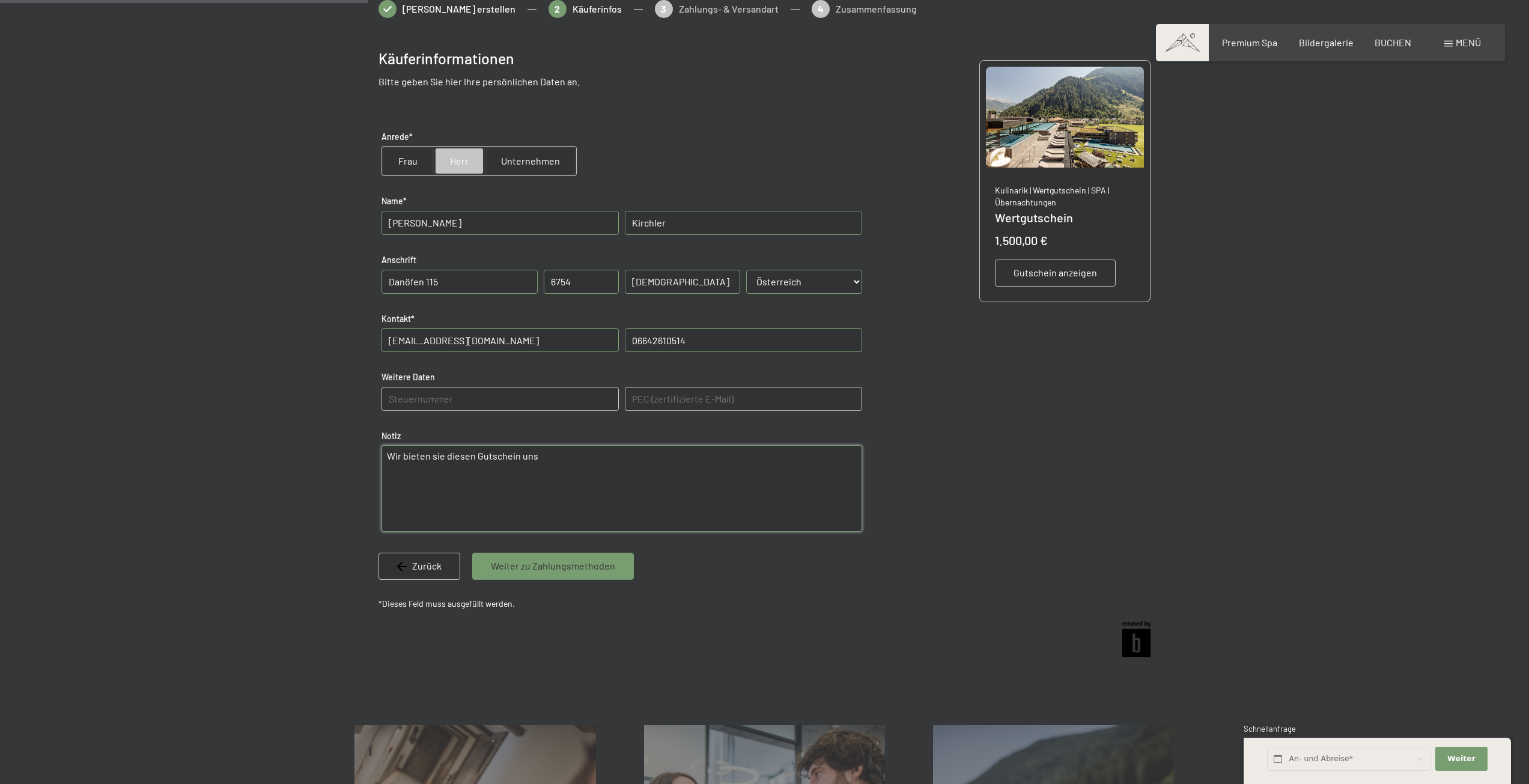
paste textarea "Sehr geehrtes Team, wir möchten einen Gutschein für einen Aufenthalt in Ihrem H…"
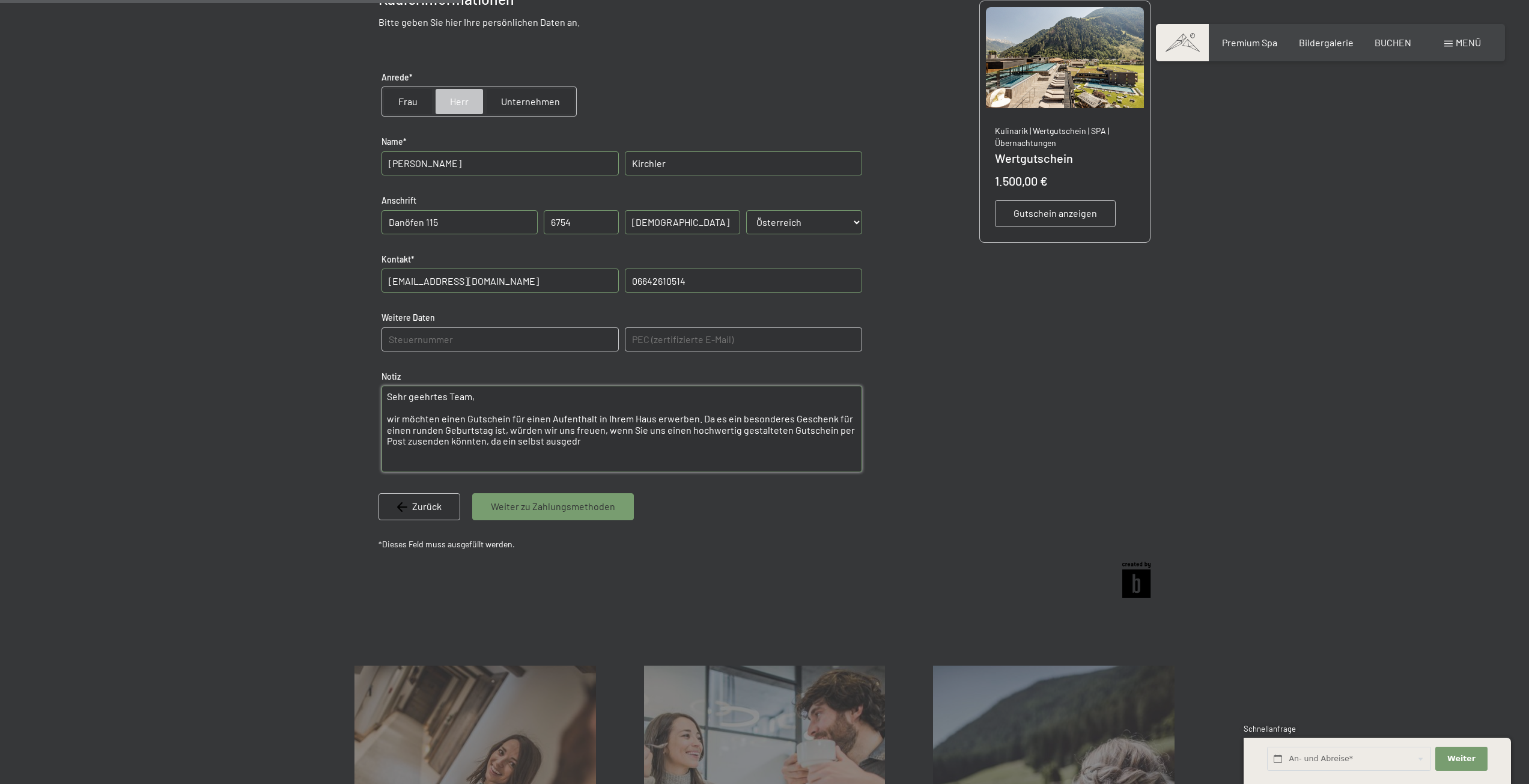
scroll to position [294, 0]
drag, startPoint x: 614, startPoint y: 439, endPoint x: 614, endPoint y: 446, distance: 7.0
click at [614, 442] on textarea "Sehr geehrtes Team, wir möchten einen Gutschein für einen Aufenthalt in Ihrem H…" at bounding box center [622, 428] width 481 height 87
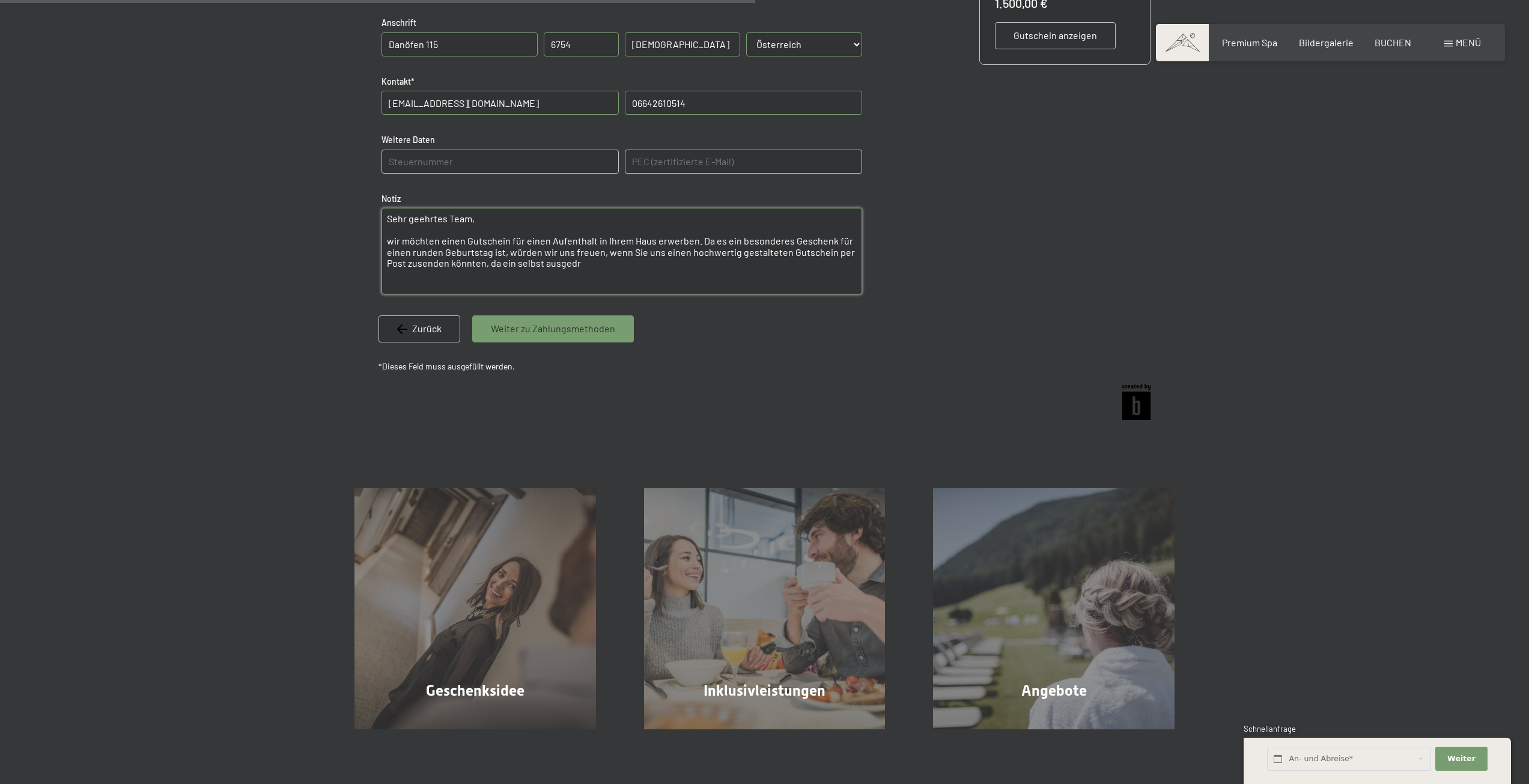
scroll to position [433, 0]
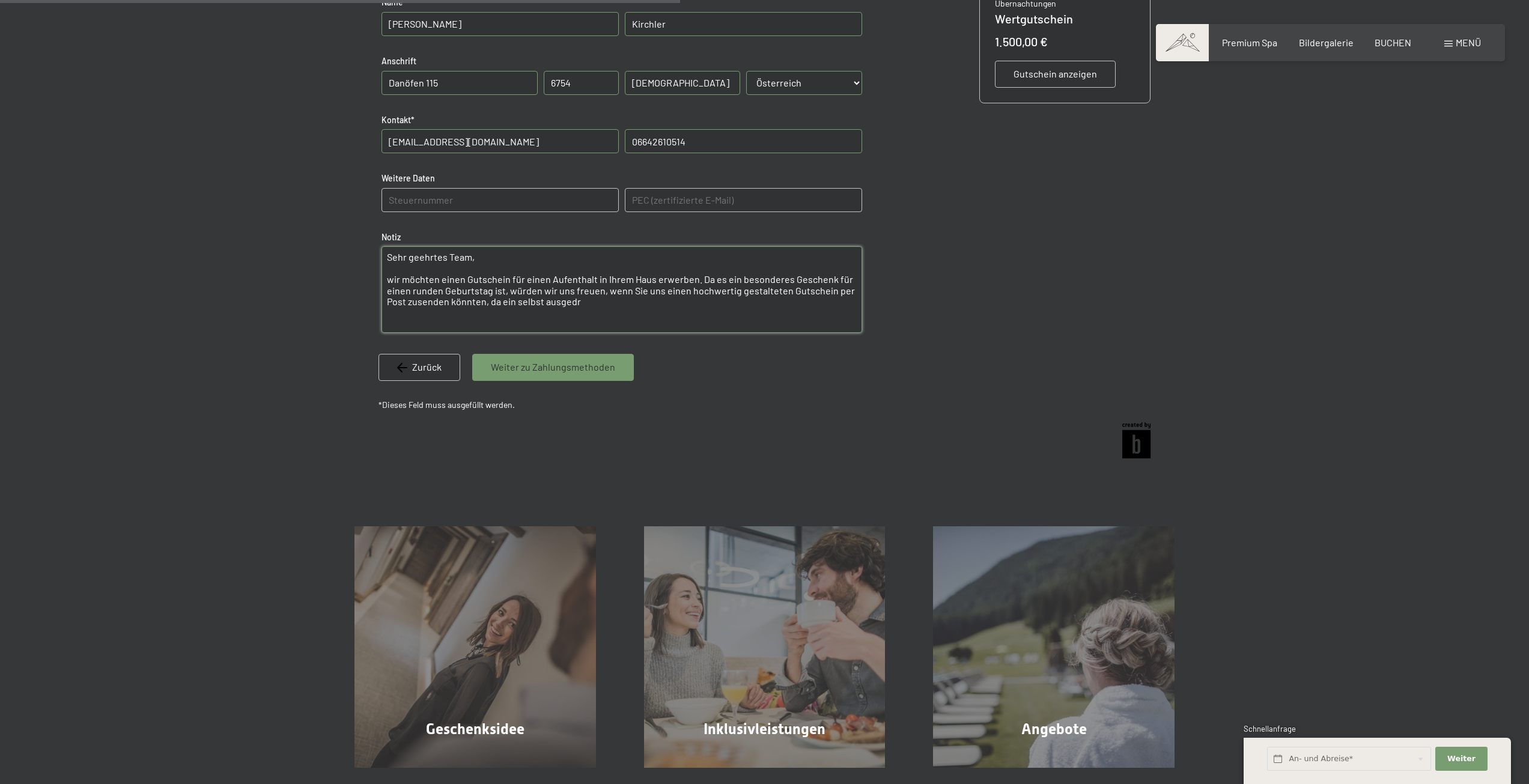
type textarea "Sehr geehrtes Team, wir möchten einen Gutschein für einen Aufenthalt in Ihrem H…"
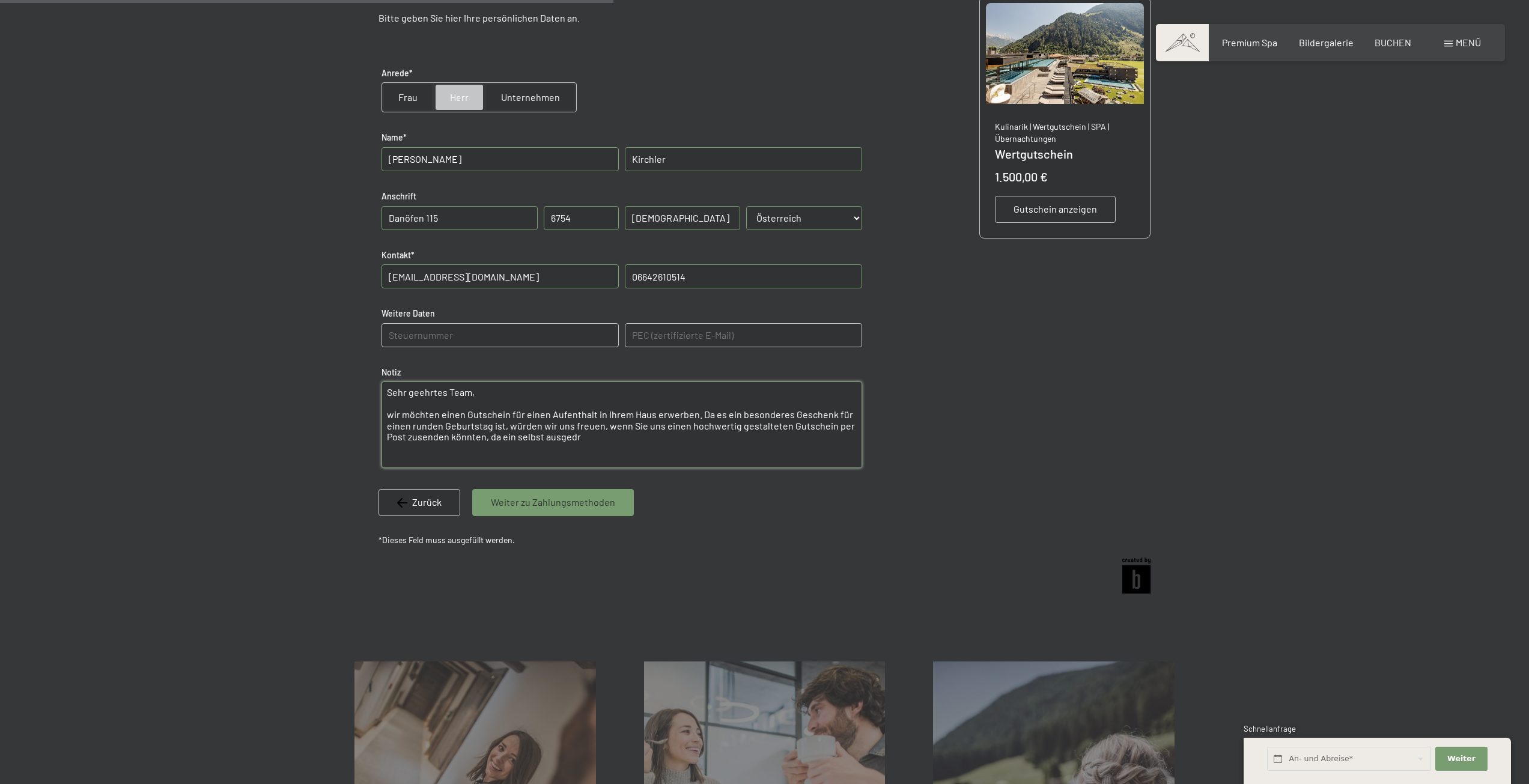
scroll to position [73, 0]
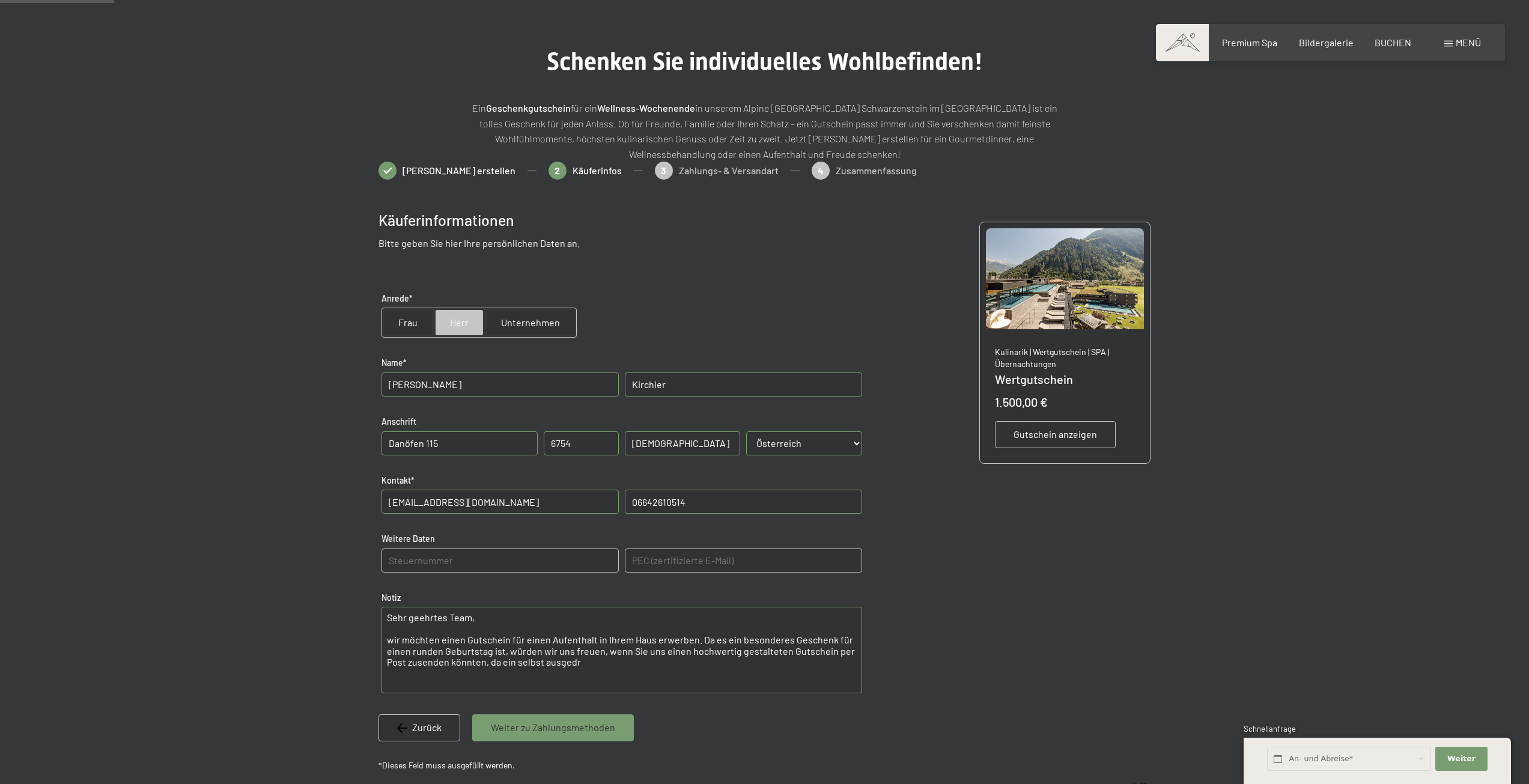
click at [414, 716] on div "Zurück" at bounding box center [420, 727] width 82 height 26
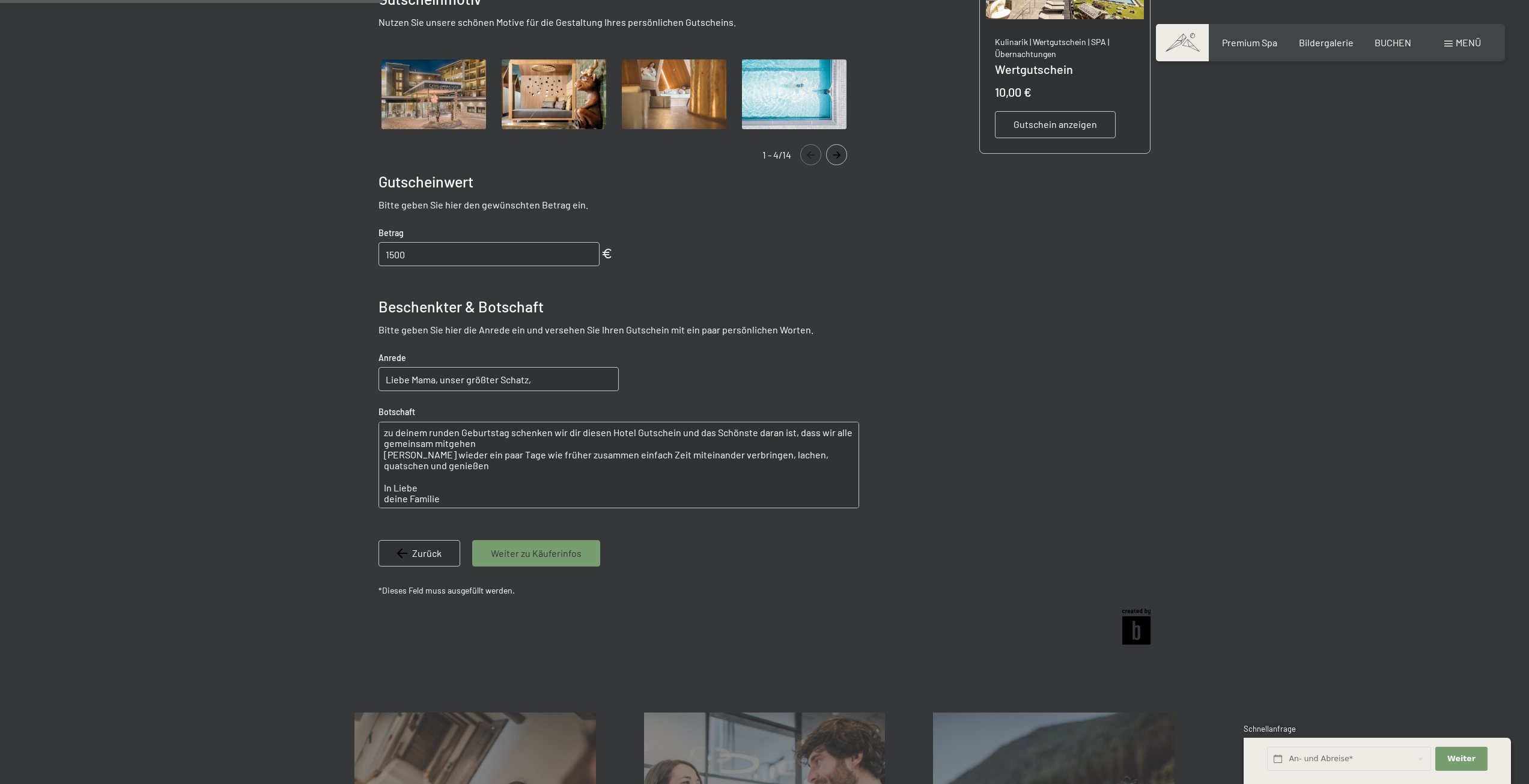
scroll to position [415, 0]
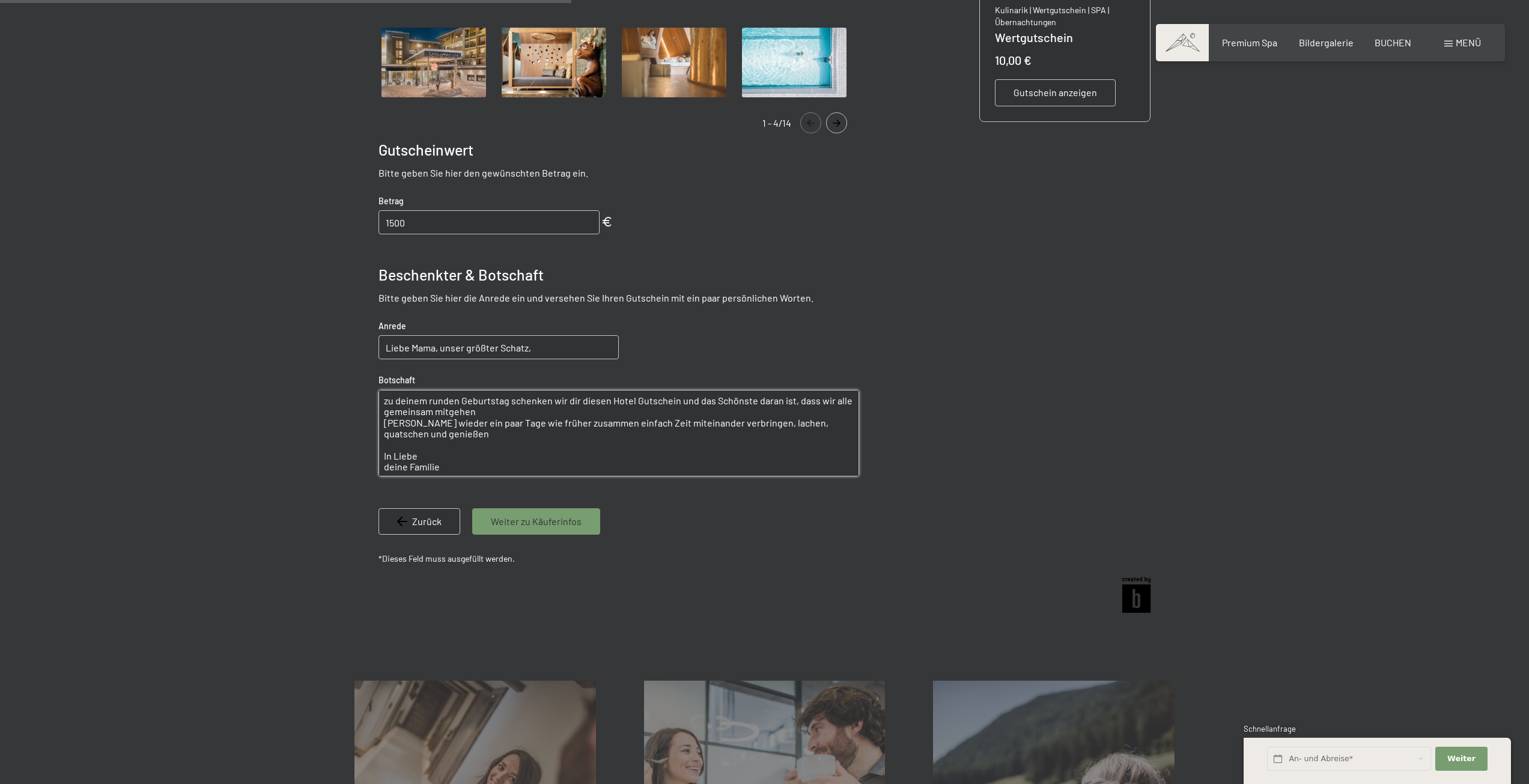
click at [455, 464] on textarea "zu deinem runden Geburtstag schenken wir dir diesen Hotel Gutschein und das Sch…" at bounding box center [619, 433] width 481 height 87
drag, startPoint x: 471, startPoint y: 466, endPoint x: 339, endPoint y: 361, distance: 168.7
click at [339, 361] on div at bounding box center [764, 219] width 911 height 800
click at [456, 468] on textarea "zu deinem runden Geburtstag schenken wir dir diesen Hotel Gutschein und das Sch…" at bounding box center [619, 433] width 481 height 87
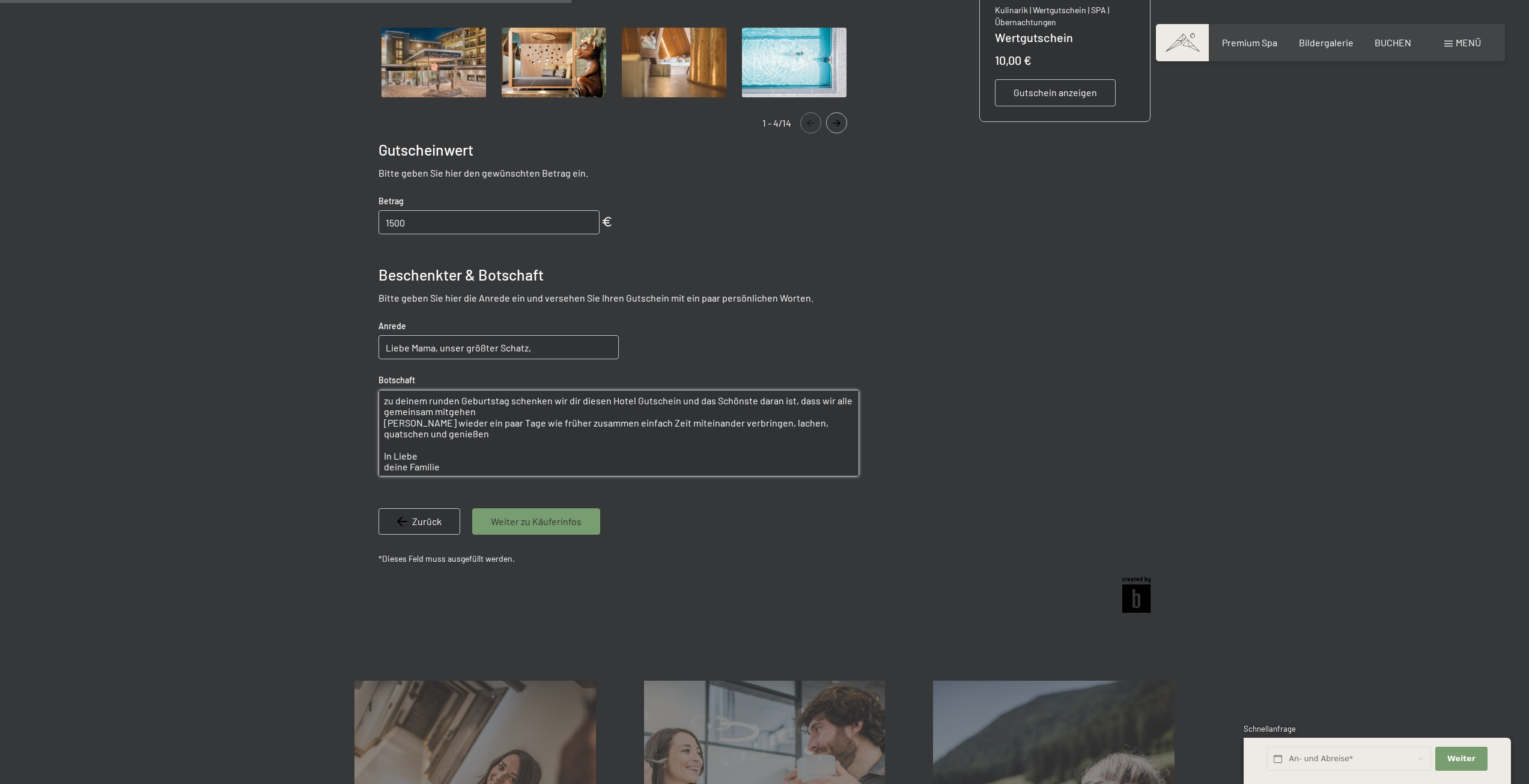
drag, startPoint x: 451, startPoint y: 467, endPoint x: 389, endPoint y: 346, distance: 136.0
click at [389, 346] on div "Wertgutschein Gutscheinmotiv Nutzen Sie unsere schönen Motive für die Gestaltun…" at bounding box center [619, 219] width 481 height 702
click at [440, 454] on textarea "zu deinem runden Geburtstag schenken wir dir diesen Hotel Gutschein und das Sch…" at bounding box center [619, 433] width 481 height 87
drag, startPoint x: 414, startPoint y: 456, endPoint x: 361, endPoint y: 377, distance: 95.1
click at [361, 377] on bn-voucher-app at bounding box center [764, 219] width 820 height 800
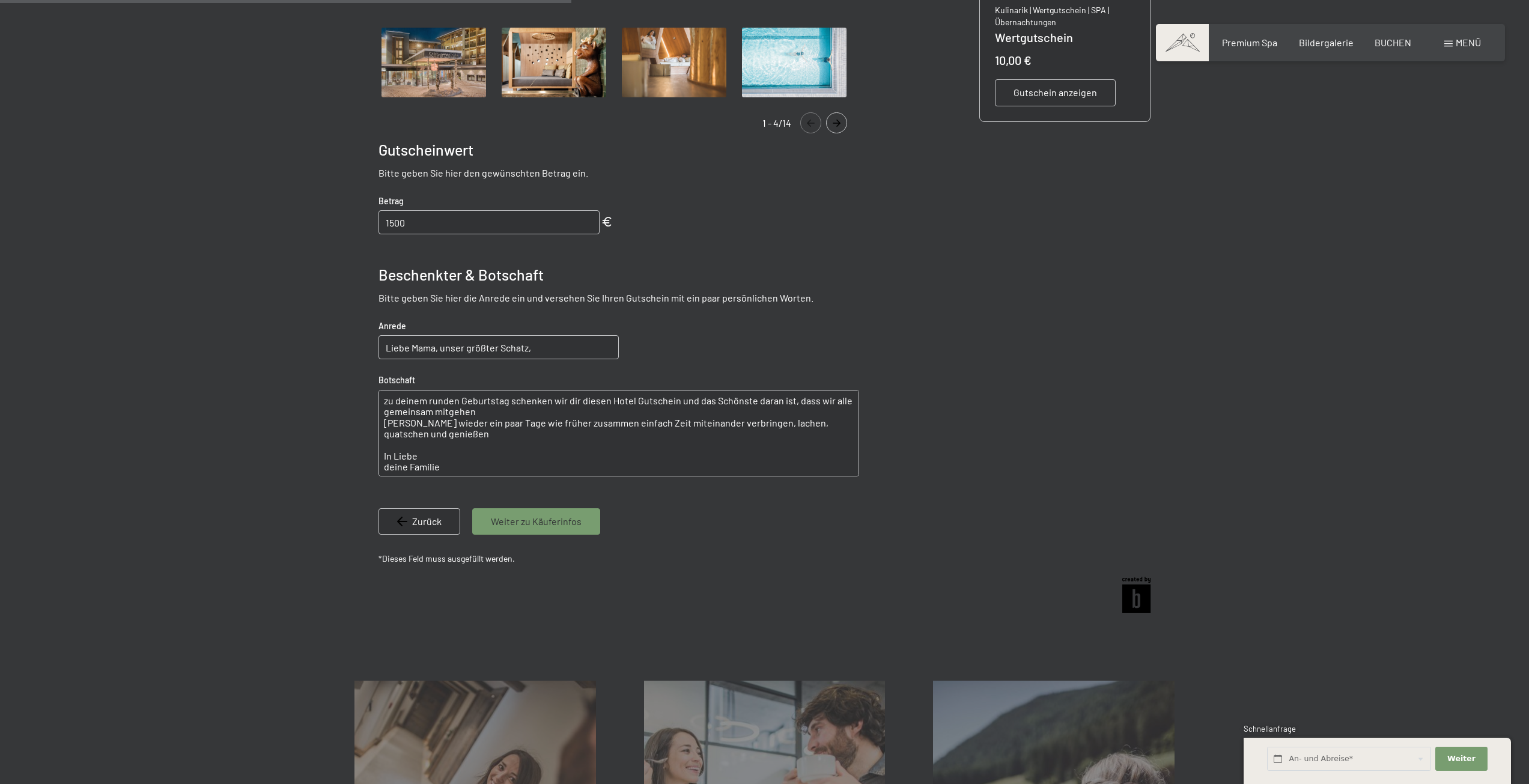
click at [805, 275] on div "Beschenkter & Botschaft" at bounding box center [619, 274] width 481 height 21
drag, startPoint x: 552, startPoint y: 344, endPoint x: 294, endPoint y: 347, distance: 258.0
click at [294, 347] on div at bounding box center [764, 219] width 1529 height 800
click at [1225, 251] on div at bounding box center [764, 219] width 1529 height 800
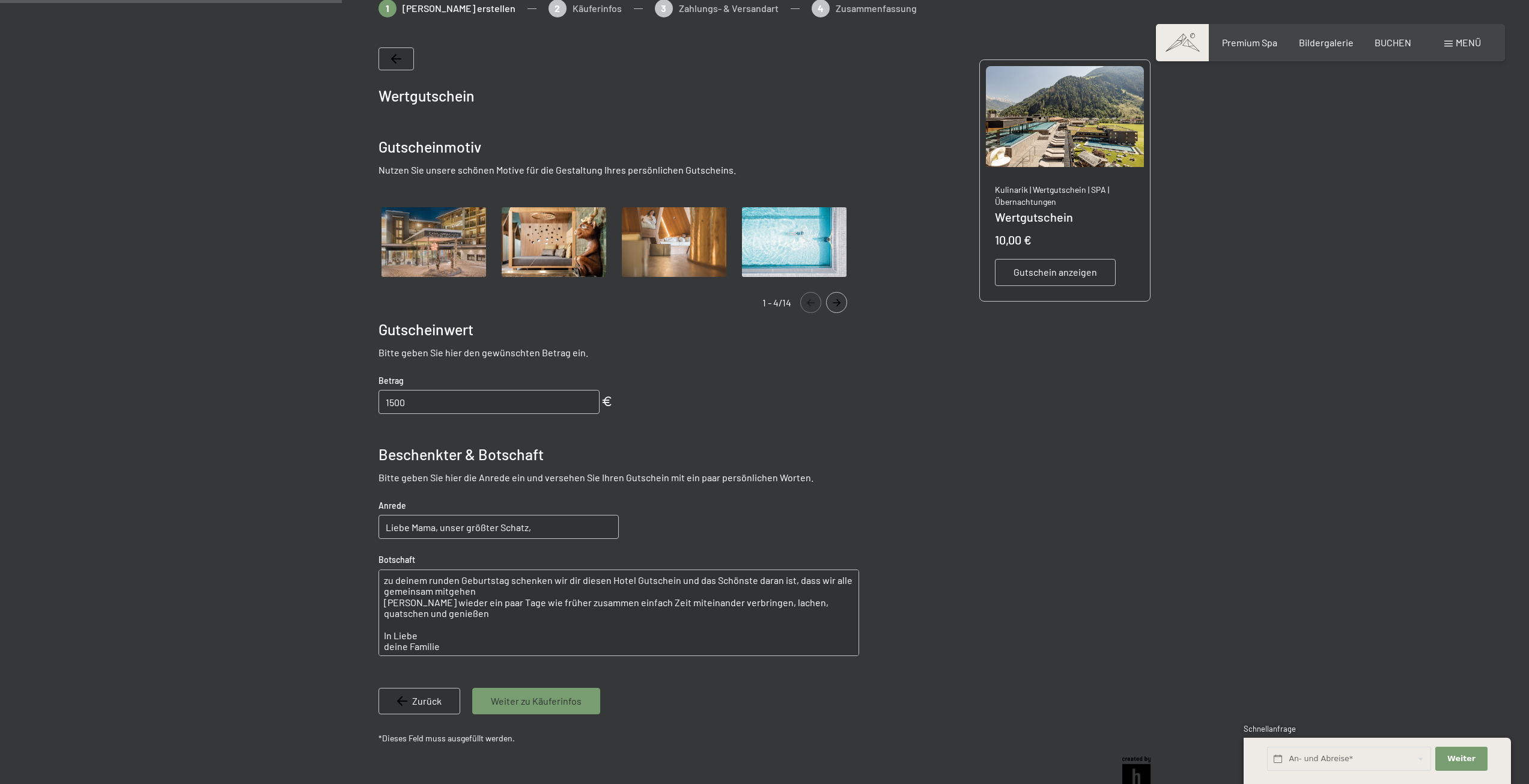
scroll to position [234, 0]
click at [843, 313] on div "Gallery" at bounding box center [823, 303] width 47 height 21
click at [837, 307] on button "Navigate to next slide" at bounding box center [837, 303] width 21 height 21
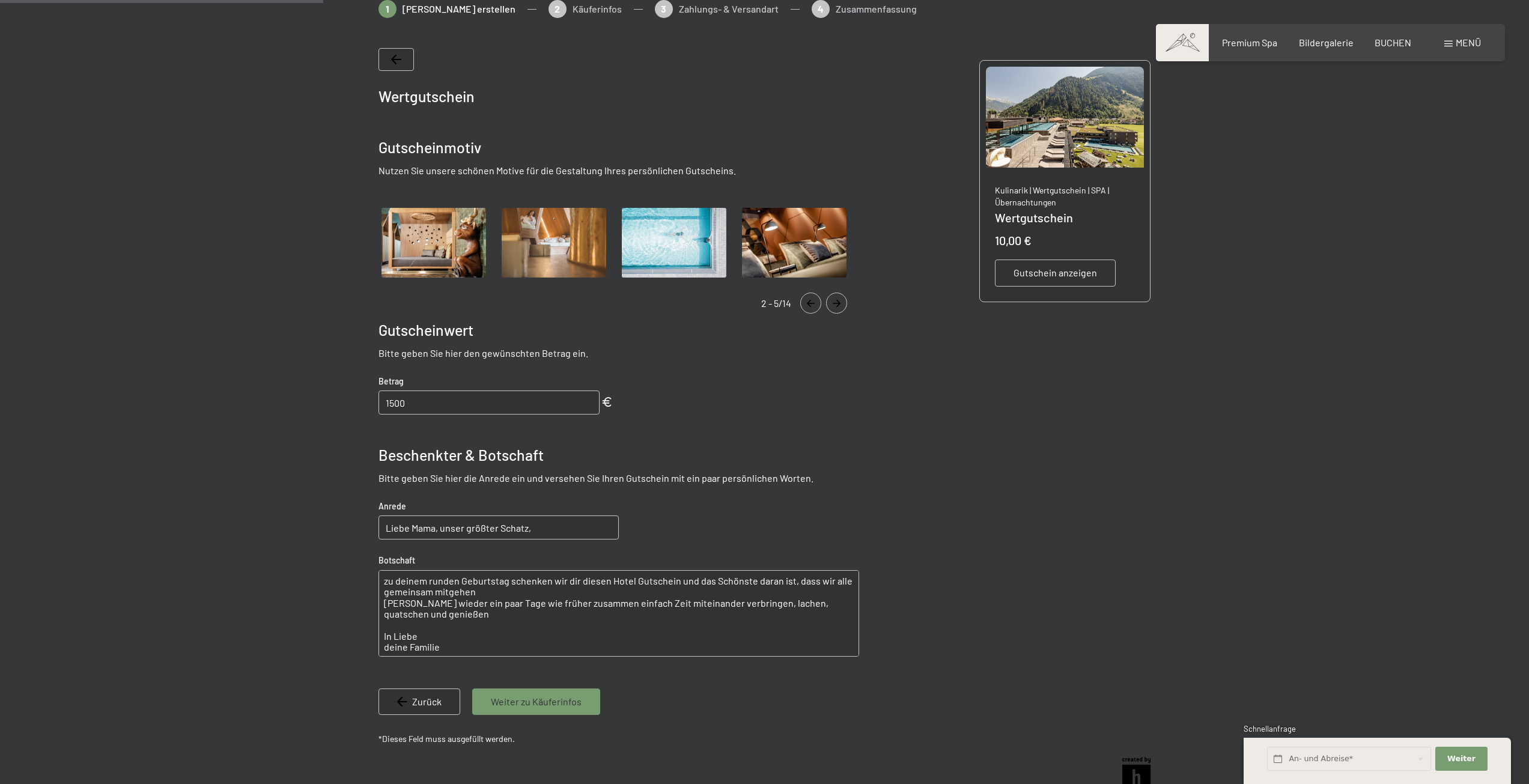
click at [837, 307] on button "Navigate to next slide" at bounding box center [837, 303] width 21 height 21
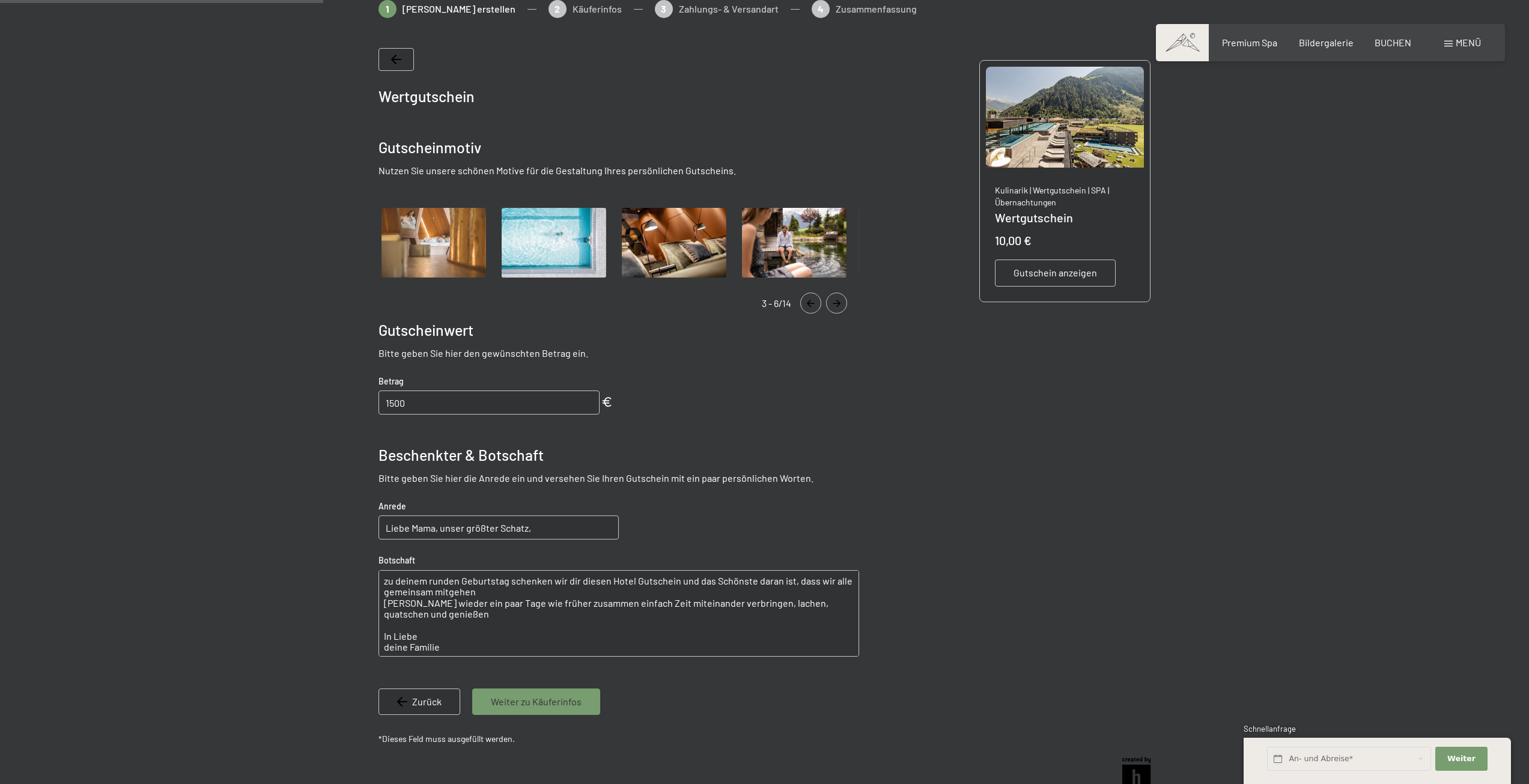
click at [837, 307] on button "Navigate to next slide" at bounding box center [837, 303] width 21 height 21
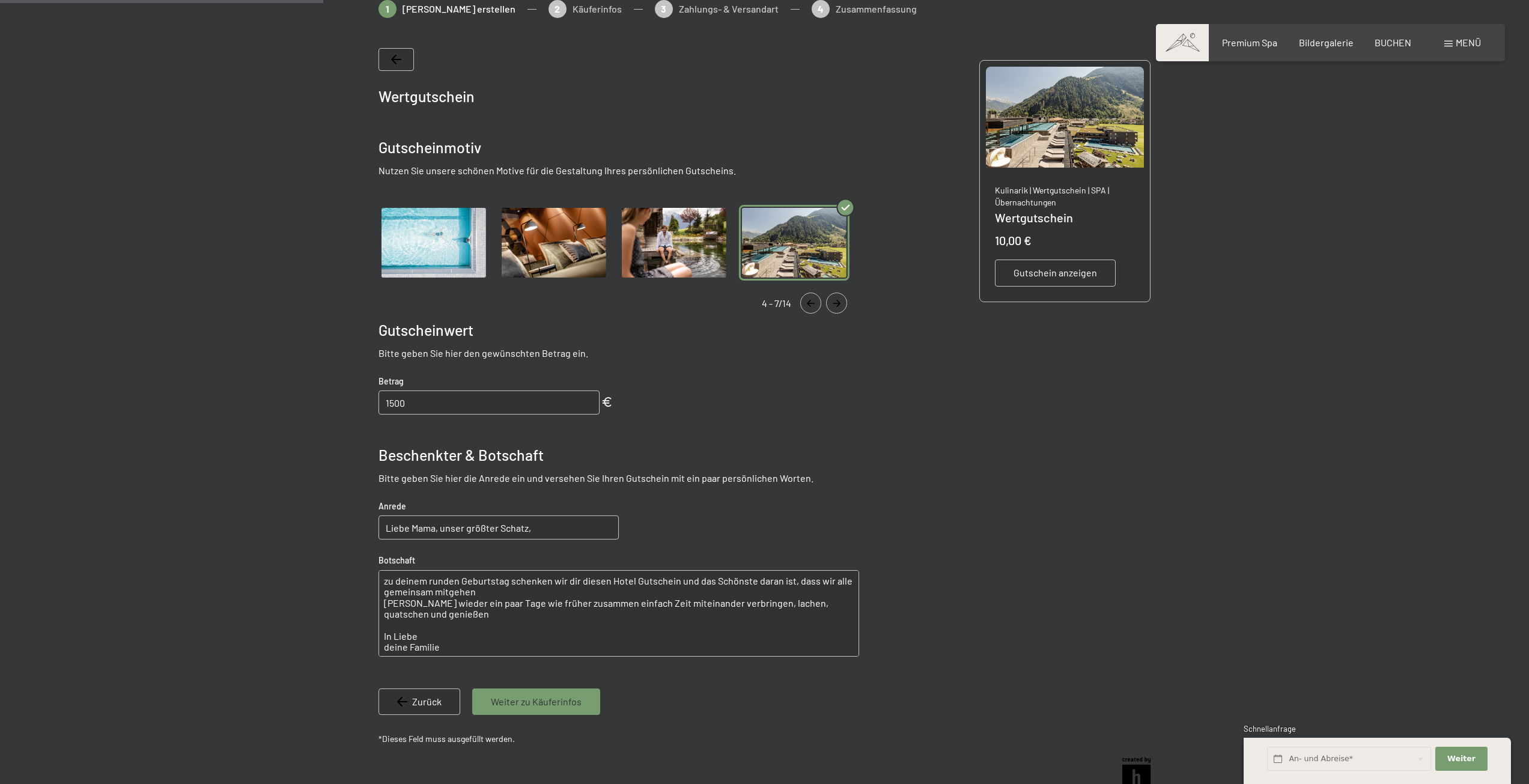
click at [837, 307] on button "Navigate to next slide" at bounding box center [837, 303] width 21 height 21
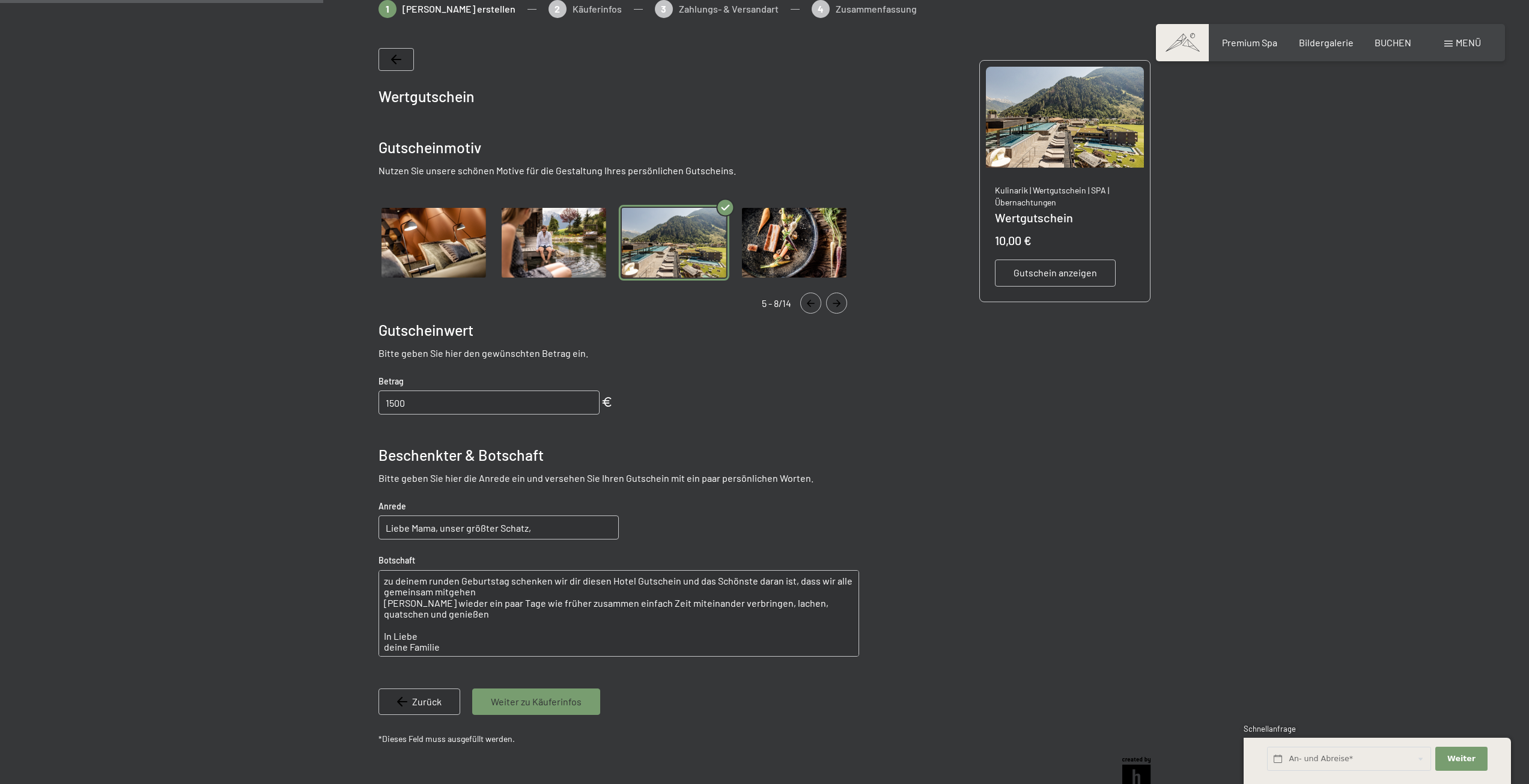
click at [1085, 268] on span "Gutschein anzeigen" at bounding box center [1055, 273] width 84 height 13
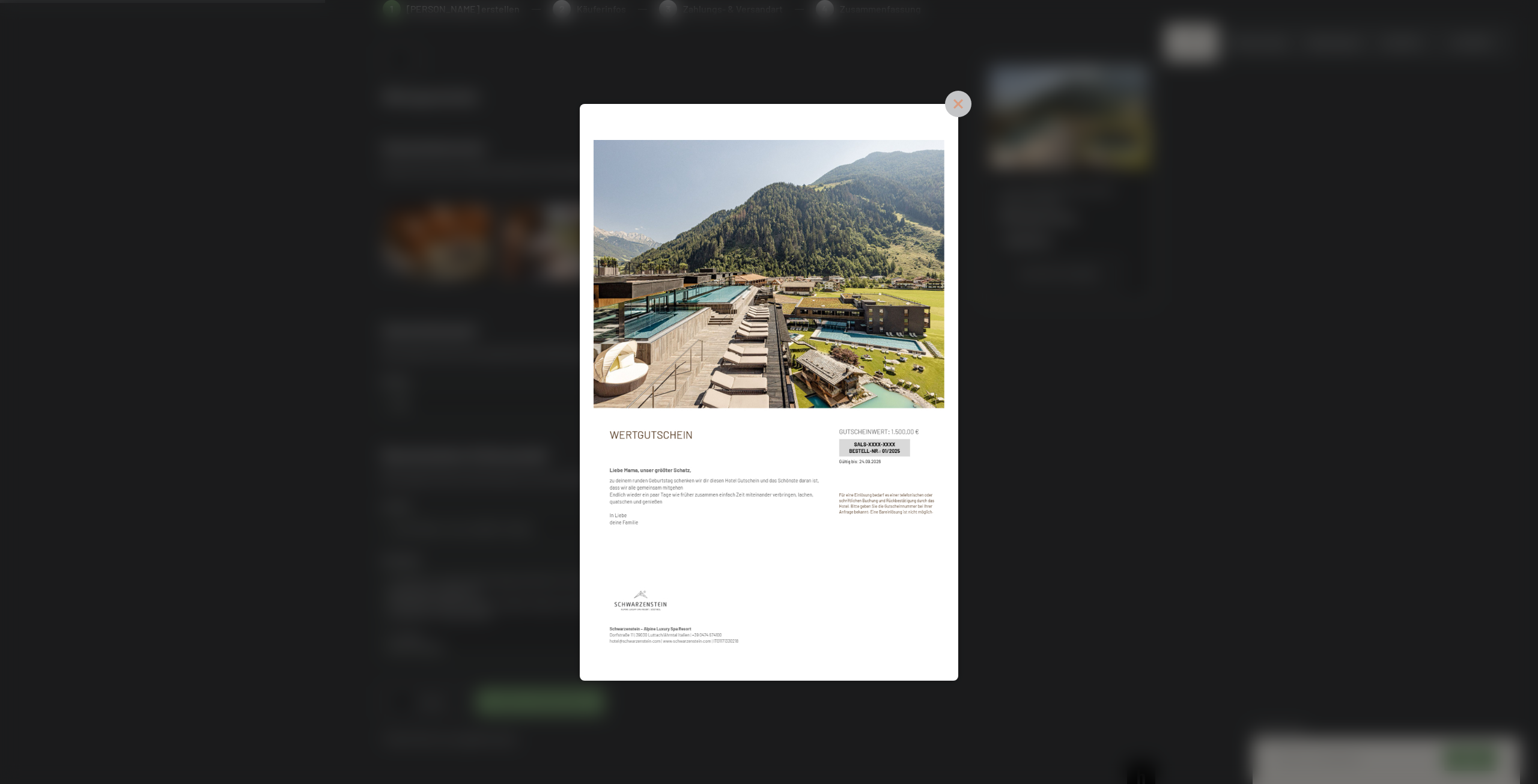
click at [957, 113] on icon at bounding box center [958, 104] width 26 height 26
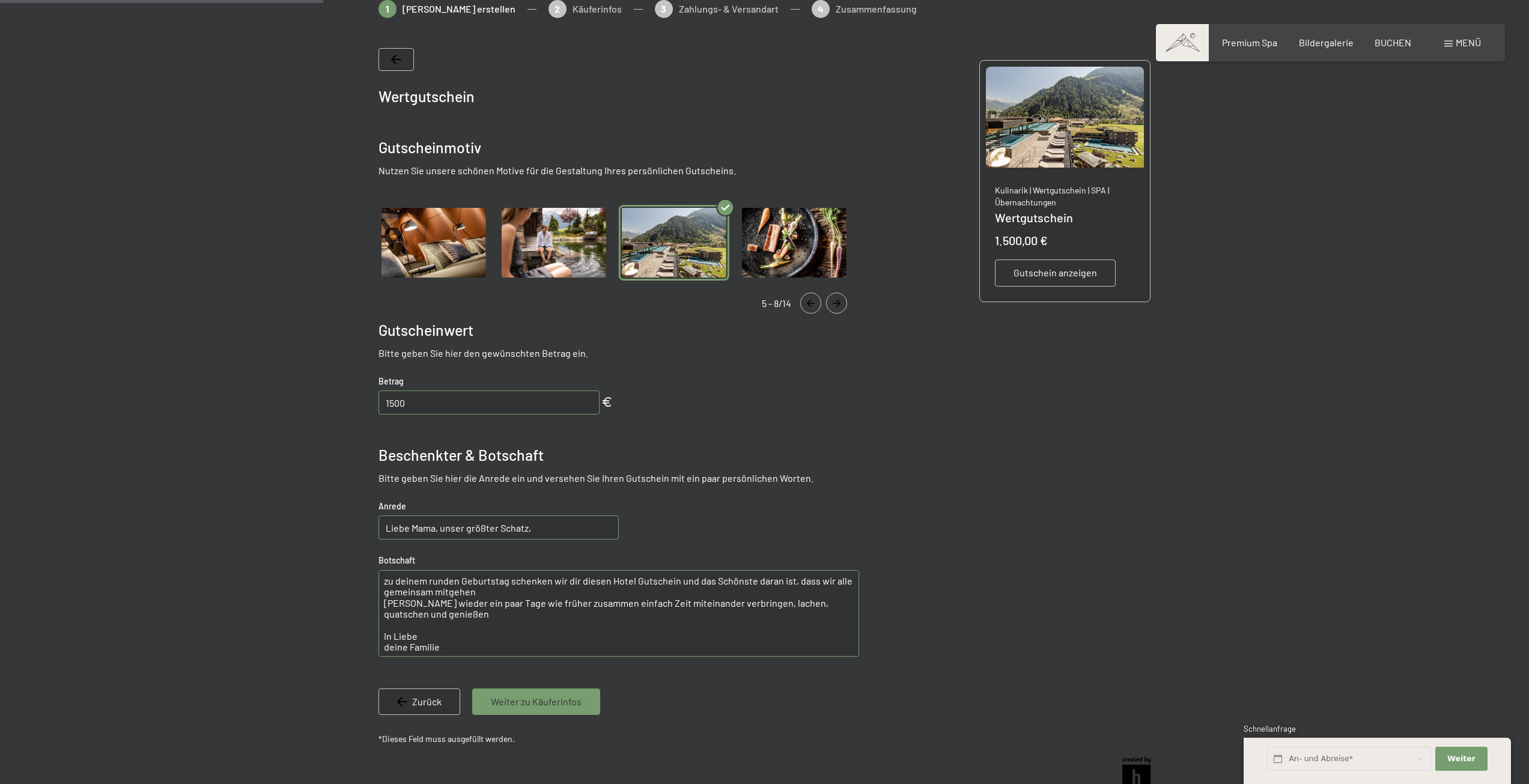
click at [1058, 271] on span "Gutschein anzeigen" at bounding box center [1055, 273] width 84 height 13
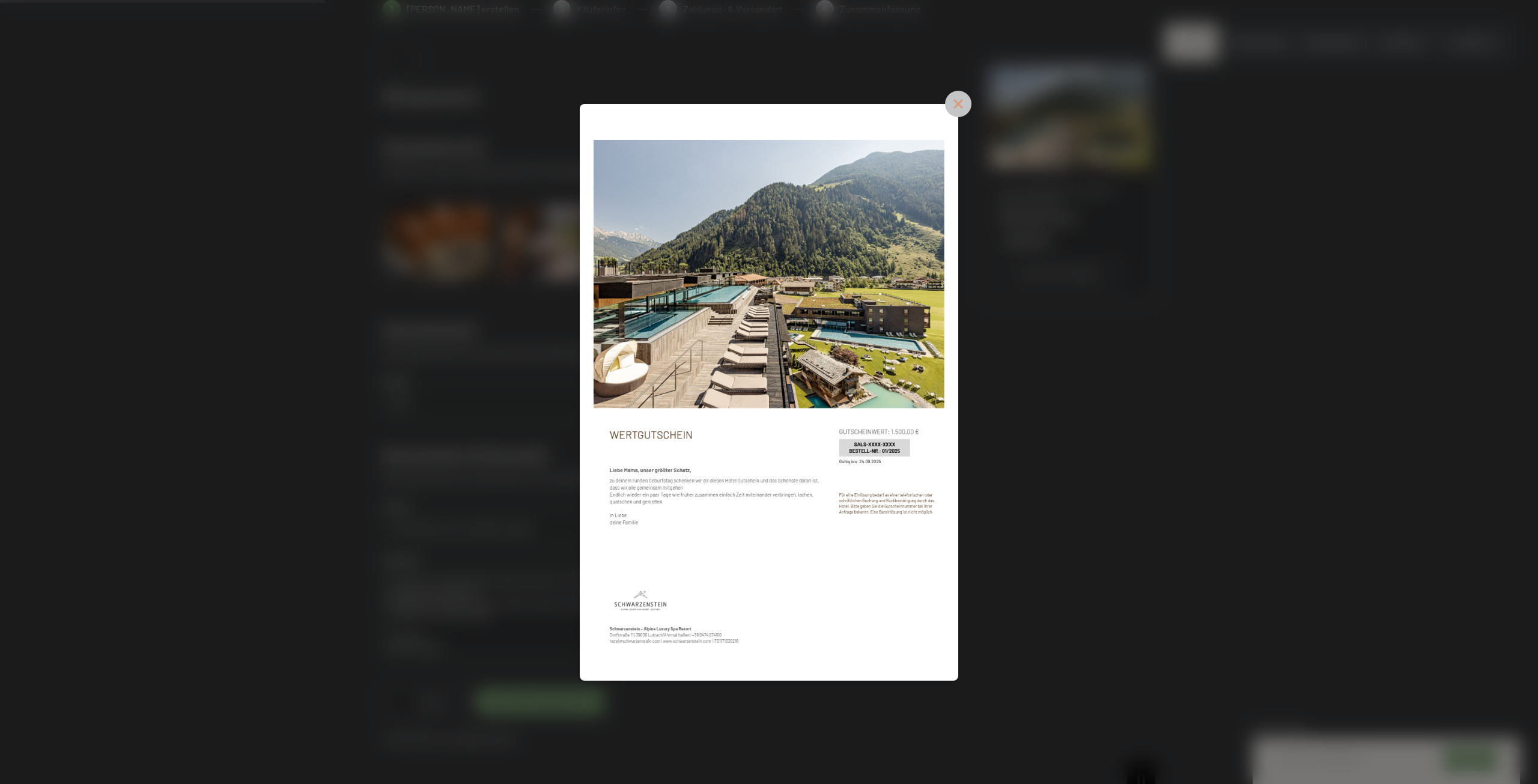
click at [955, 105] on icon at bounding box center [958, 104] width 26 height 26
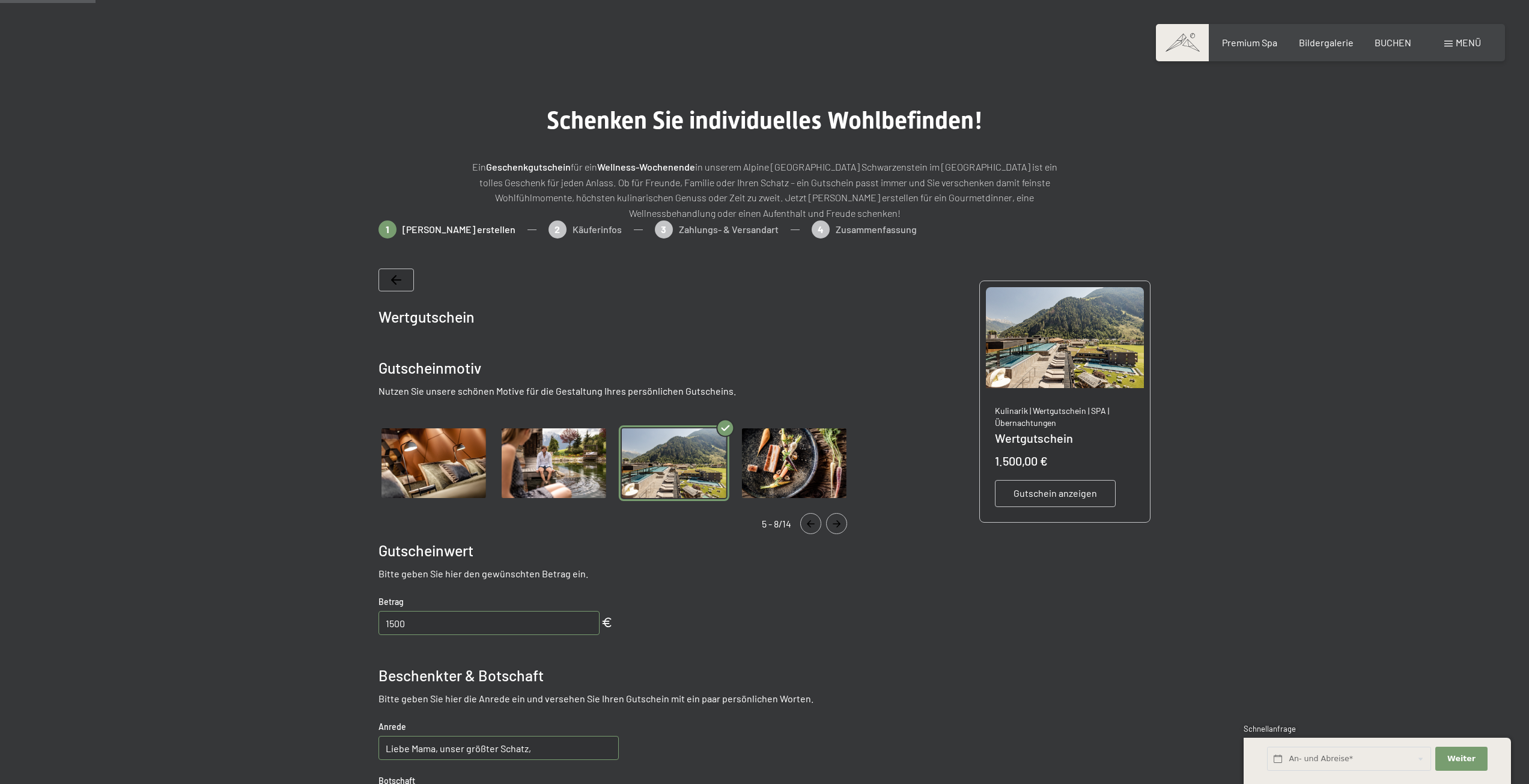
scroll to position [0, 0]
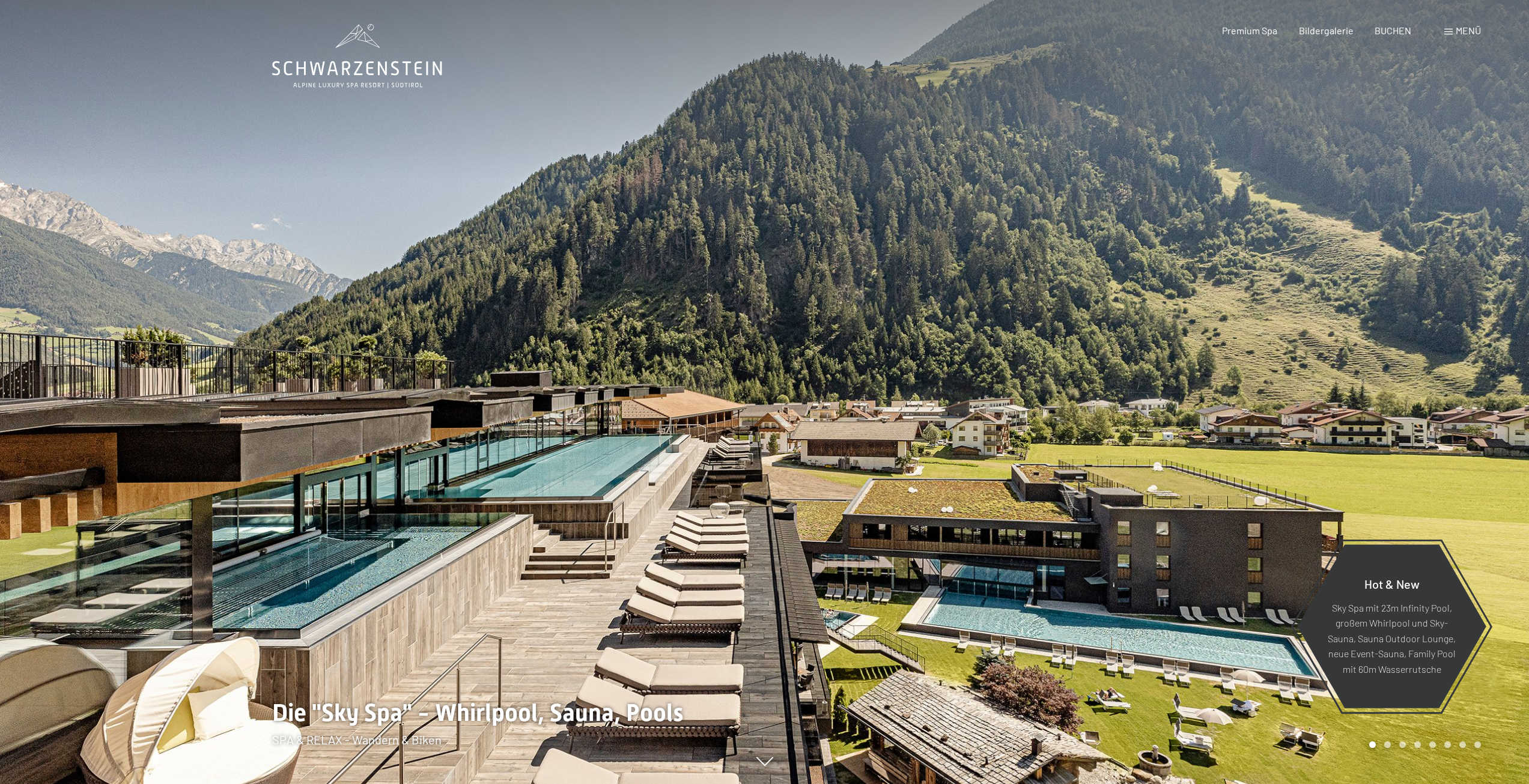
click at [1448, 30] on span at bounding box center [1448, 32] width 9 height 6
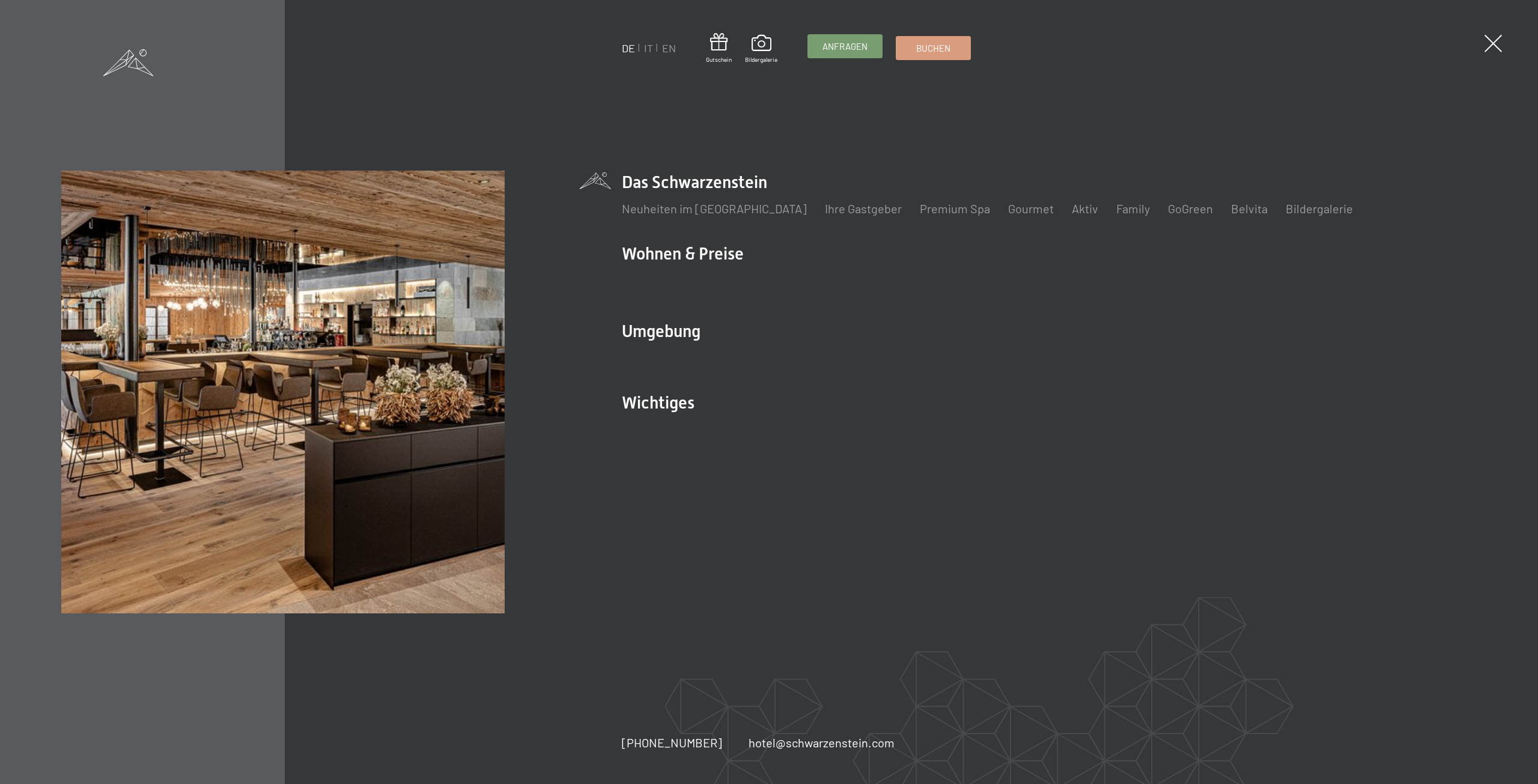
click at [848, 55] on link "Anfragen" at bounding box center [845, 46] width 74 height 23
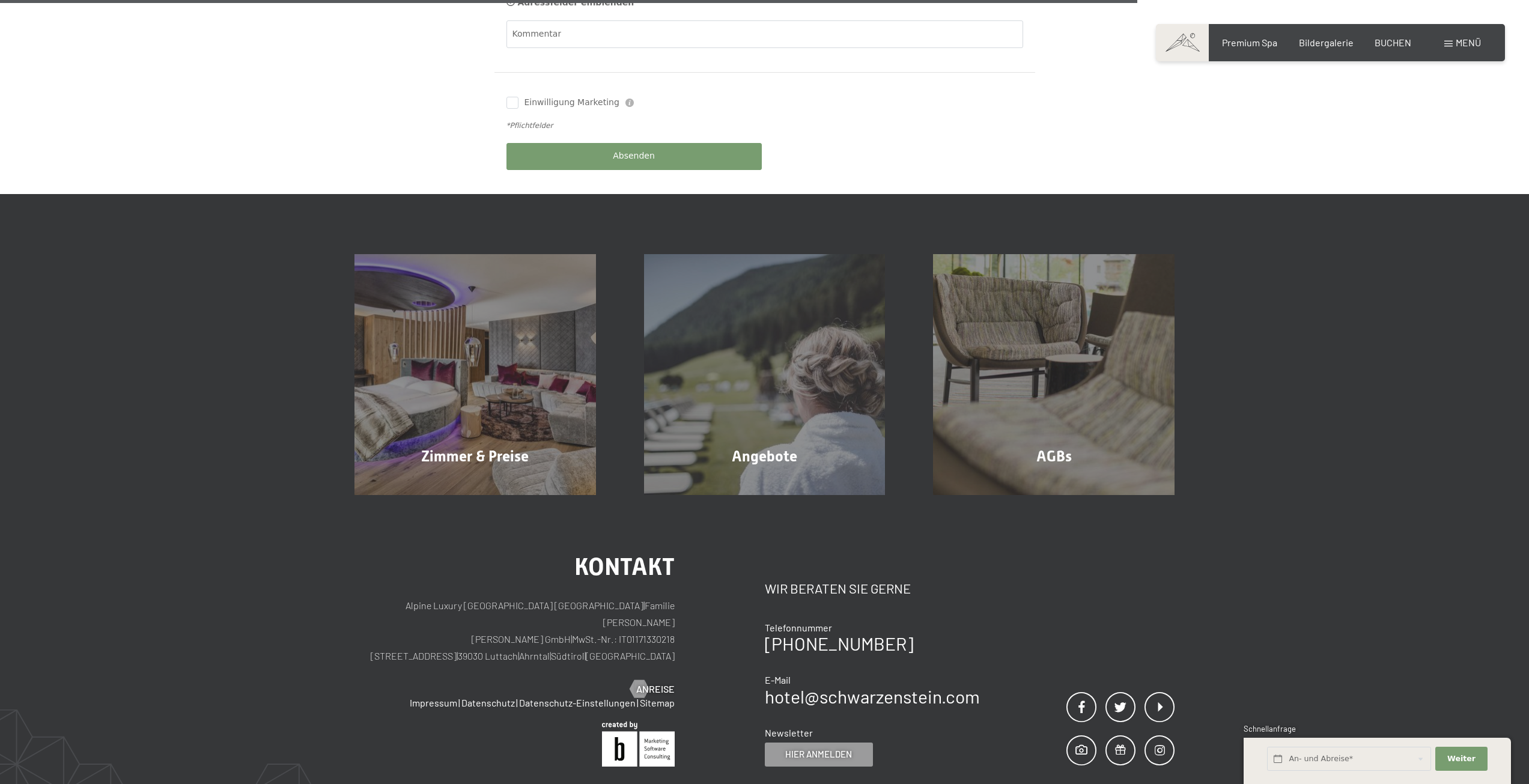
scroll to position [661, 0]
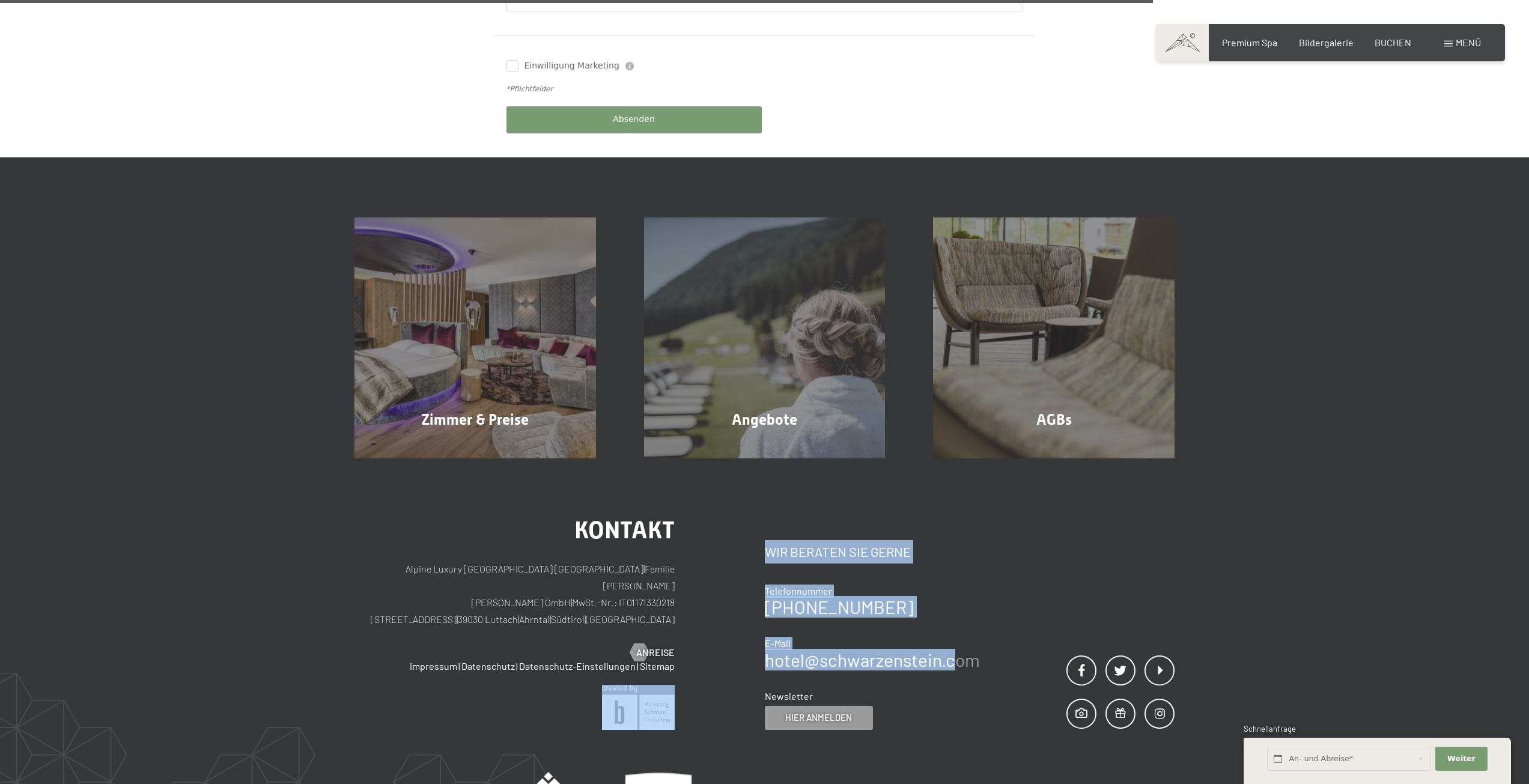
drag, startPoint x: 762, startPoint y: 646, endPoint x: 952, endPoint y: 646, distance: 190.0
click at [952, 646] on div "Kontakt Alpine Luxury SPA Resort SCHWARZENSTEIN | Familie Zimmerhofer Otmar Zim…" at bounding box center [764, 624] width 820 height 212
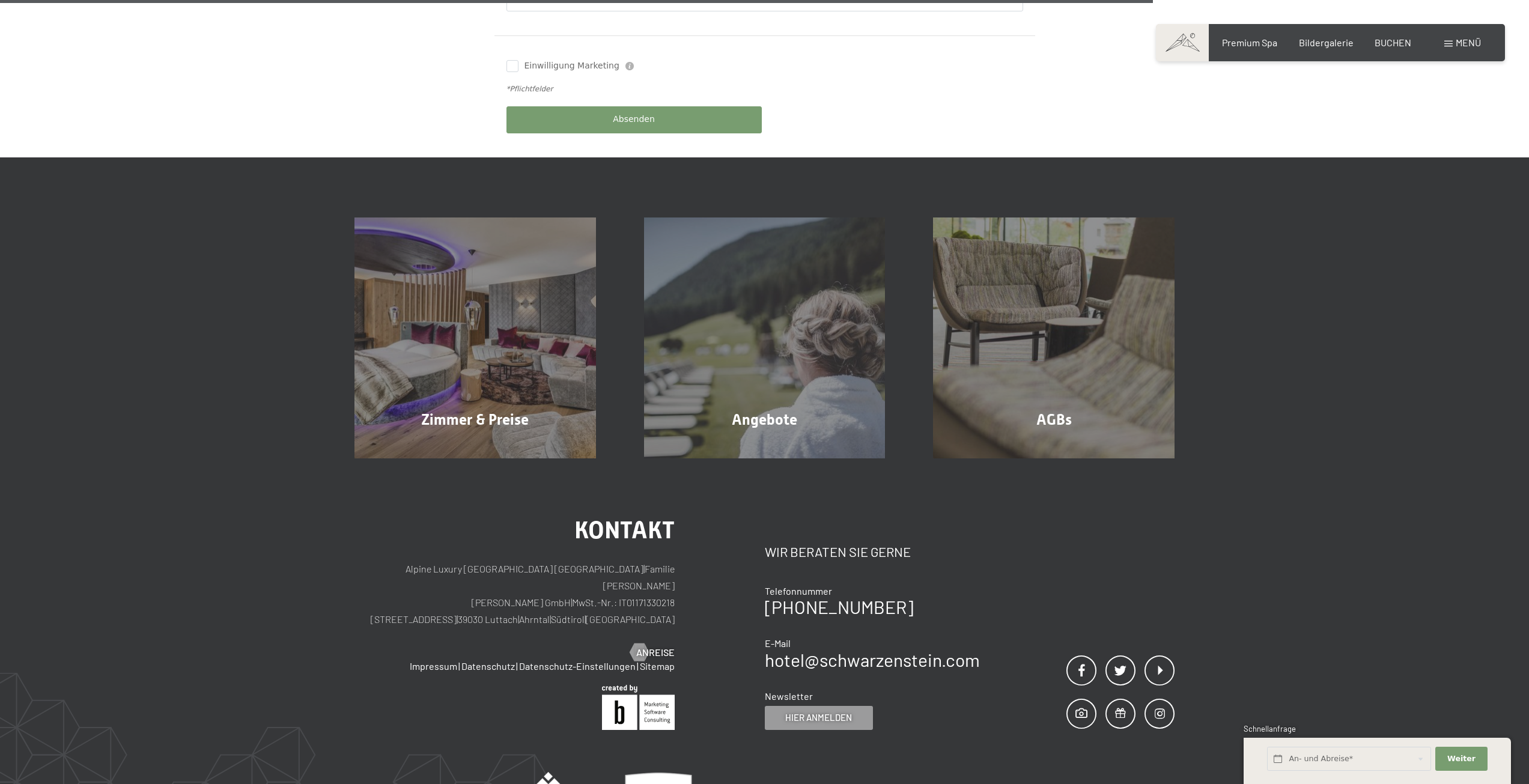
click at [959, 668] on div "Kontakt Wir beraten Sie gerne Telefonnummer +39 0474 674100 E-Mail hotel@ no-sp…" at bounding box center [872, 625] width 215 height 210
drag, startPoint x: 993, startPoint y: 648, endPoint x: 767, endPoint y: 646, distance: 226.0
click at [767, 646] on div "Kontakt Wir beraten Sie gerne Telefonnummer +39 0474 674100 E-Mail hotel@ no-sp…" at bounding box center [970, 624] width 410 height 212
copy link "hotel@ no-spam. schwarzenstein. no-spam. com"
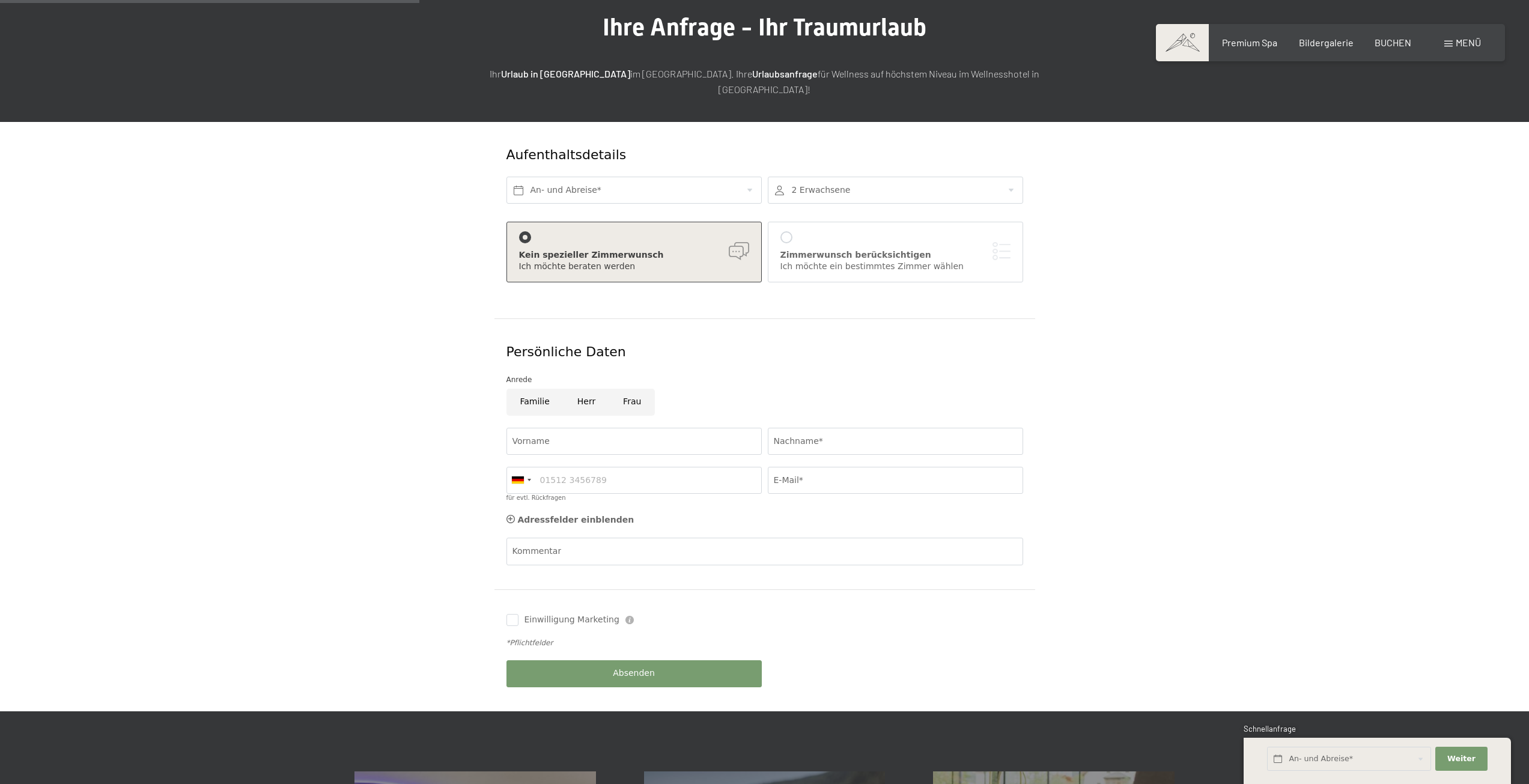
scroll to position [0, 0]
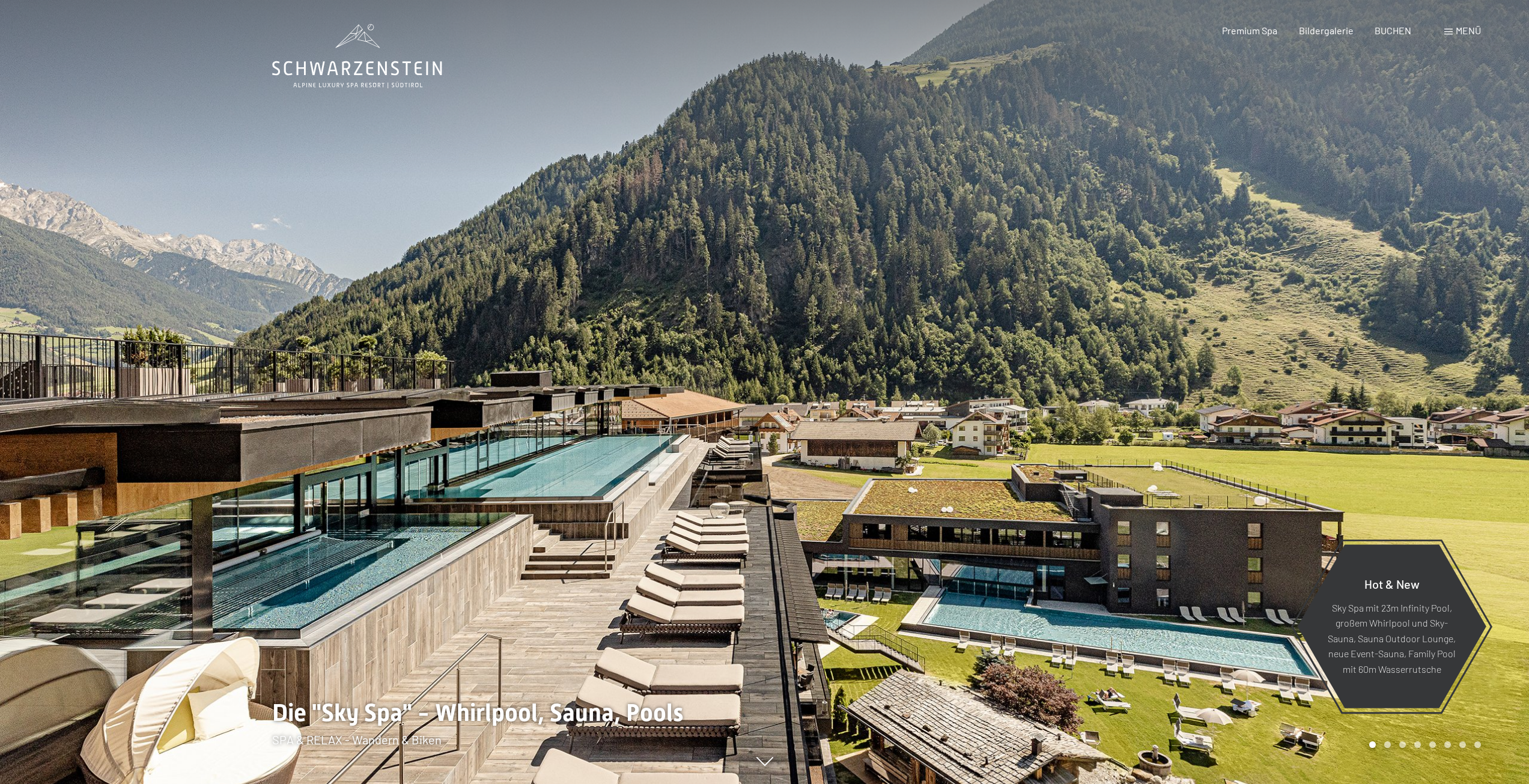
click at [1466, 33] on span "Menü" at bounding box center [1468, 30] width 25 height 12
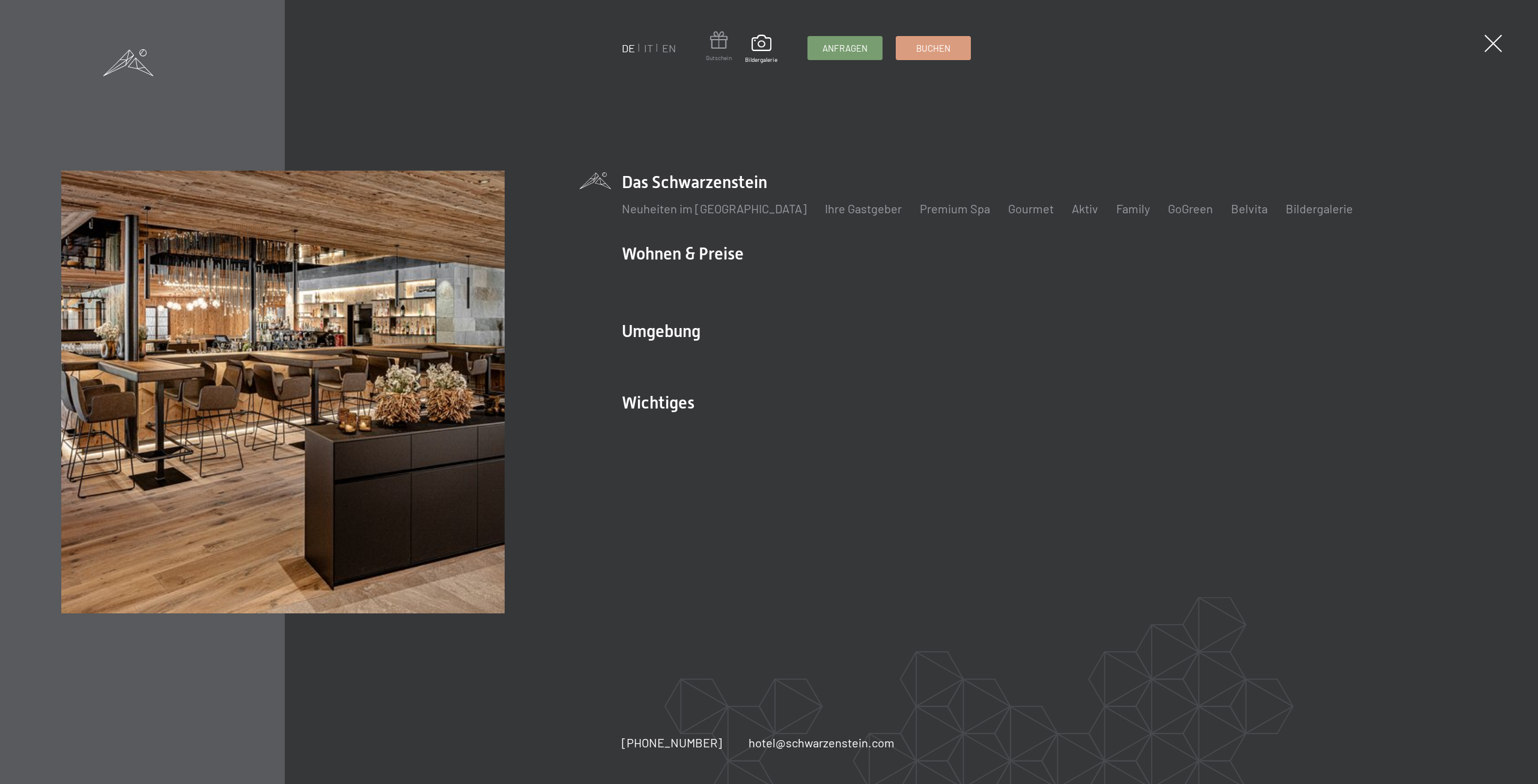
click at [715, 49] on span at bounding box center [719, 42] width 26 height 22
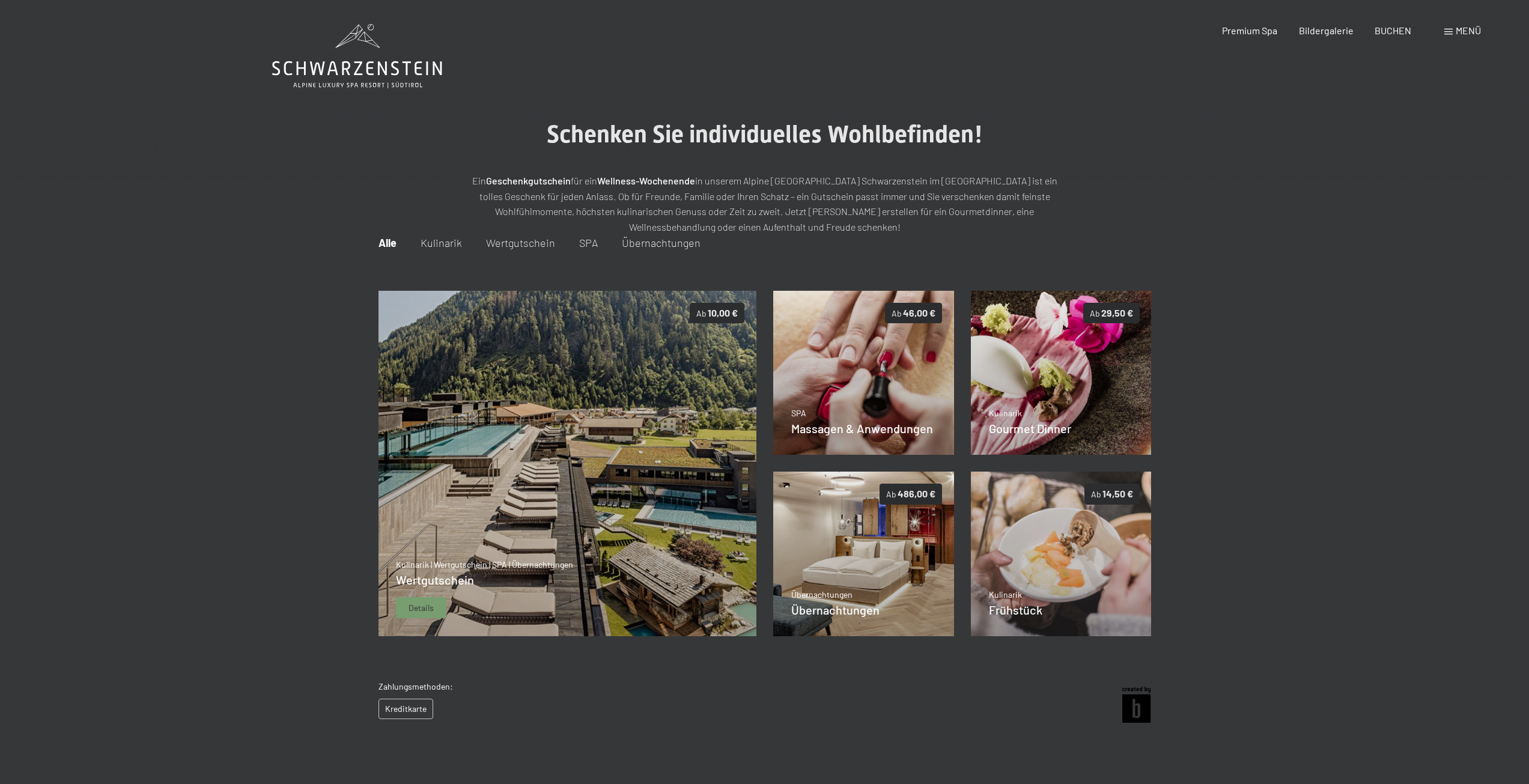
click at [619, 421] on img at bounding box center [567, 463] width 379 height 346
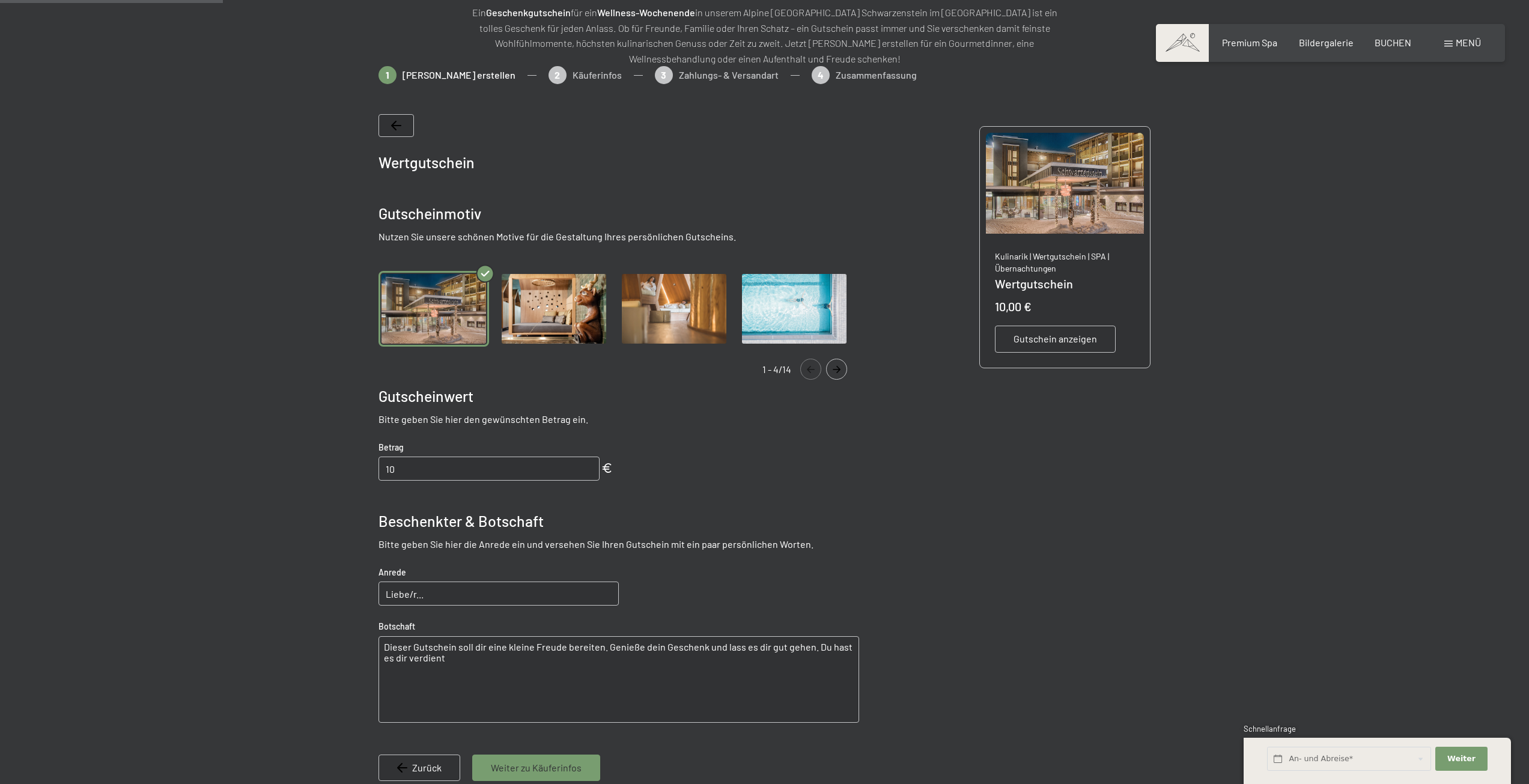
scroll to position [174, 0]
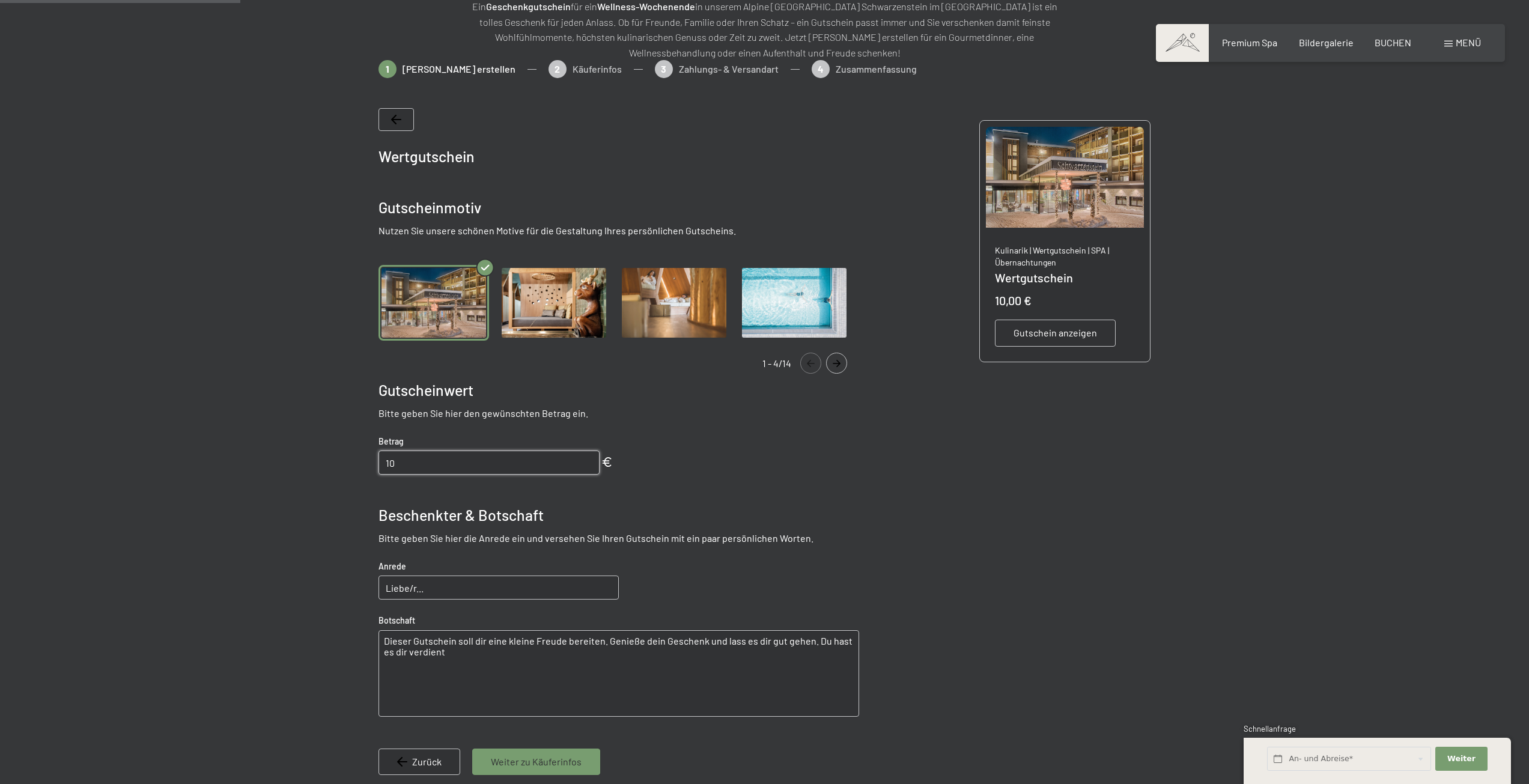
drag, startPoint x: 381, startPoint y: 466, endPoint x: 301, endPoint y: 466, distance: 80.0
click at [301, 466] on div at bounding box center [764, 460] width 1529 height 800
type input "1500"
click at [836, 363] on icon "Navigate to next slide" at bounding box center [836, 363] width 8 height 7
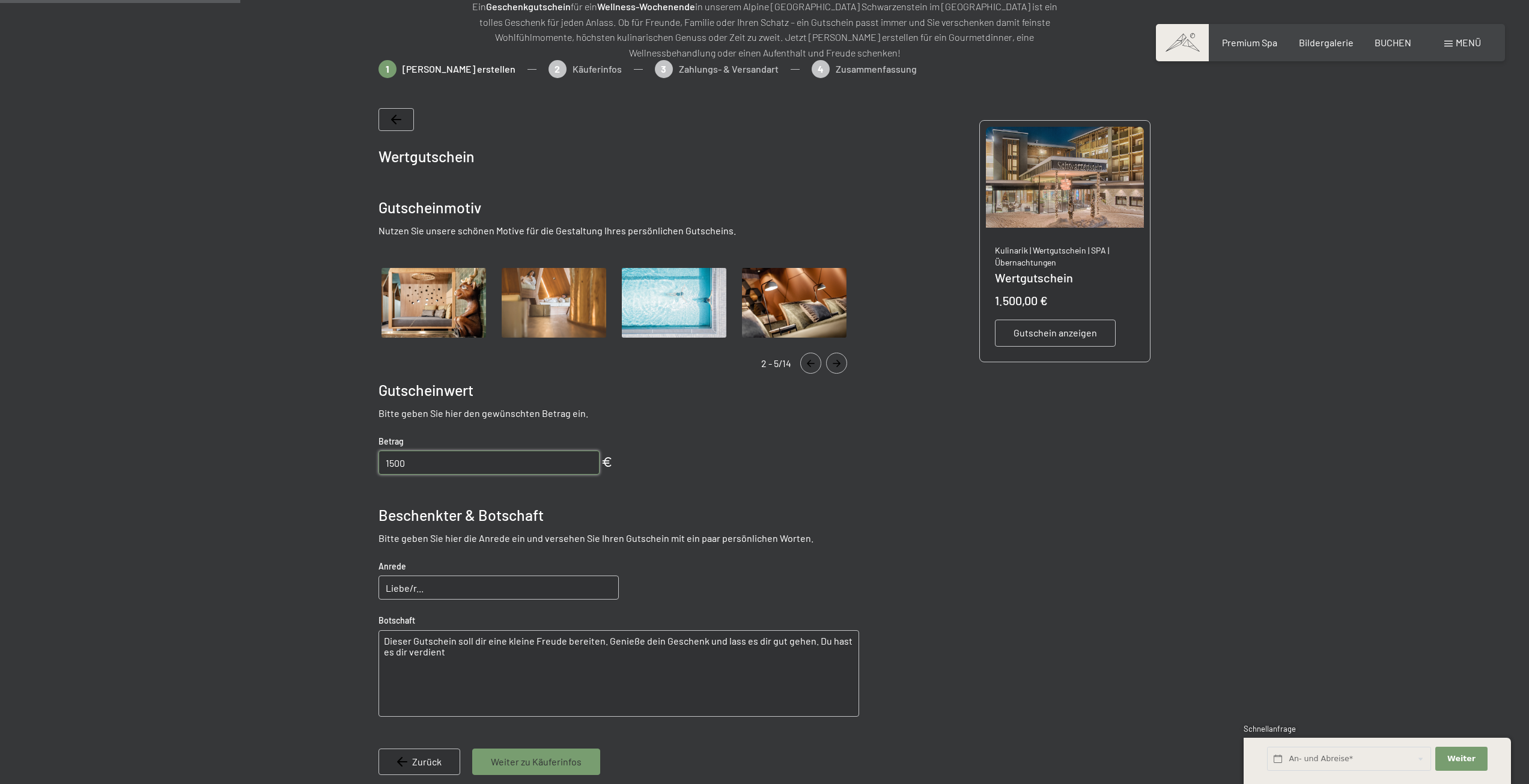
click at [836, 363] on icon "Navigate to next slide" at bounding box center [836, 363] width 8 height 7
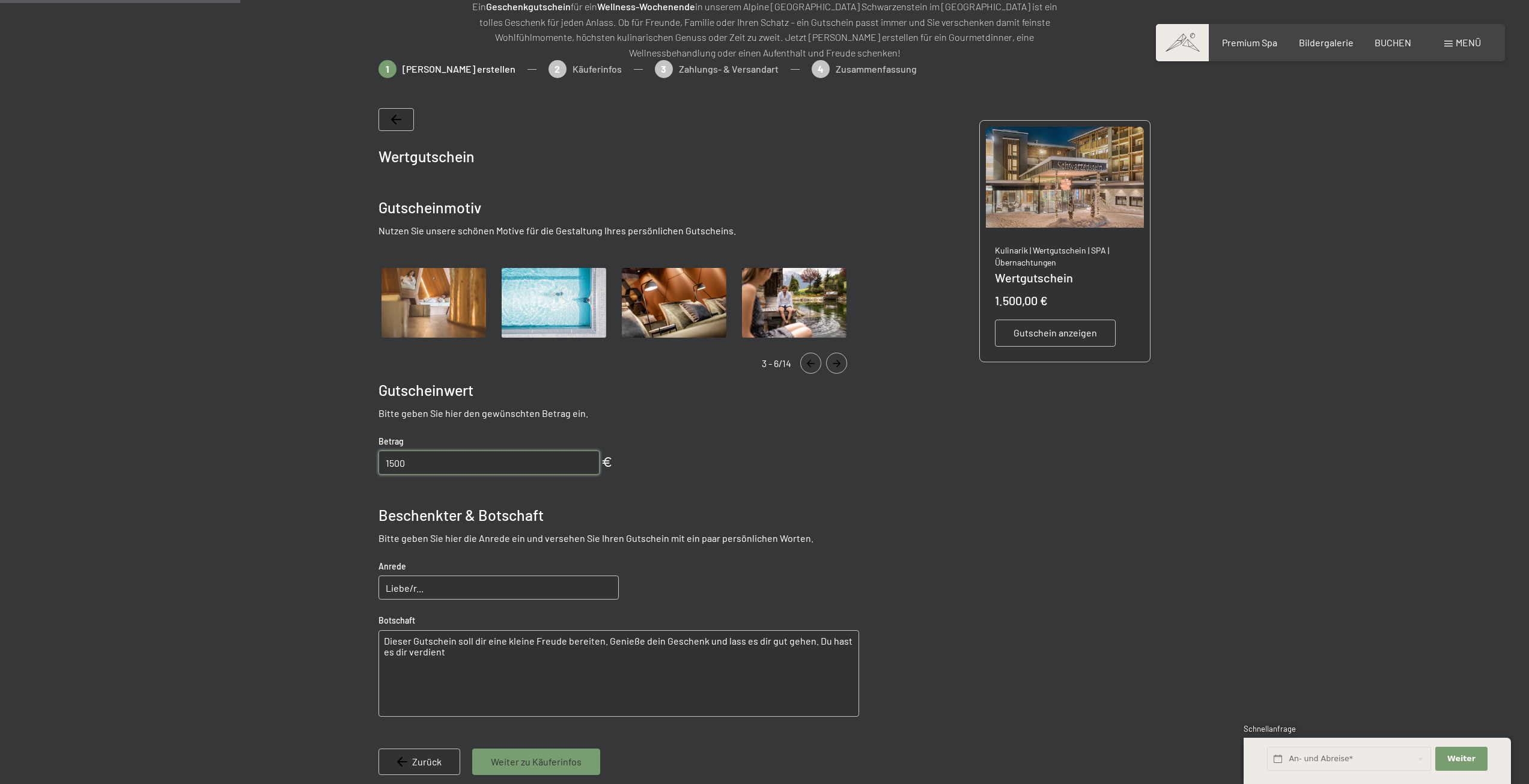
click at [836, 363] on icon "Navigate to next slide" at bounding box center [836, 363] width 8 height 7
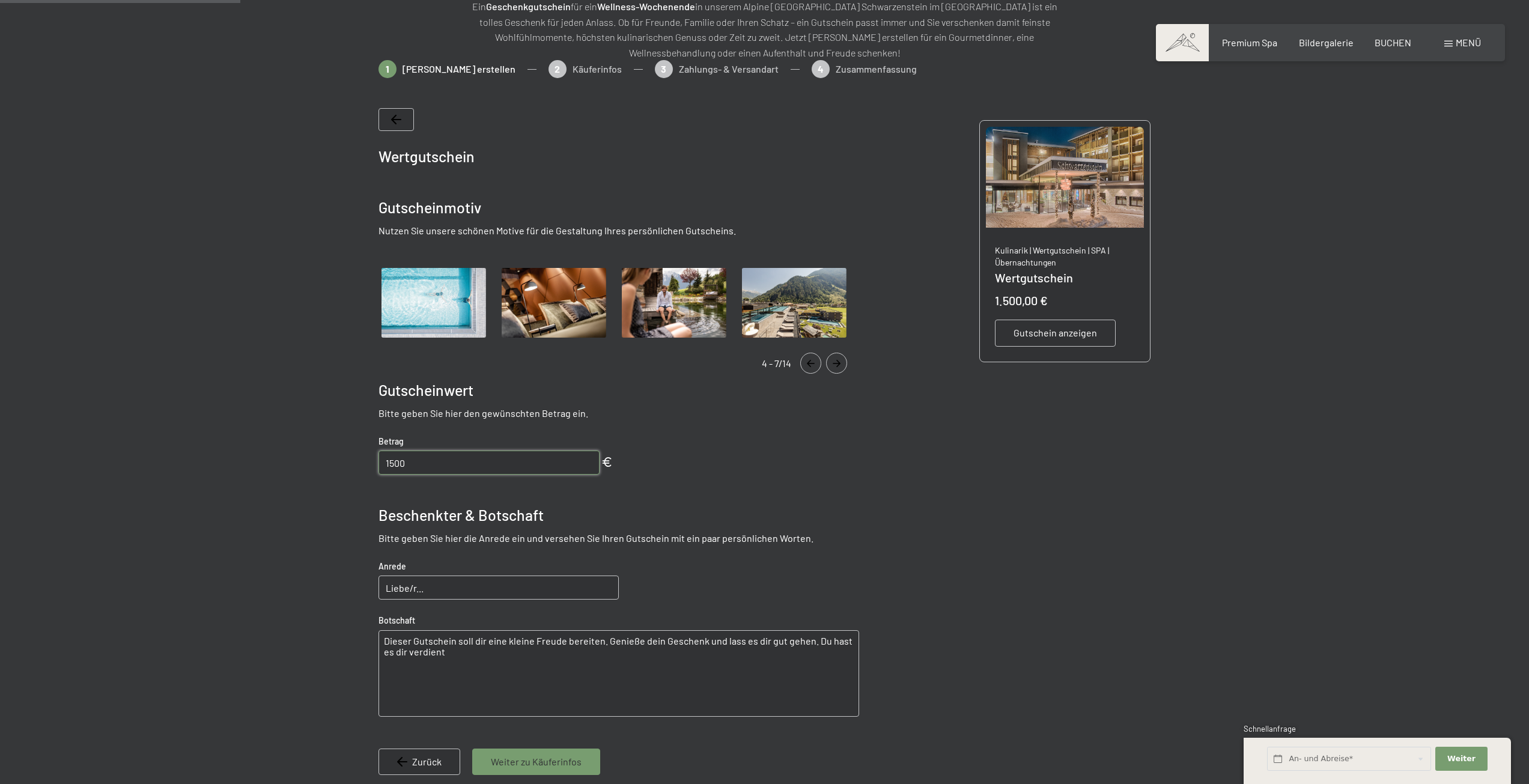
click at [836, 363] on icon "Navigate to next slide" at bounding box center [836, 363] width 8 height 7
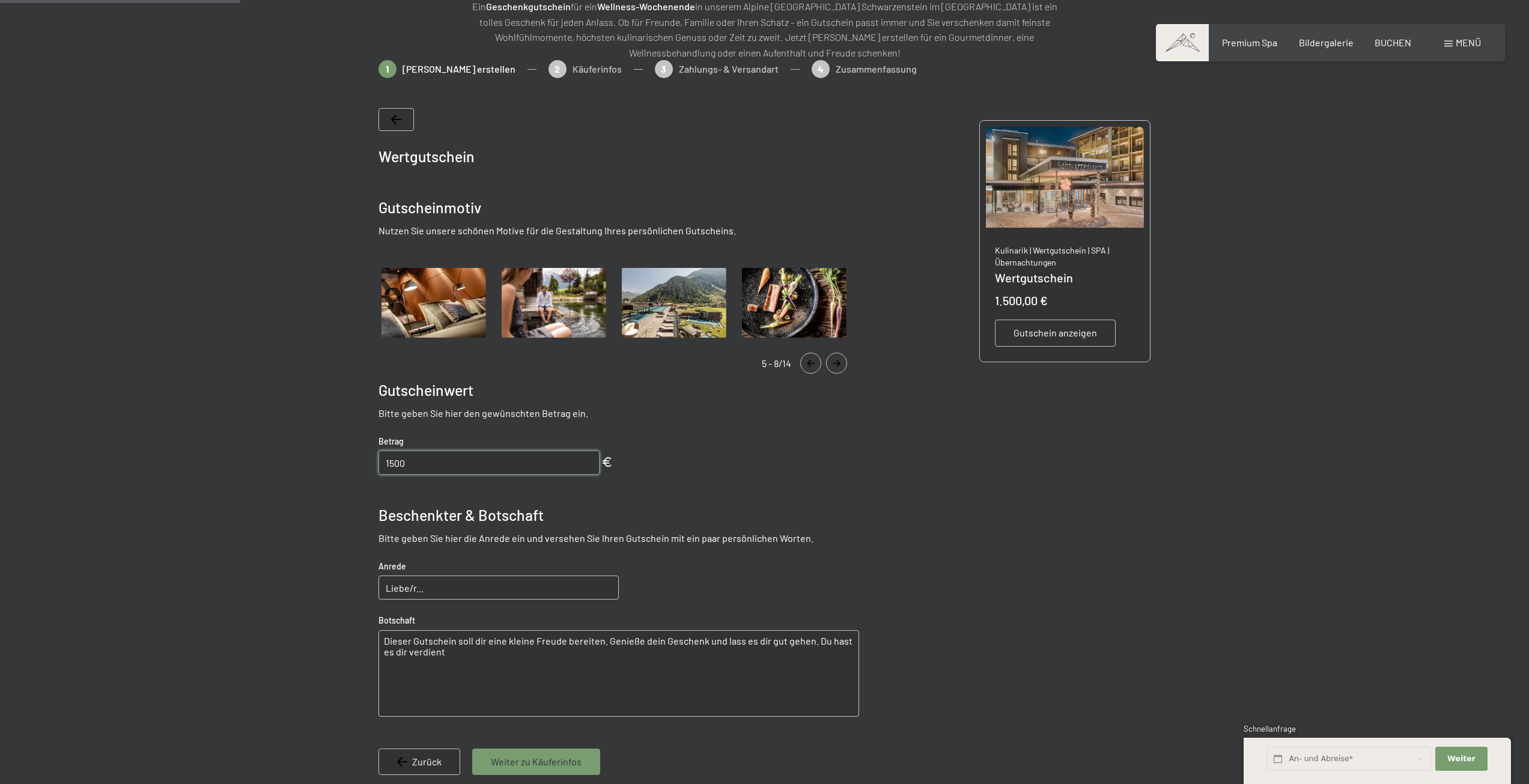
click at [836, 363] on icon "Navigate to next slide" at bounding box center [836, 363] width 8 height 7
click at [681, 315] on img "Gallery" at bounding box center [673, 302] width 110 height 76
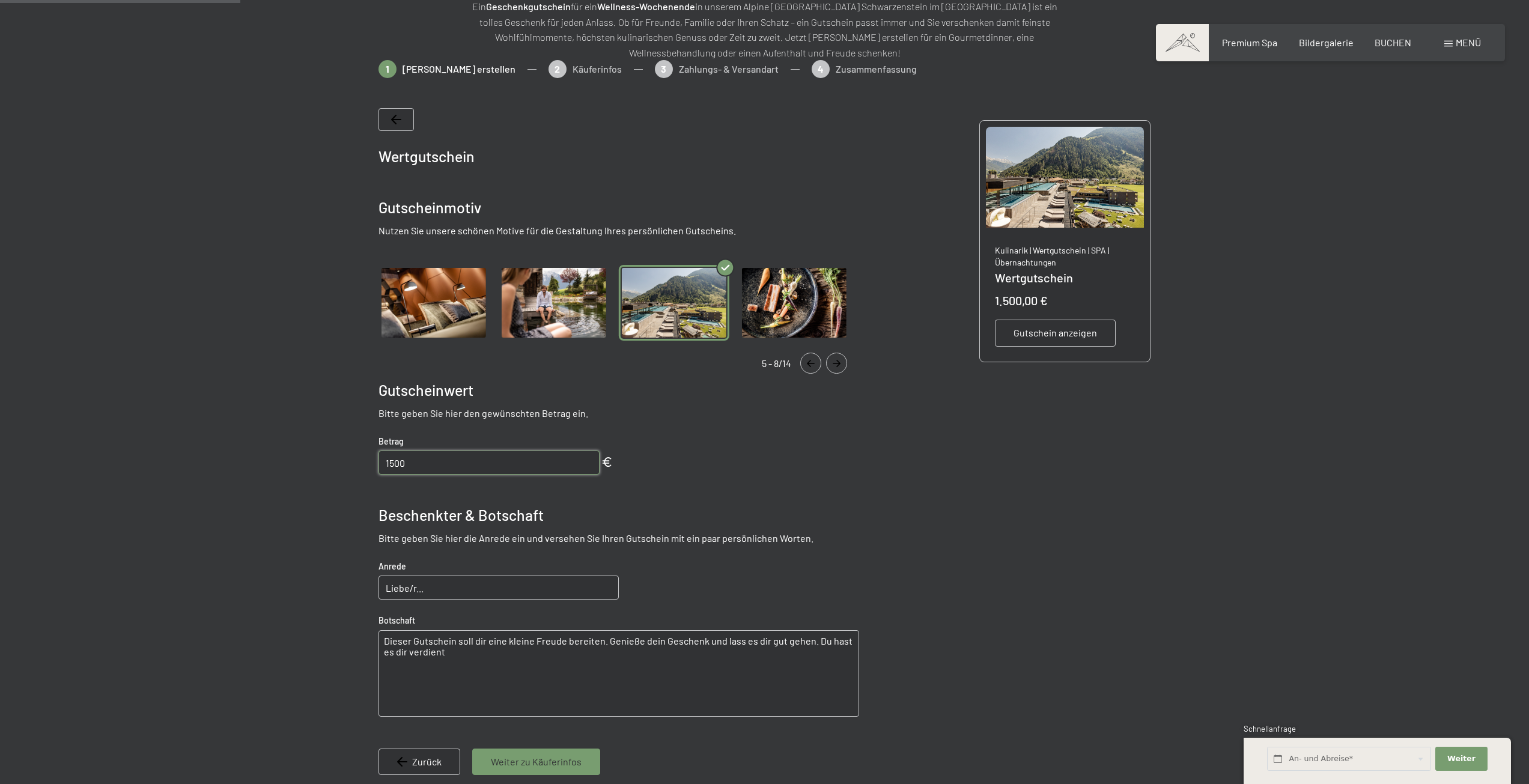
click at [440, 593] on input "Liebe/r..." at bounding box center [499, 587] width 240 height 24
click at [271, 588] on div at bounding box center [764, 460] width 1529 height 800
click at [454, 636] on textarea "Dieser Gutschein soll dir eine kleine Freude bereiten. Genieße dein Geschenk un…" at bounding box center [619, 673] width 481 height 87
drag, startPoint x: 449, startPoint y: 587, endPoint x: 344, endPoint y: 586, distance: 105.0
click at [344, 586] on div at bounding box center [764, 460] width 911 height 800
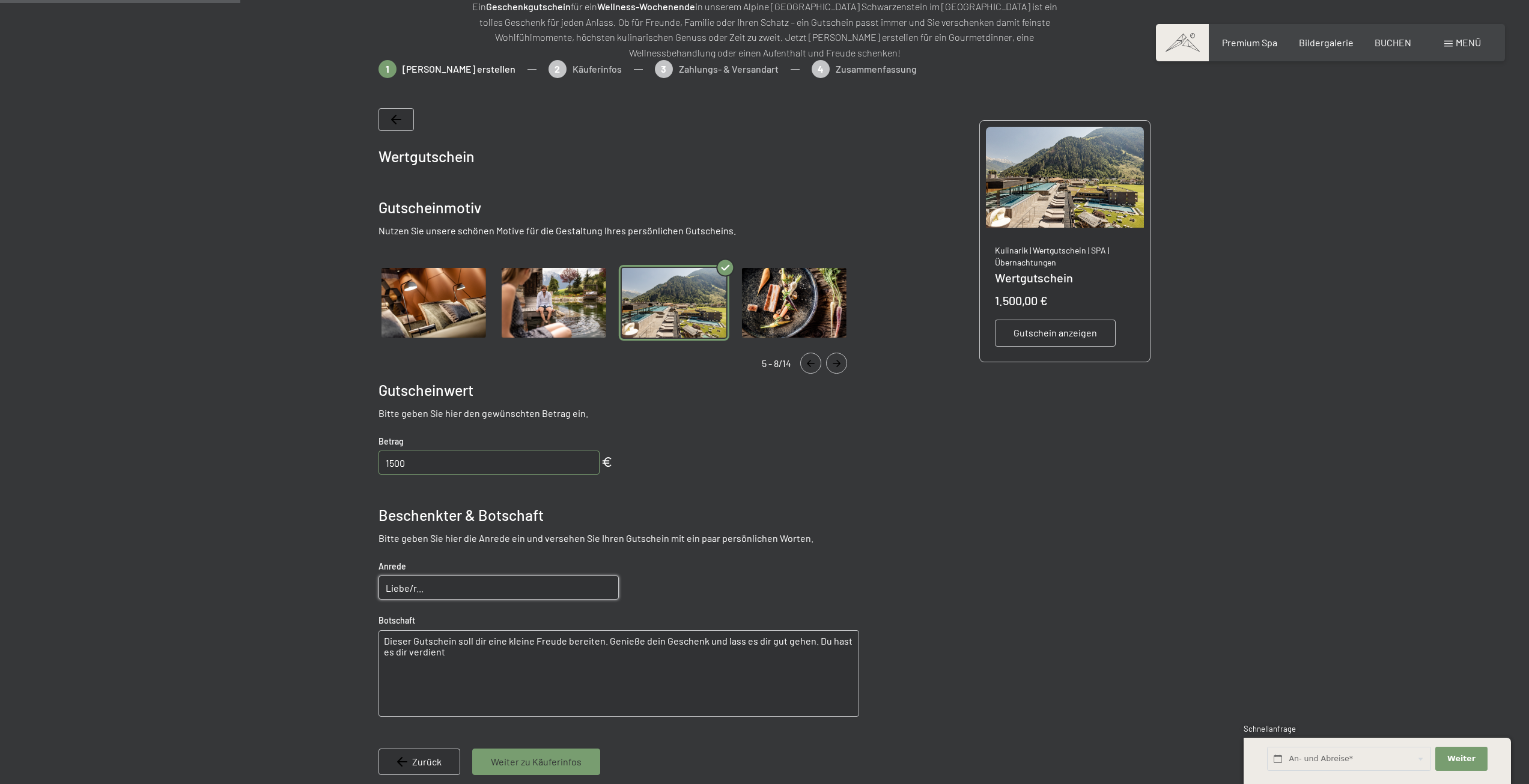
paste input "Mama, unser größter Schatz,"
type input "Liebe Mama, unser größter Schatz,"
click at [701, 594] on div "Wertgutschein Gutscheinmotiv Nutzen Sie unsere schönen Motive für die Gestaltun…" at bounding box center [619, 459] width 481 height 702
drag, startPoint x: 414, startPoint y: 672, endPoint x: 448, endPoint y: 673, distance: 34.0
click at [414, 672] on textarea "Dieser Gutschein soll dir eine kleine Freude bereiten. Genieße dein Geschenk un…" at bounding box center [619, 673] width 481 height 87
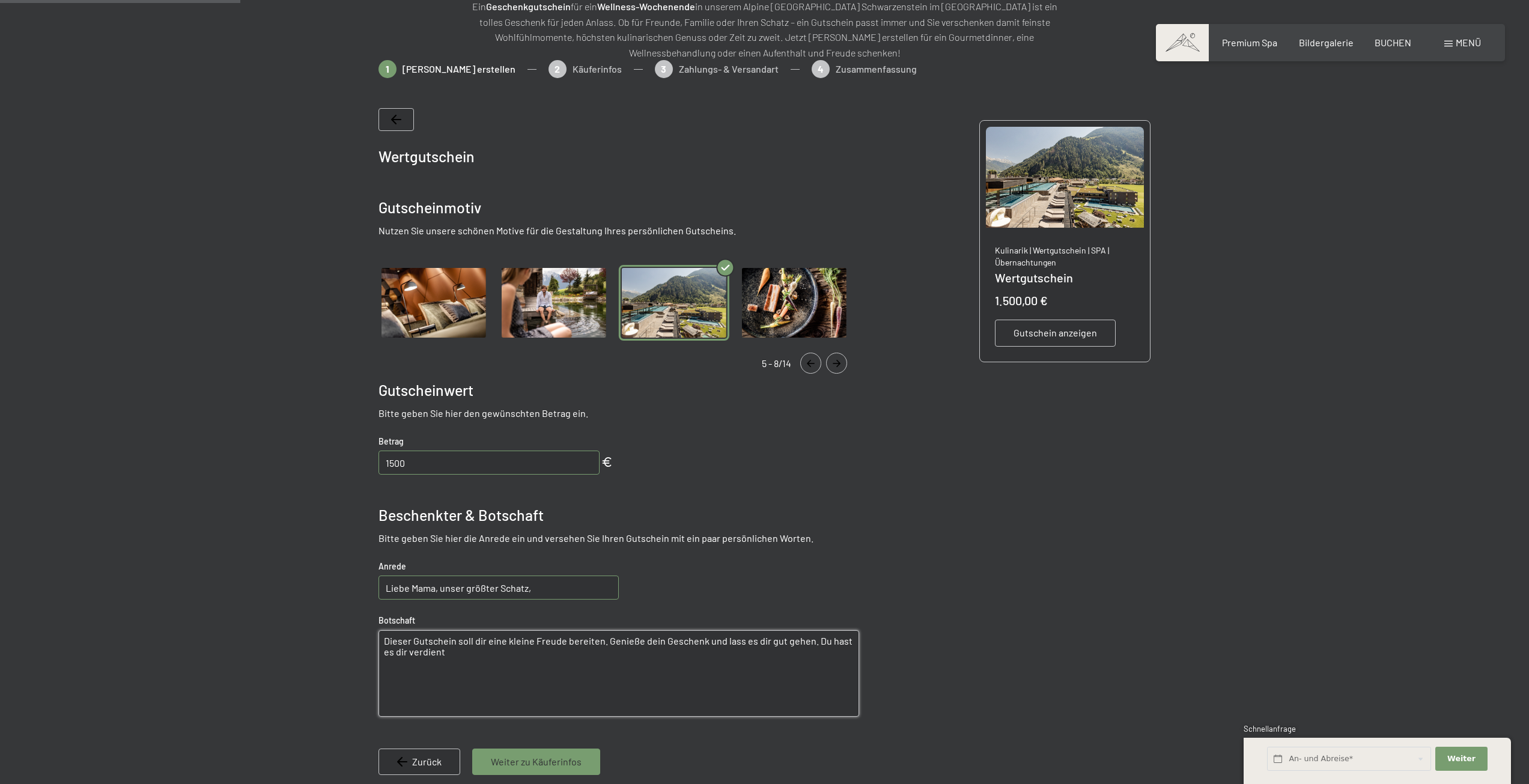
drag, startPoint x: 315, startPoint y: 610, endPoint x: 329, endPoint y: 607, distance: 14.3
click at [270, 583] on div at bounding box center [764, 460] width 1529 height 800
paste textarea "zu deinem runden Geburtstag schenken wir dir diesen Hotel Gutschein und das Sch…"
type textarea "zu deinem runden Geburtstag schenken wir dir diesen Hotel Gutschein und das Sch…"
click at [892, 583] on div "Wertgutschein Gutscheinmotiv Nutzen Sie unsere schönen Motive für die Gestaltun…" at bounding box center [765, 450] width 773 height 720
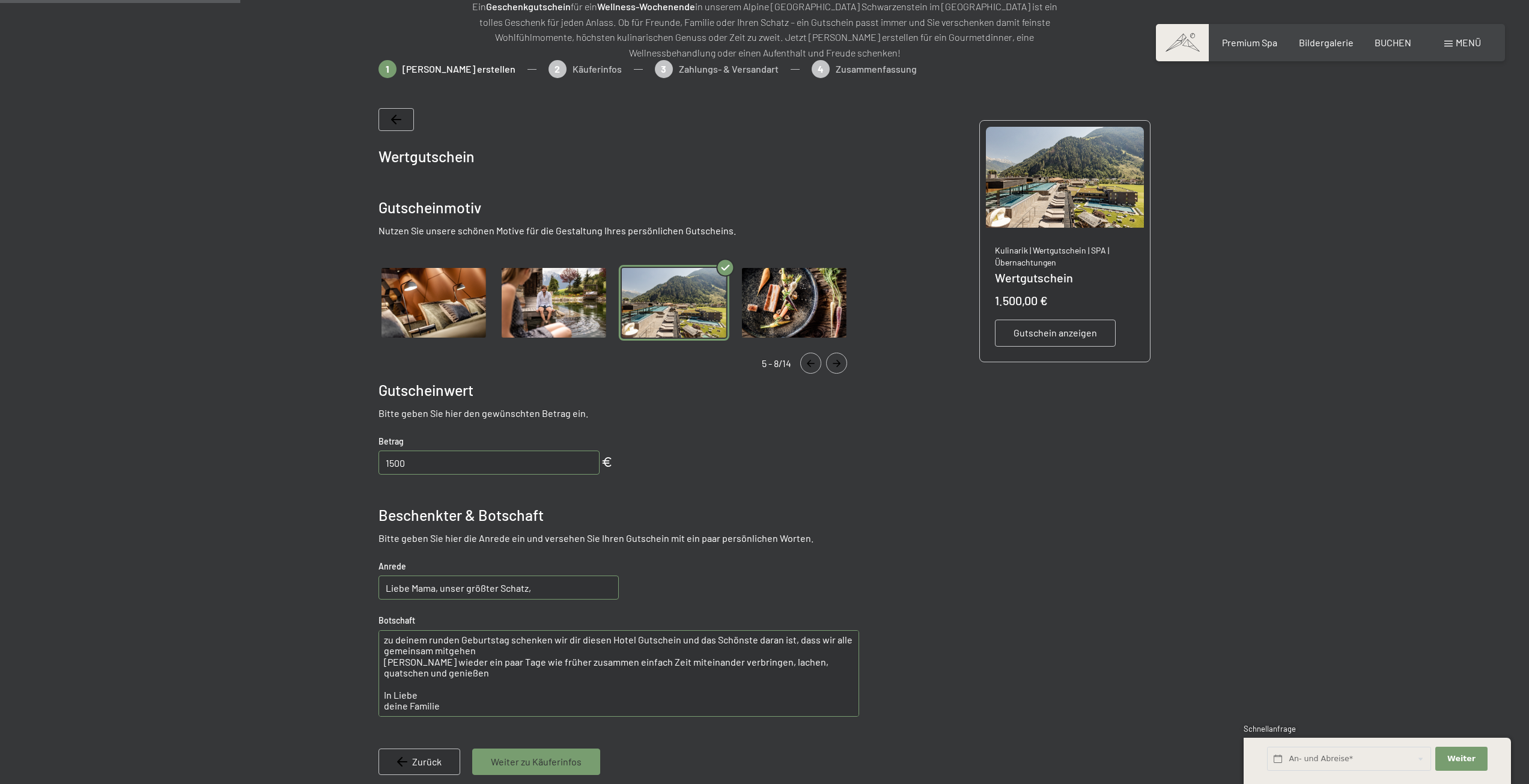
scroll to position [2, 0]
click at [543, 766] on span "Weiter zu Käuferinfos" at bounding box center [536, 761] width 91 height 13
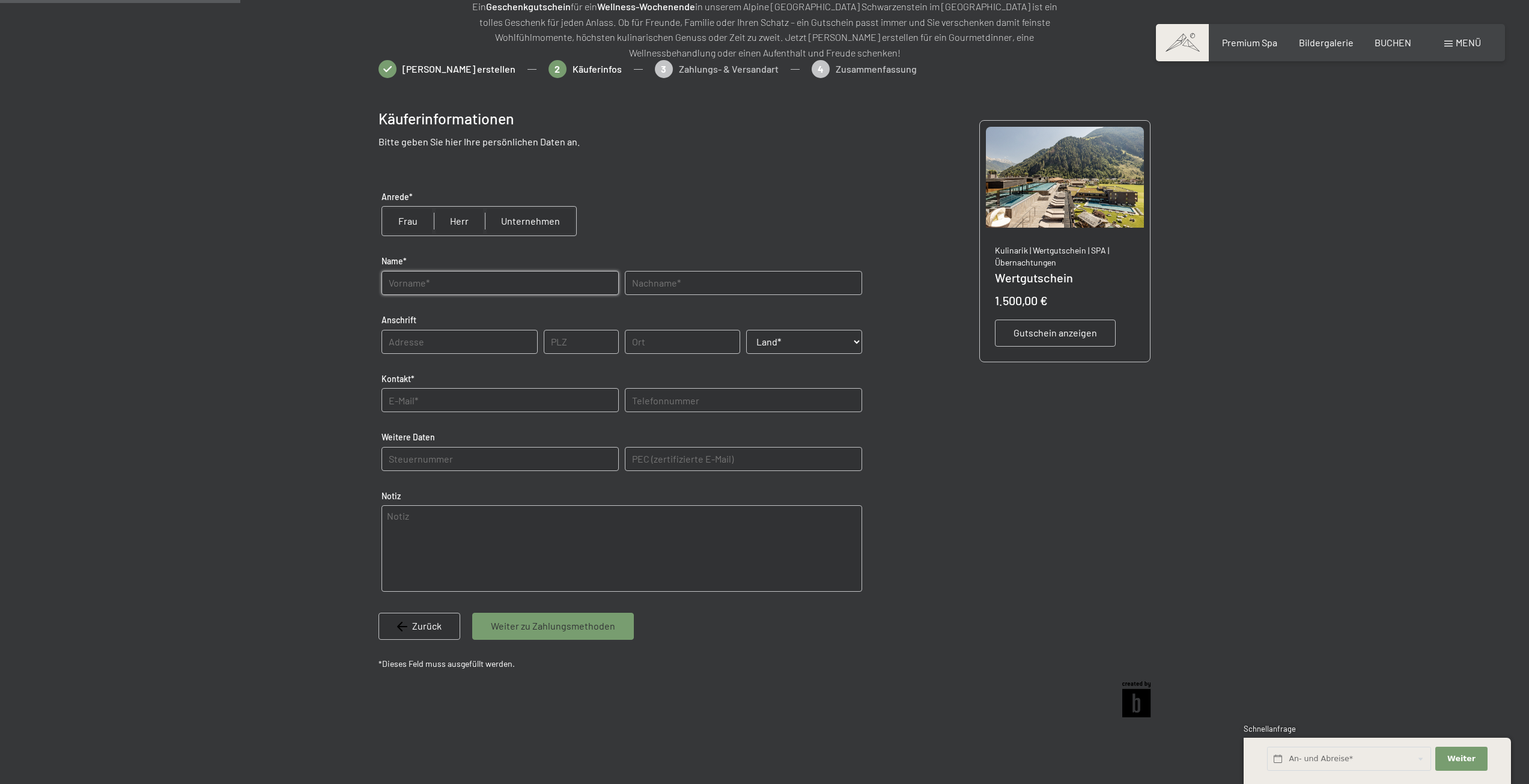
click at [431, 280] on input "text" at bounding box center [500, 282] width 237 height 24
type input "Niklas"
type input "Kirchler"
type input "148"
type input "6754"
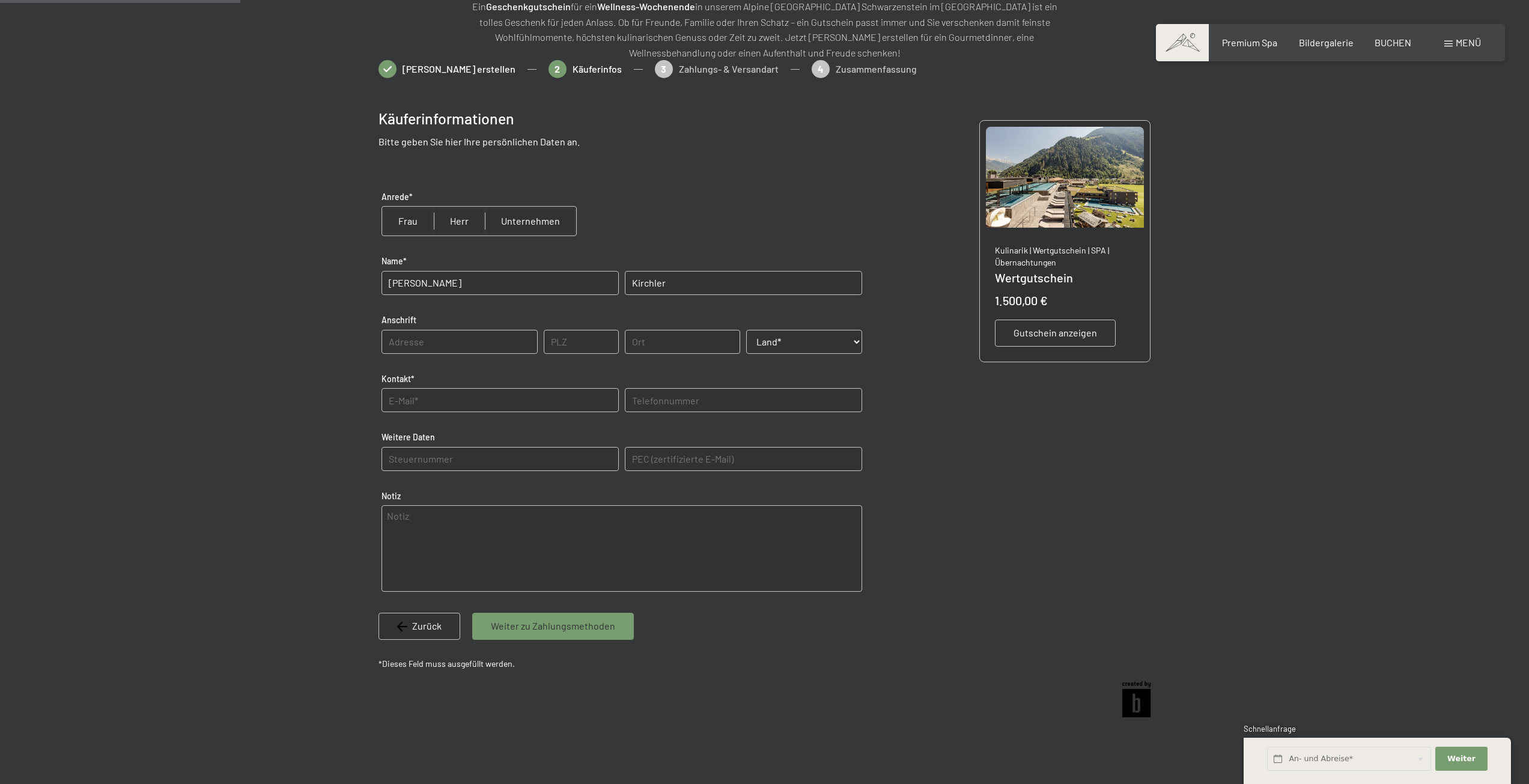
type input "Braz"
select select "AUT"
type input "niklas.kirchler@gmail.com"
type input "06642610514"
drag, startPoint x: 441, startPoint y: 333, endPoint x: 355, endPoint y: 345, distance: 86.8
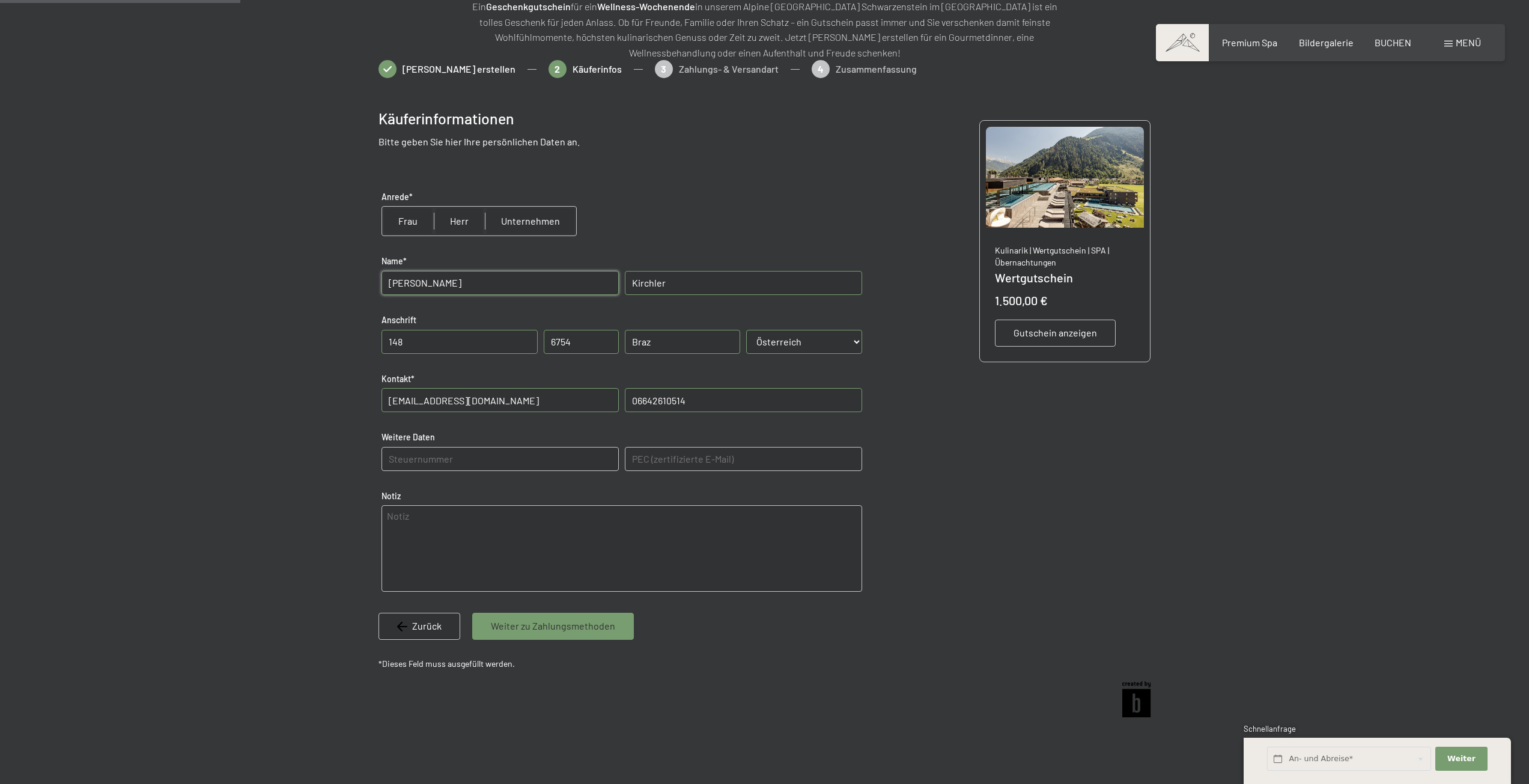
click at [355, 345] on bn-voucher-app at bounding box center [764, 393] width 820 height 665
type input "115"
click at [660, 340] on input "Braz" at bounding box center [683, 341] width 116 height 24
drag, startPoint x: 676, startPoint y: 344, endPoint x: 620, endPoint y: 349, distance: 56.2
click at [621, 349] on div "Anschrift 115 PLZ 6754 Ort Braz Land* Land* Österreich Frankreich Deutschland I…" at bounding box center [622, 340] width 487 height 65
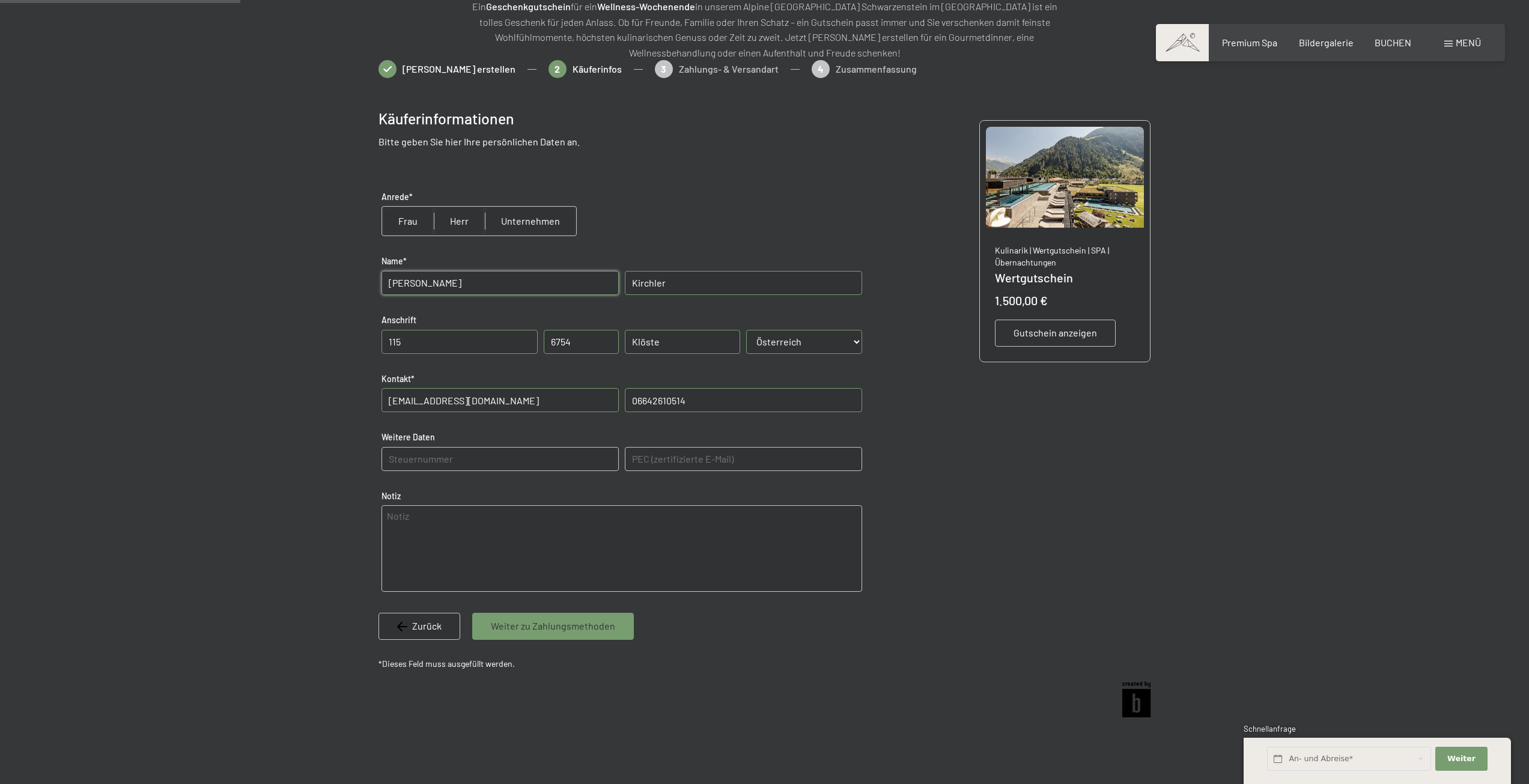
type input "Klösterle"
click at [547, 399] on input "niklas.kirchler@gmail.com" at bounding box center [500, 399] width 237 height 24
click at [263, 462] on div at bounding box center [764, 393] width 1529 height 665
click at [462, 224] on input "radio" at bounding box center [459, 221] width 51 height 29
radio input "true"
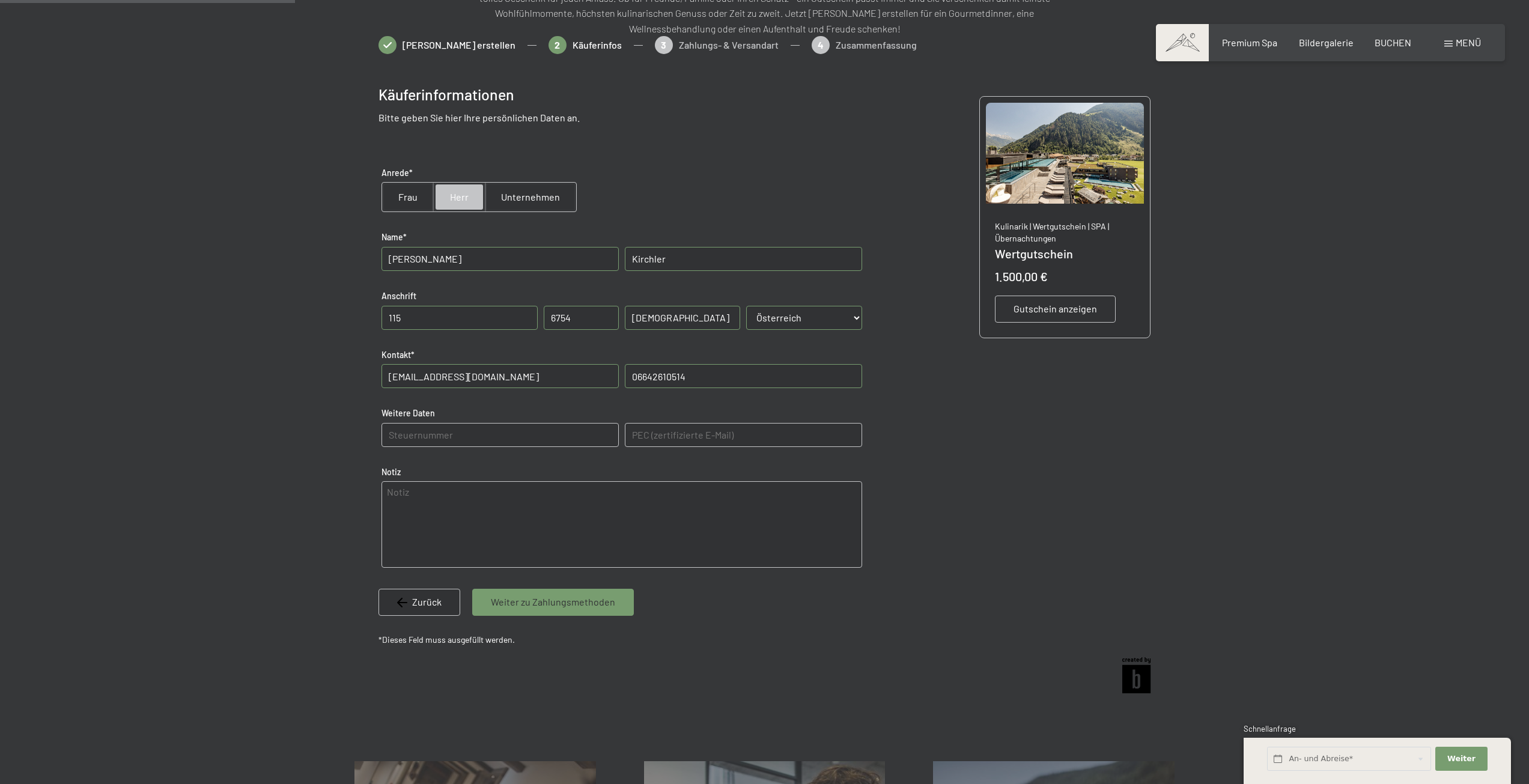
scroll to position [174, 0]
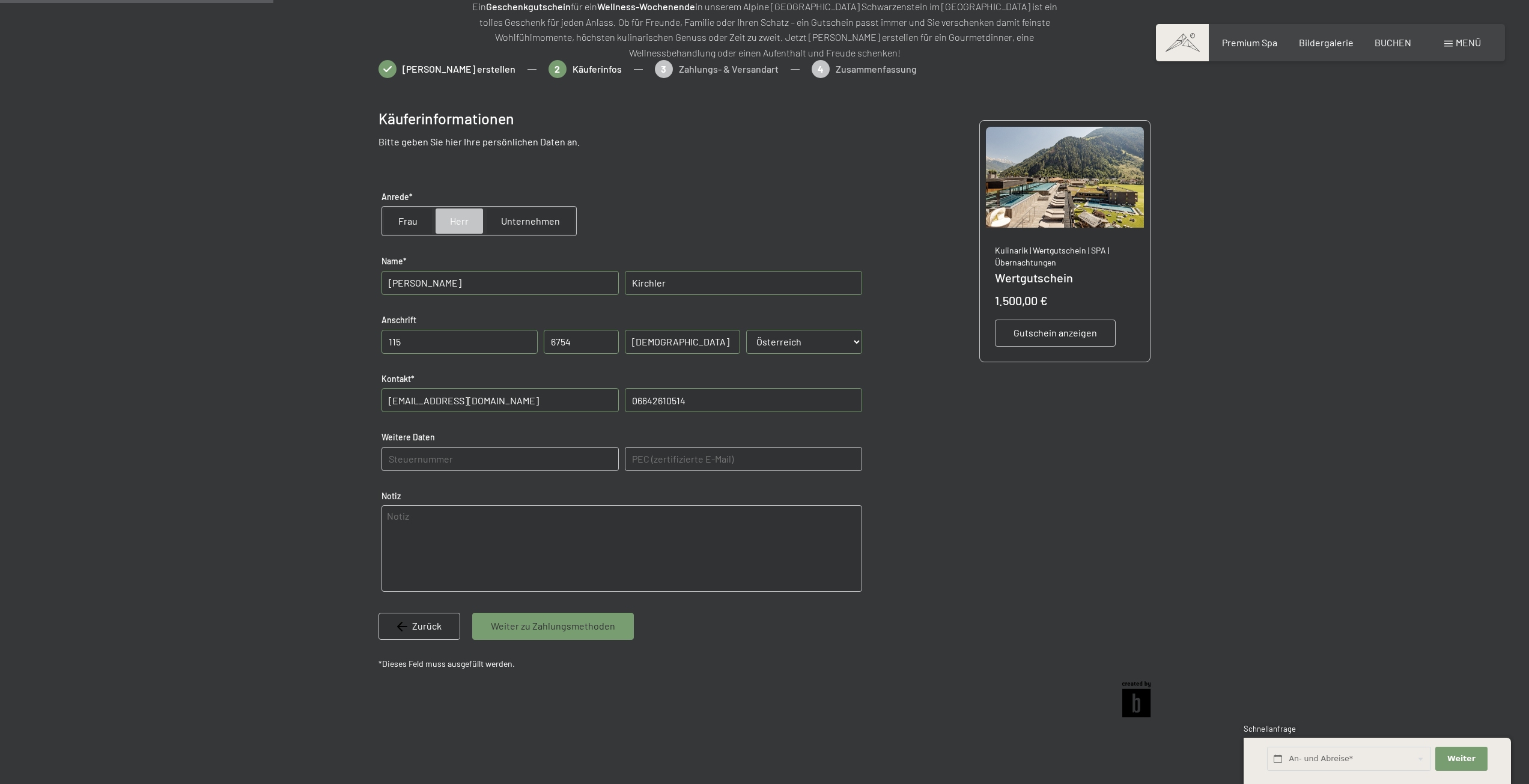
click at [597, 629] on span "Weiter zu Zahlungsmethoden" at bounding box center [553, 626] width 124 height 13
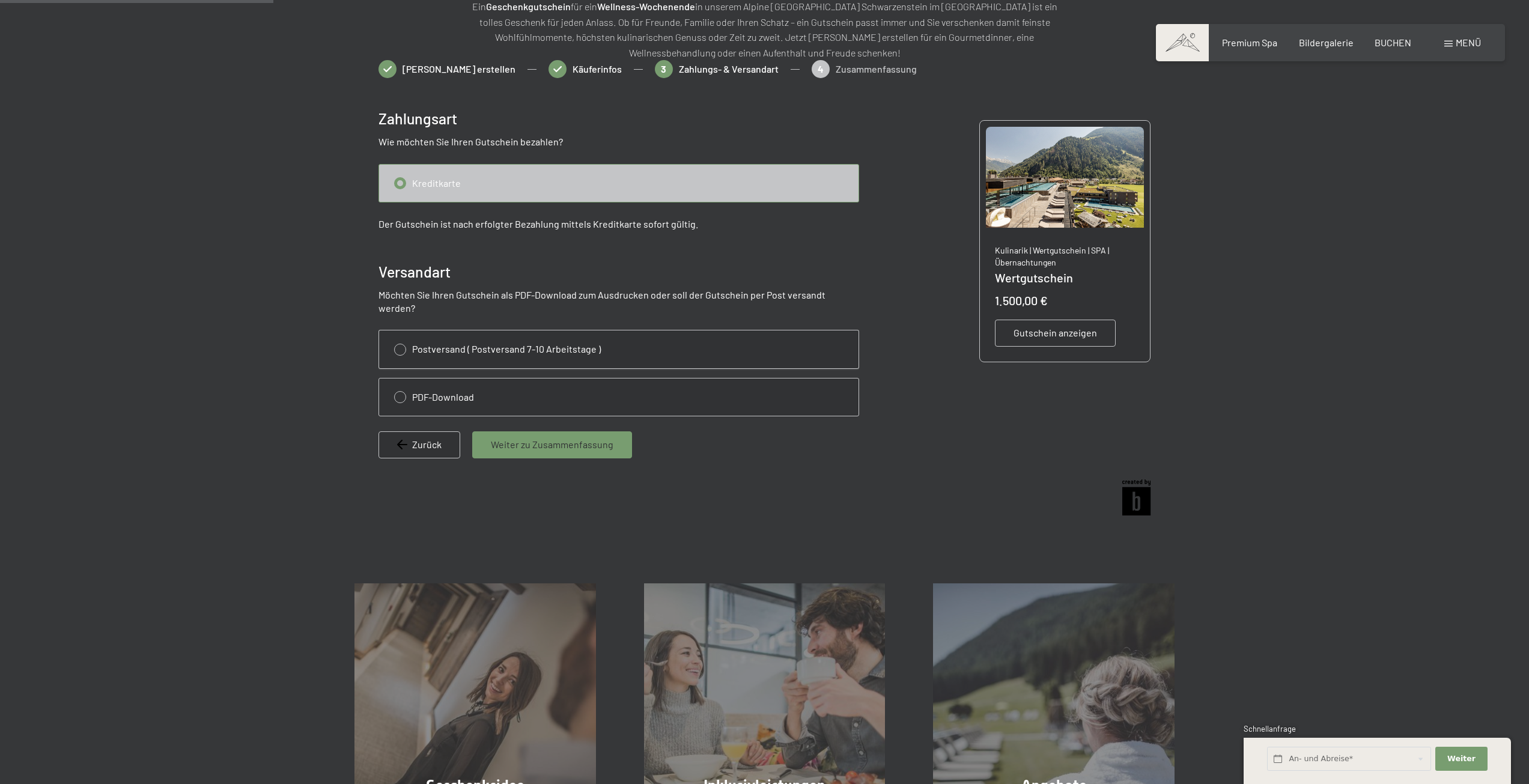
click at [501, 330] on input "radio" at bounding box center [619, 349] width 479 height 37
radio input "true"
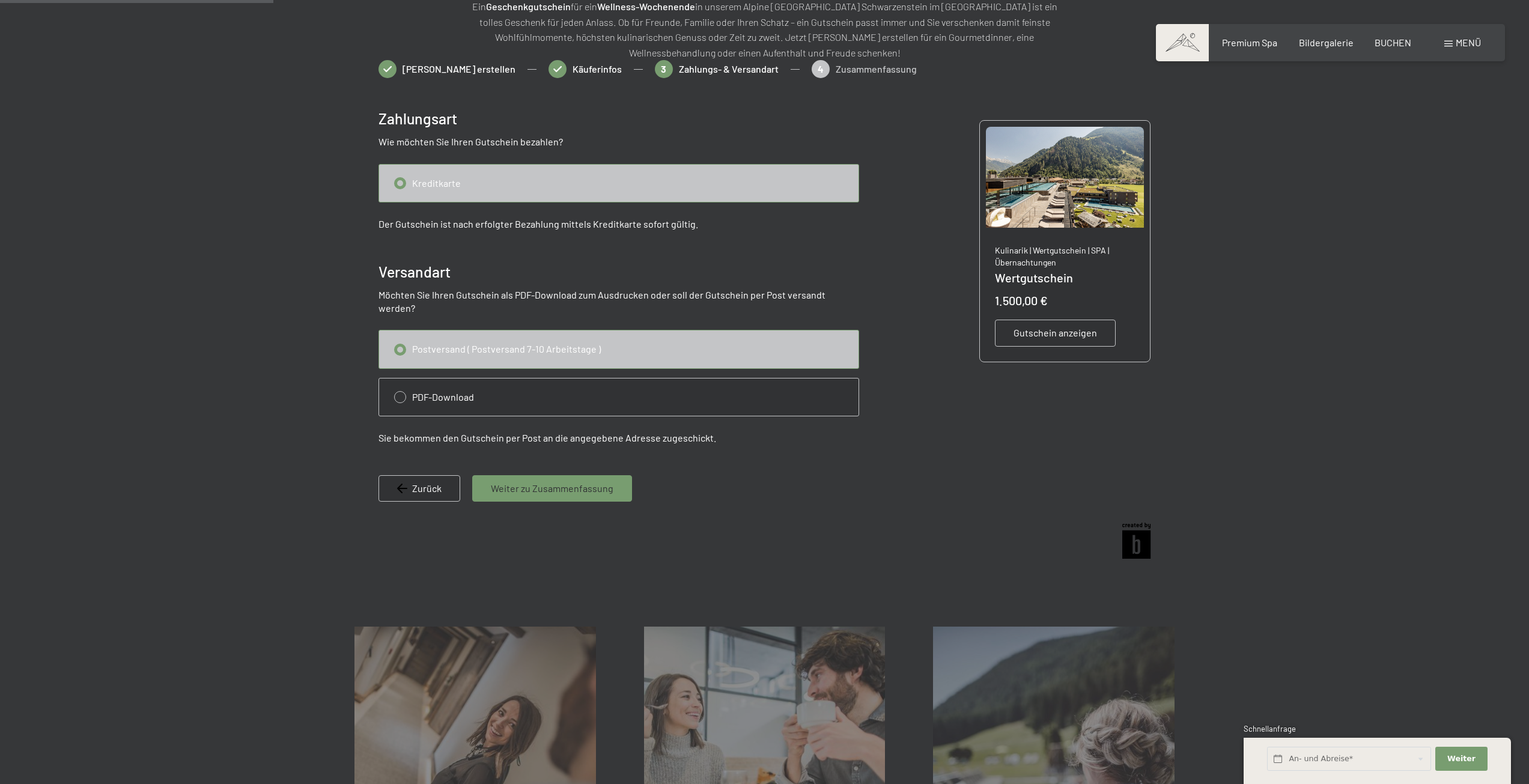
click at [562, 482] on span "Weiter zu Zusammenfassung" at bounding box center [552, 488] width 123 height 13
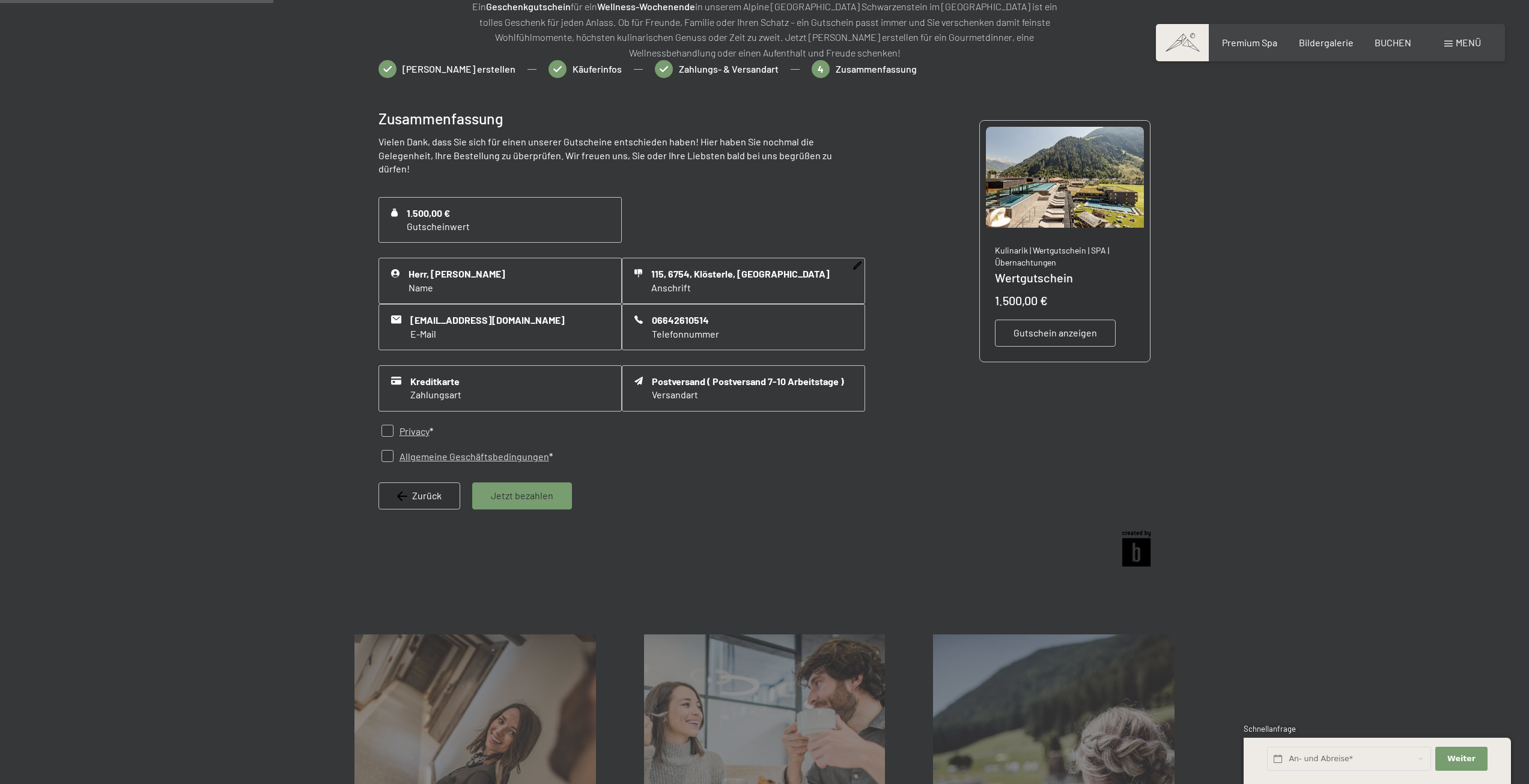
click at [863, 258] on div "115, 6754, Klösterle, Österreich Anschrift" at bounding box center [743, 281] width 243 height 46
click at [862, 258] on div "115, 6754, Klösterle, Österreich Anschrift" at bounding box center [743, 281] width 243 height 46
click at [854, 262] on icon at bounding box center [858, 266] width 9 height 9
select select "AUT"
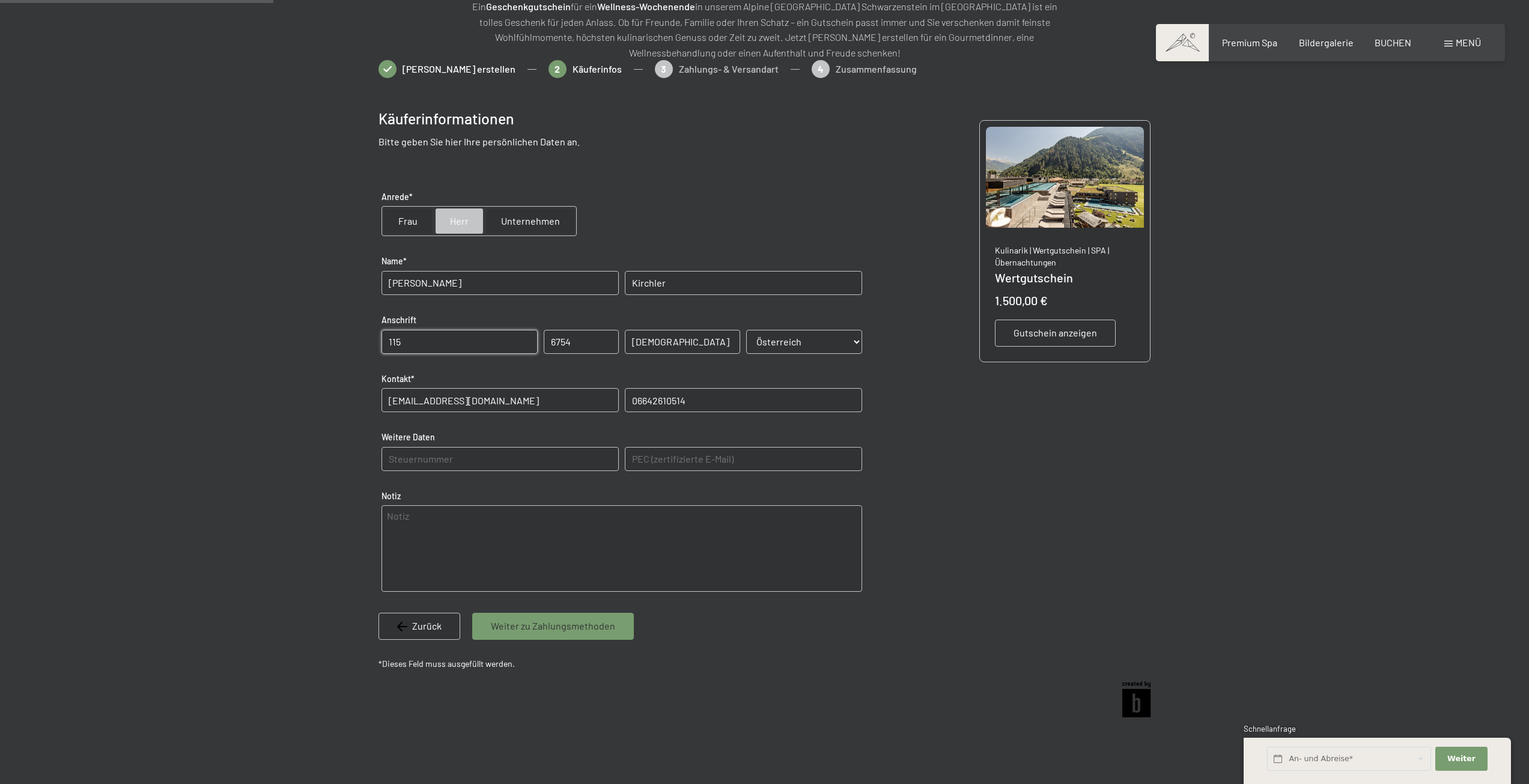
click at [390, 346] on input "115" at bounding box center [460, 341] width 156 height 24
click at [390, 346] on input "danöfen 115" at bounding box center [460, 341] width 156 height 24
type input "Danöfen 115"
click at [575, 630] on span "Weiter zu Zahlungsmethoden" at bounding box center [553, 626] width 124 height 13
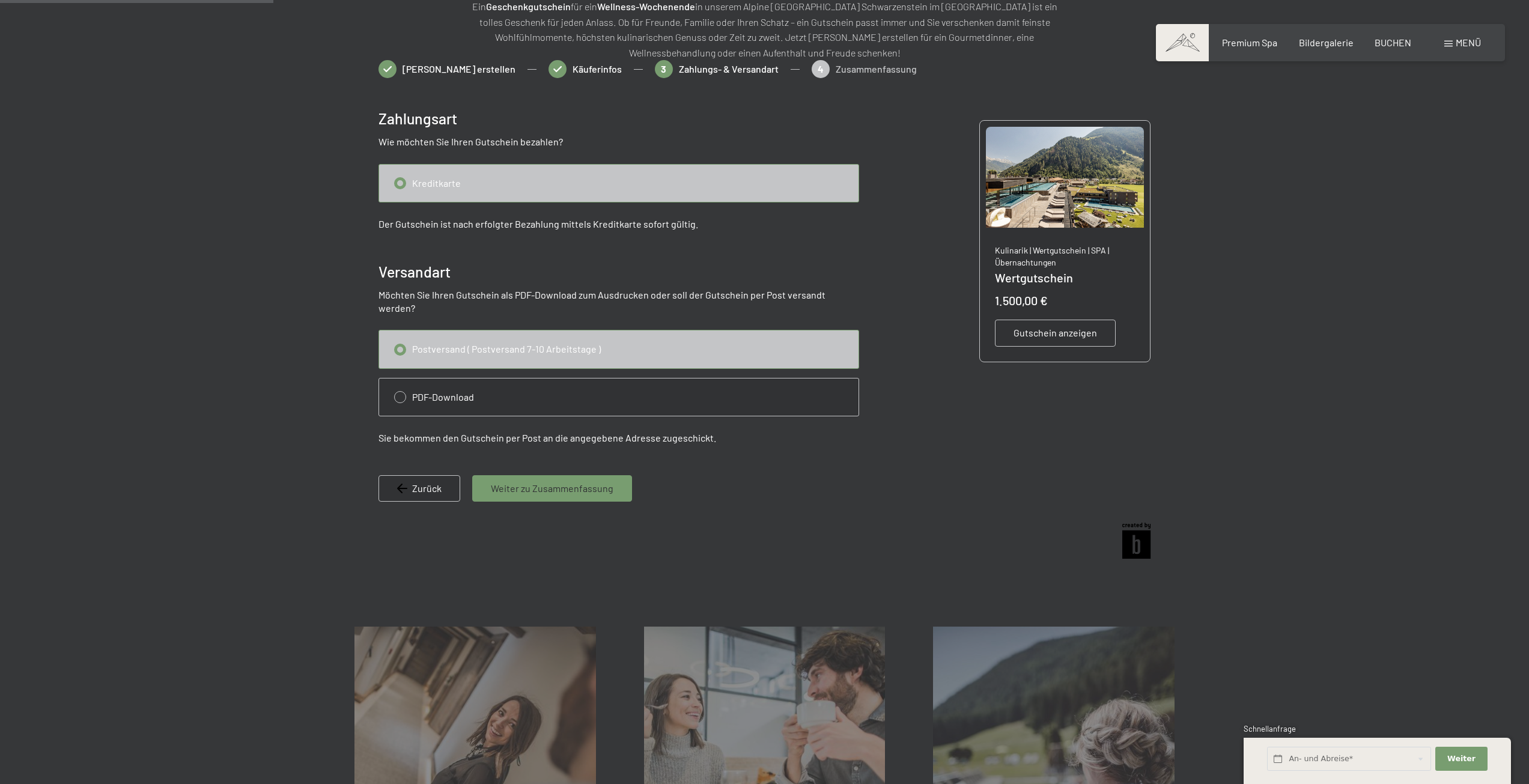
click at [595, 485] on div "Weiter zu Zusammenfassung" at bounding box center [552, 488] width 160 height 26
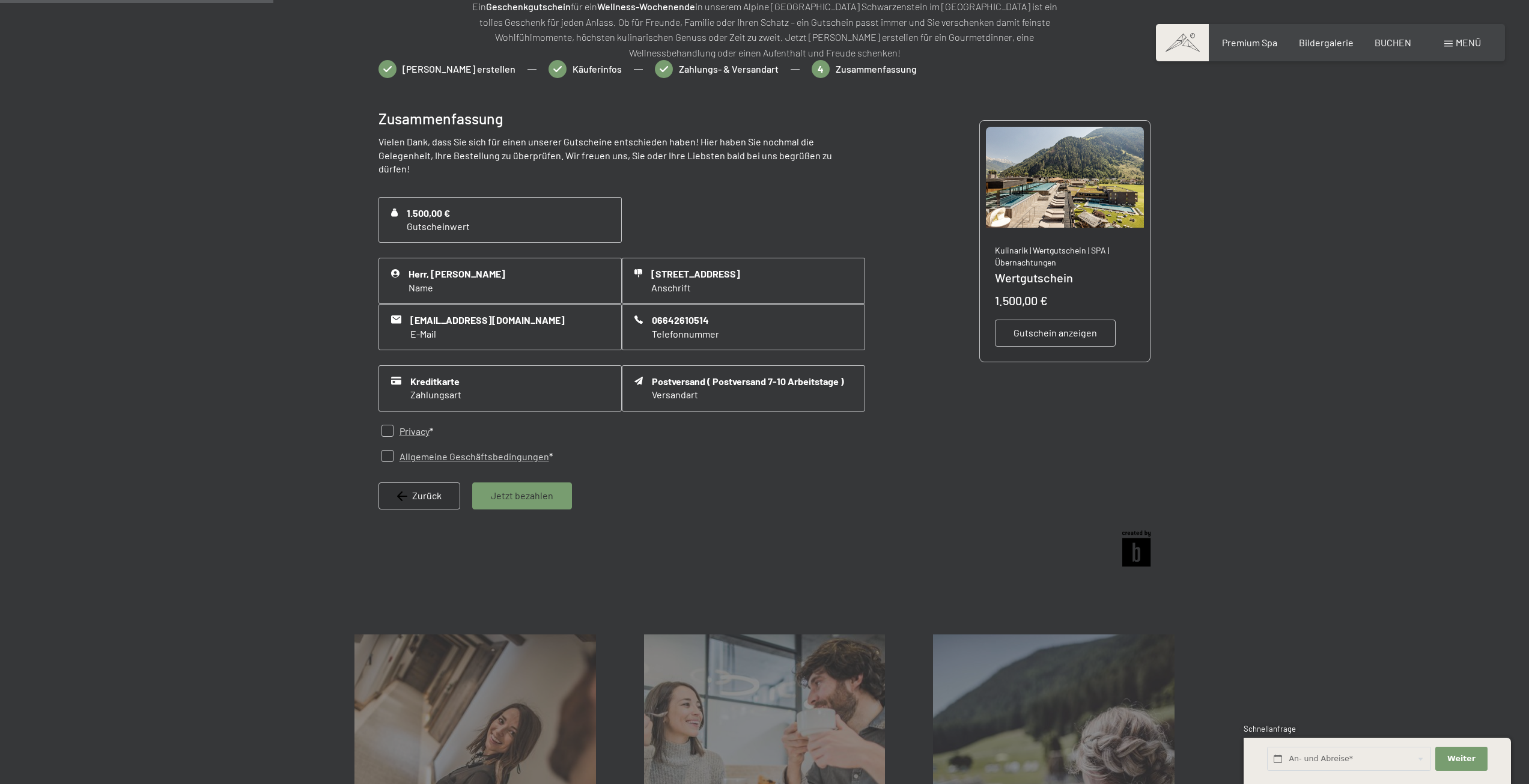
click at [387, 425] on input "checkbox" at bounding box center [388, 431] width 12 height 12
checkbox input "true"
click at [385, 450] on input "checkbox" at bounding box center [388, 456] width 12 height 12
checkbox input "true"
click at [1054, 341] on div "Gutschein anzeigen" at bounding box center [1055, 332] width 121 height 26
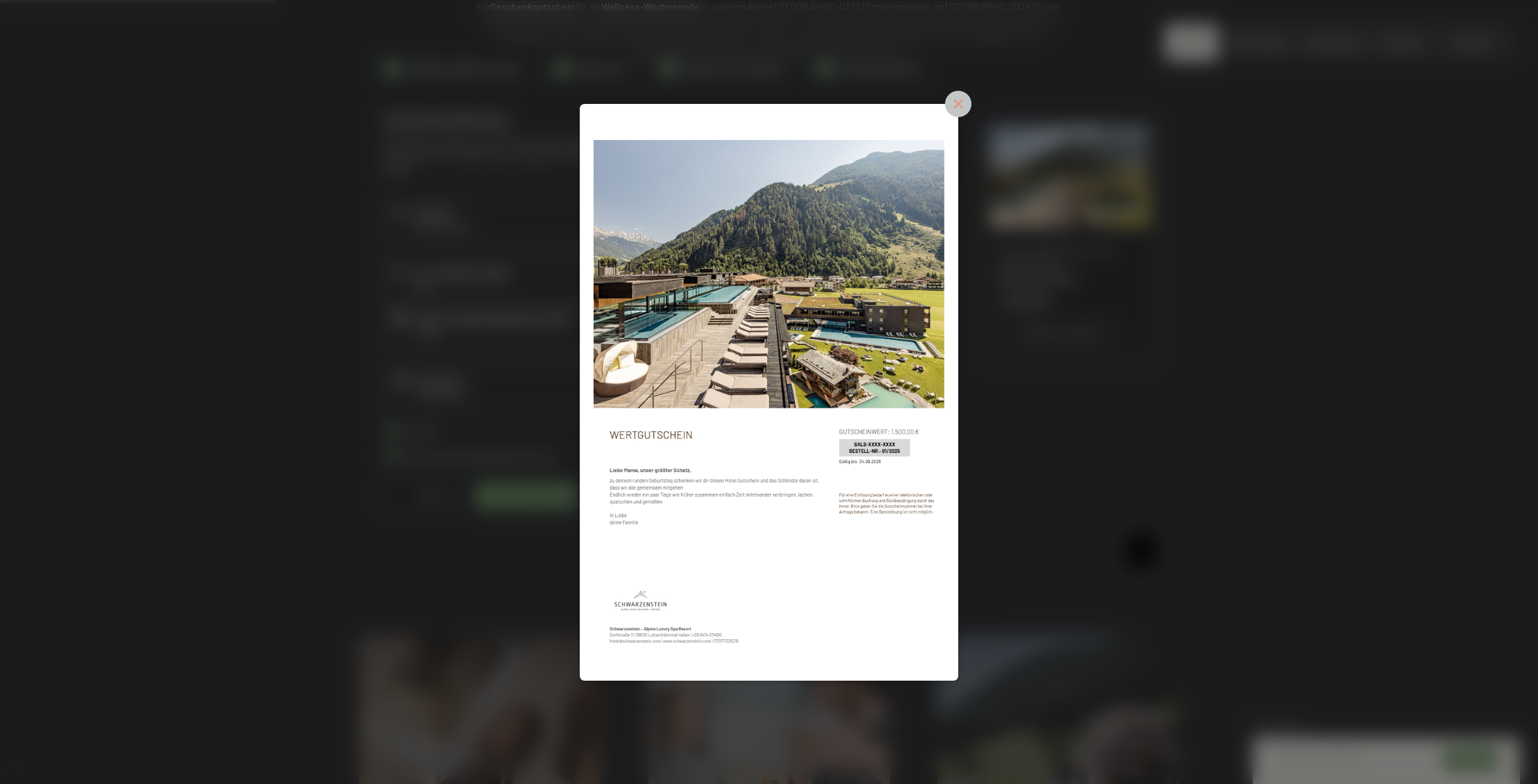
click at [953, 104] on icon at bounding box center [958, 104] width 26 height 26
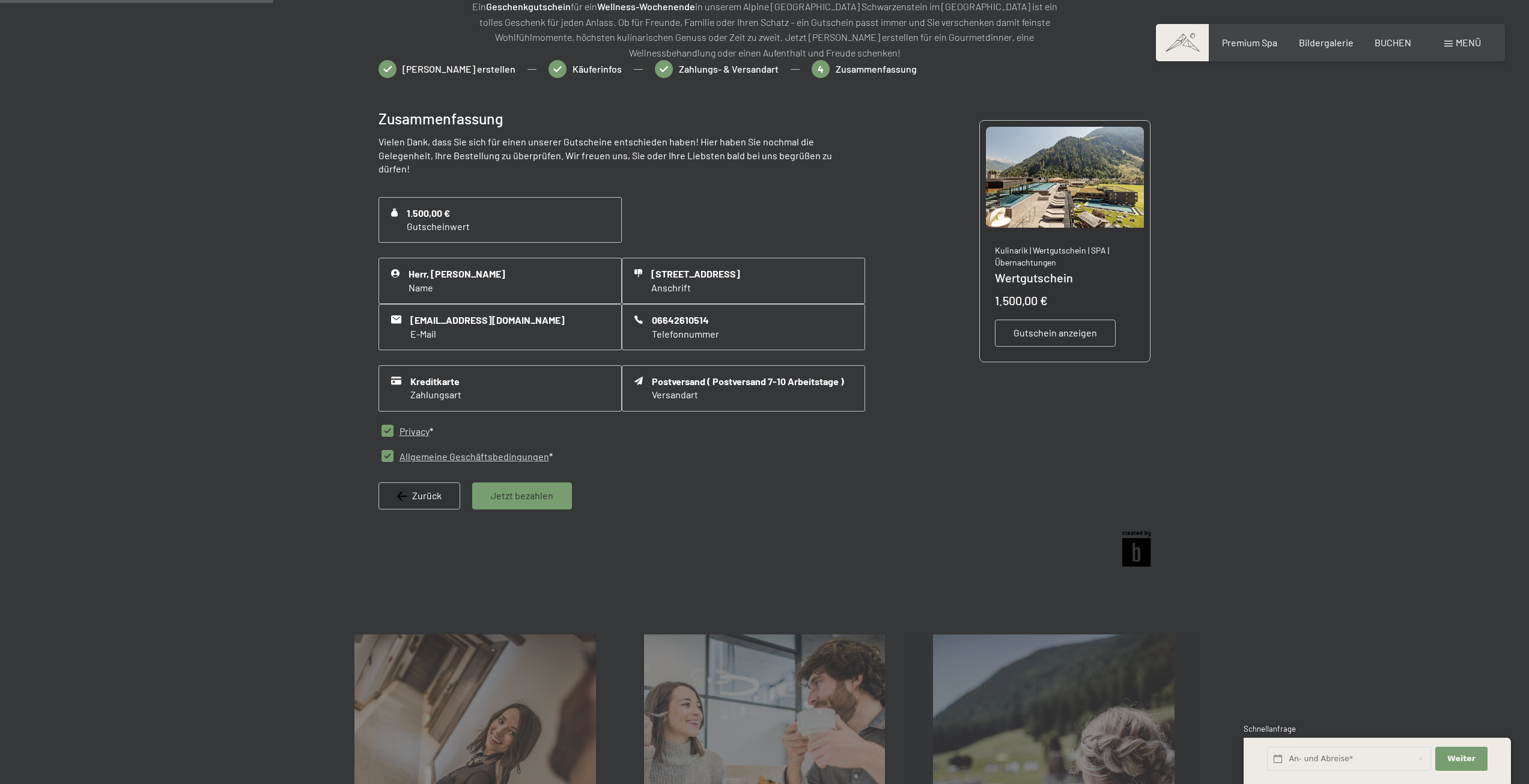
click at [553, 495] on div "Jetzt bezahlen" at bounding box center [522, 495] width 100 height 26
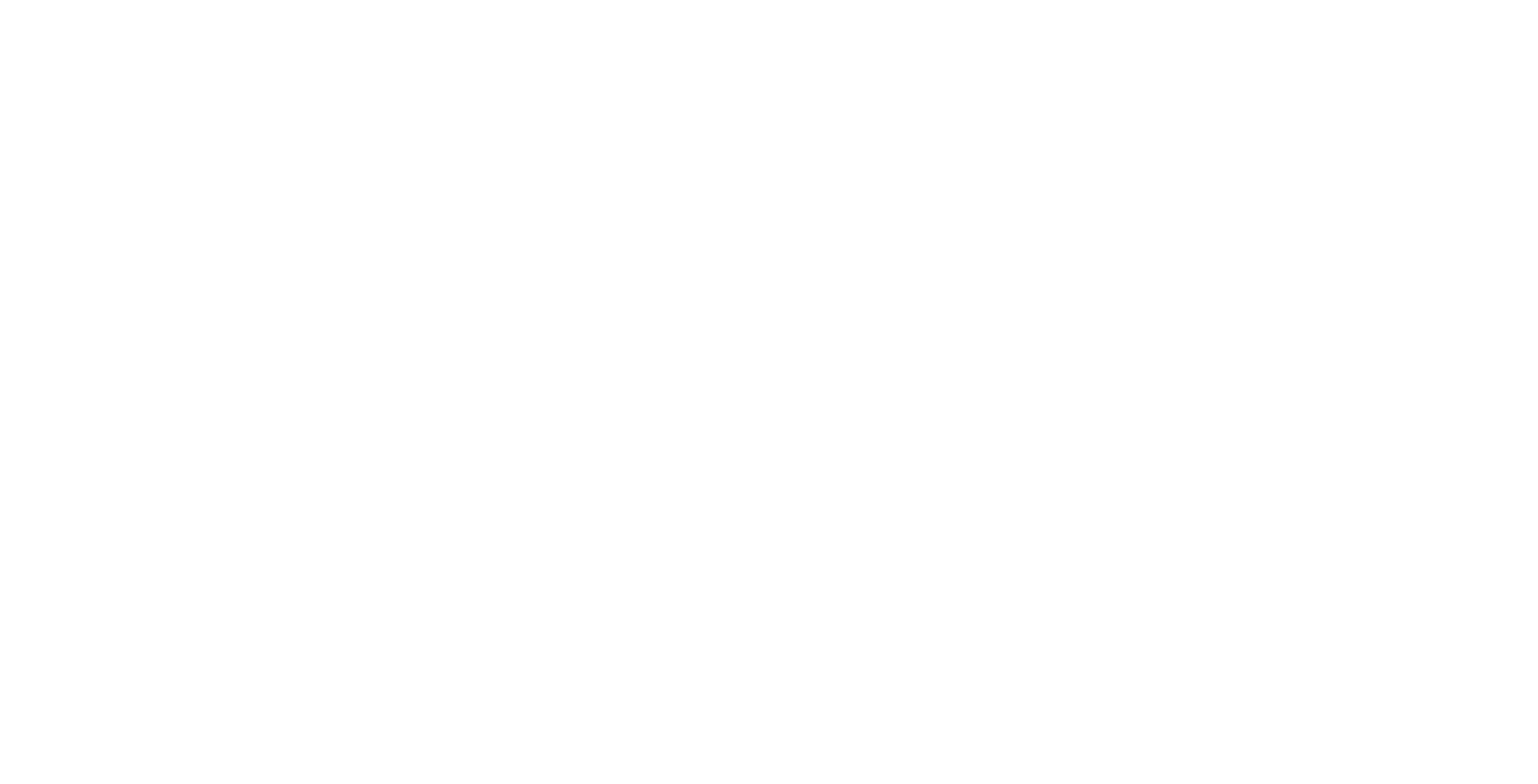
scroll to position [0, 0]
